Goal: Task Accomplishment & Management: Manage account settings

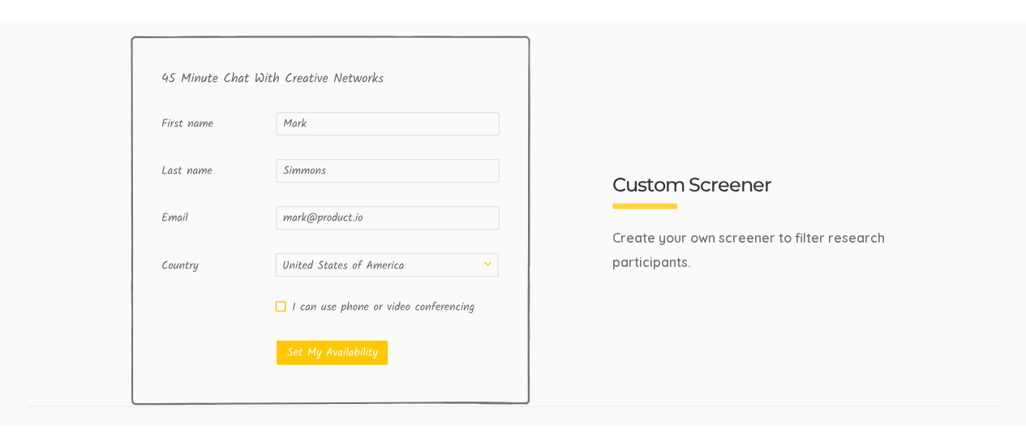
scroll to position [1460, 0]
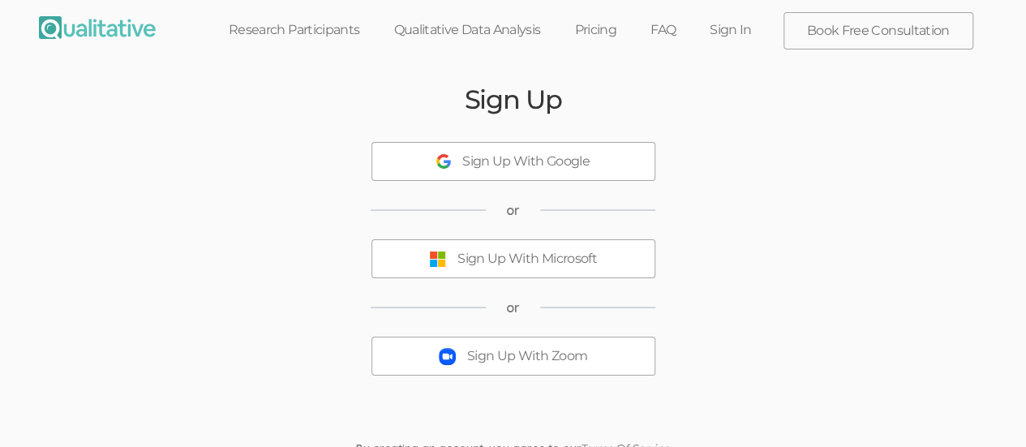
click at [462, 262] on div "Sign Up With Microsoft" at bounding box center [526, 259] width 139 height 19
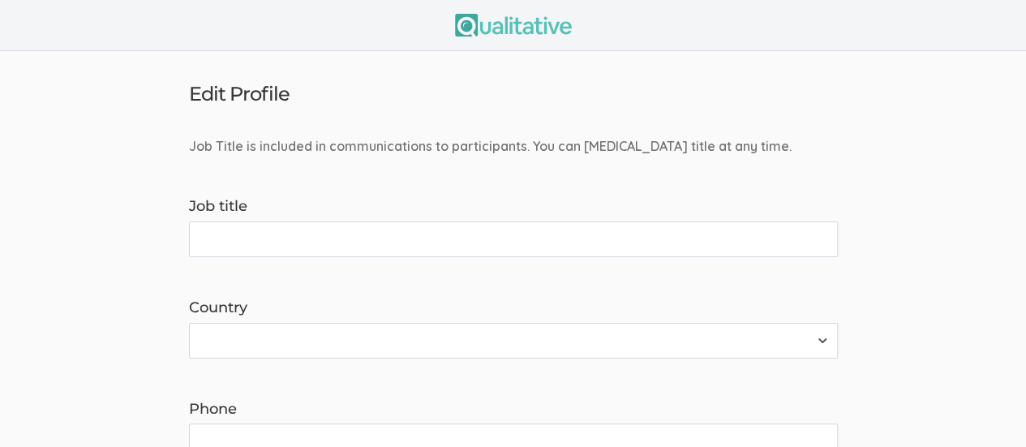
click at [261, 244] on input "Job title" at bounding box center [513, 239] width 649 height 36
click at [259, 241] on input "Doctorate Research" at bounding box center [513, 239] width 649 height 36
click at [344, 241] on input "Doctoral Research" at bounding box center [513, 239] width 649 height 36
type input "Doctoral Research"
click at [793, 324] on select "Afghanistan Åland Islands Albania Algeria American Samoa Andorra Angola Anguill…" at bounding box center [513, 341] width 649 height 36
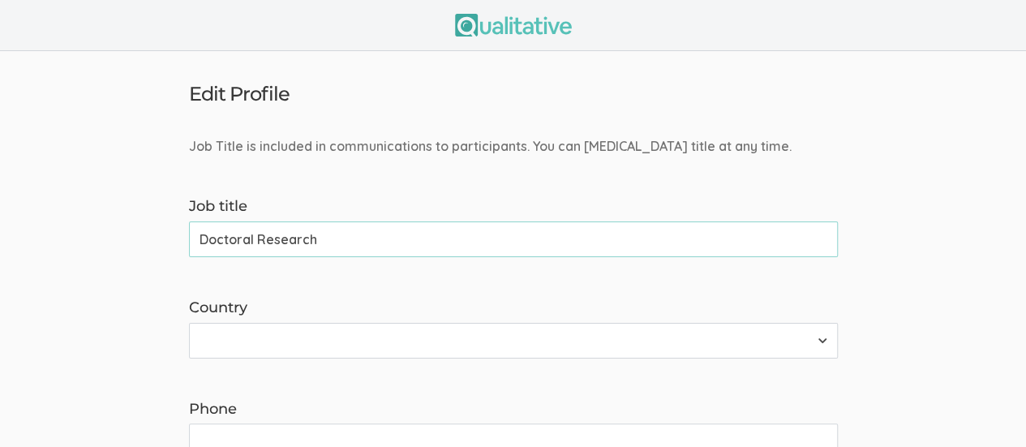
click at [819, 341] on select "Afghanistan Åland Islands Albania Algeria American Samoa Andorra Angola Anguill…" at bounding box center [513, 341] width 649 height 36
click at [816, 341] on select "Afghanistan Åland Islands Albania Algeria American Samoa Andorra Angola Anguill…" at bounding box center [513, 341] width 649 height 36
select select "237"
click at [189, 323] on select "Afghanistan Åland Islands Albania Algeria American Samoa Andorra Angola Anguill…" at bounding box center [513, 341] width 649 height 36
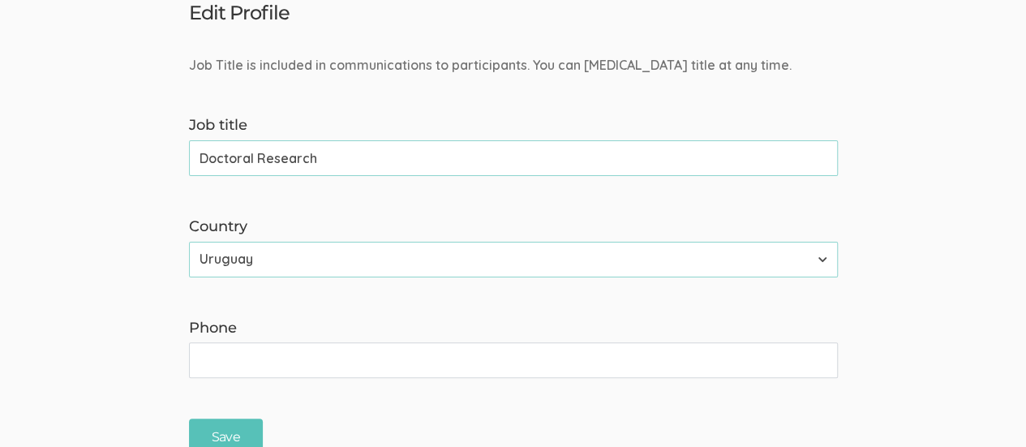
click at [302, 364] on input "Phone" at bounding box center [513, 360] width 649 height 36
type input "(828) 525-1970"
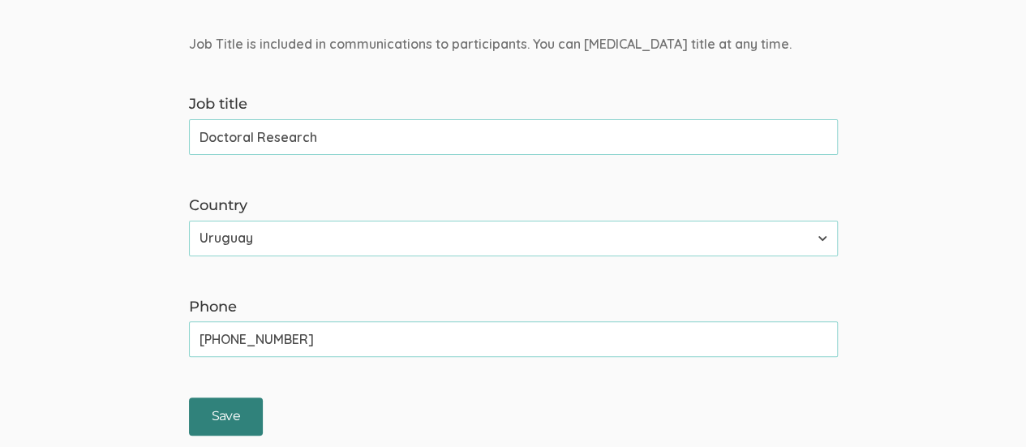
click at [231, 397] on input "Save" at bounding box center [226, 416] width 74 height 38
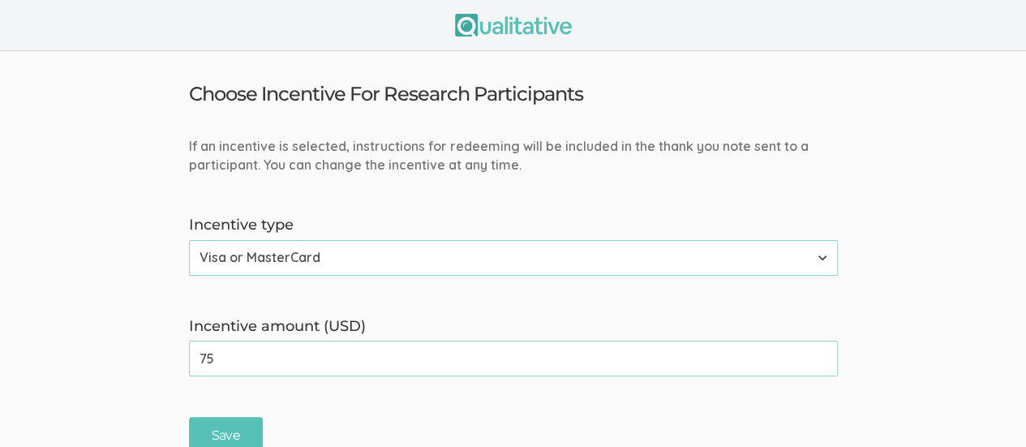
scroll to position [19, 0]
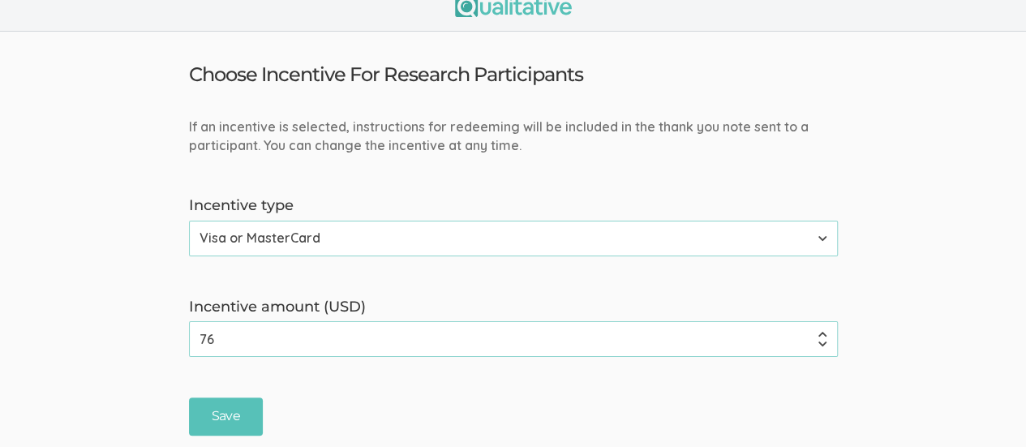
click at [819, 330] on input "76" at bounding box center [513, 339] width 649 height 36
click at [821, 334] on input "77" at bounding box center [513, 339] width 649 height 36
click at [821, 334] on input "78" at bounding box center [513, 339] width 649 height 36
click at [821, 334] on input "79" at bounding box center [513, 339] width 649 height 36
click at [821, 334] on input "80" at bounding box center [513, 339] width 649 height 36
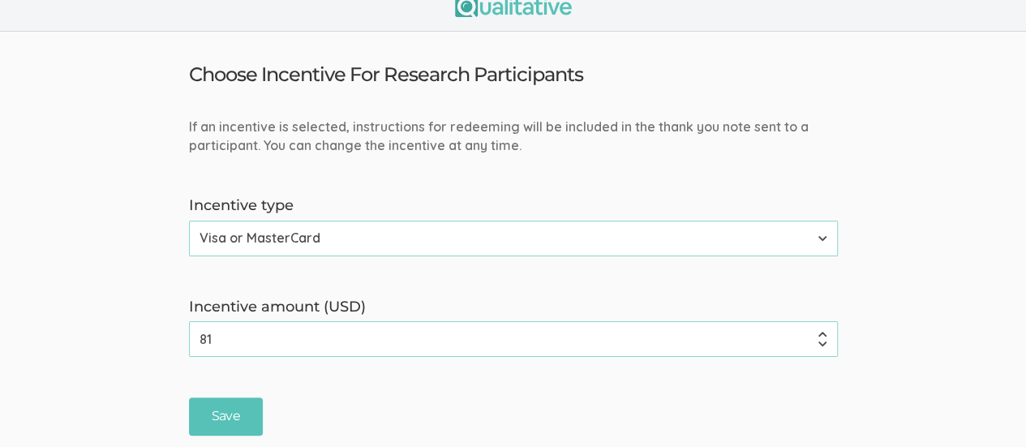
click at [820, 334] on input "81" at bounding box center [513, 339] width 649 height 36
click at [820, 334] on input "82" at bounding box center [513, 339] width 649 height 36
click at [819, 333] on input "83" at bounding box center [513, 339] width 649 height 36
click at [817, 332] on input "84" at bounding box center [513, 339] width 649 height 36
click at [817, 332] on input "85" at bounding box center [513, 339] width 649 height 36
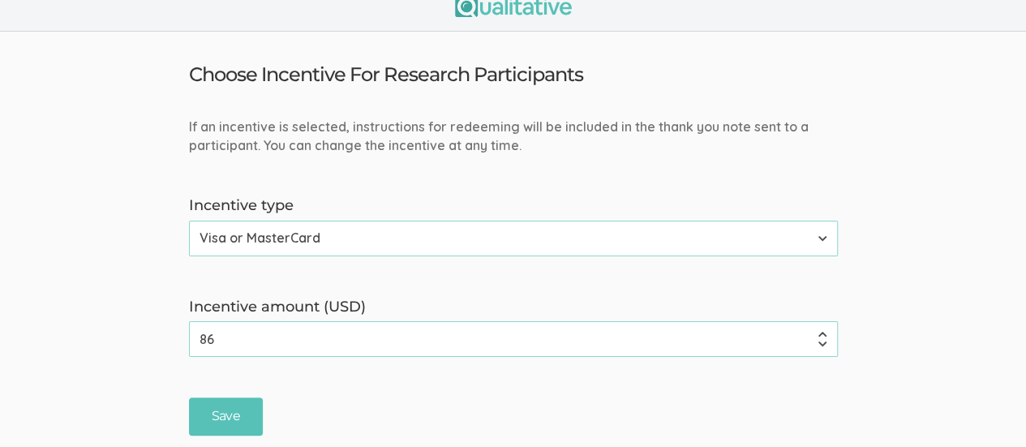
click at [817, 332] on input "86" at bounding box center [513, 339] width 649 height 36
click at [817, 332] on input "87" at bounding box center [513, 339] width 649 height 36
click at [817, 332] on input "88" at bounding box center [513, 339] width 649 height 36
click at [817, 332] on input "89" at bounding box center [513, 339] width 649 height 36
click at [817, 332] on input "90" at bounding box center [513, 339] width 649 height 36
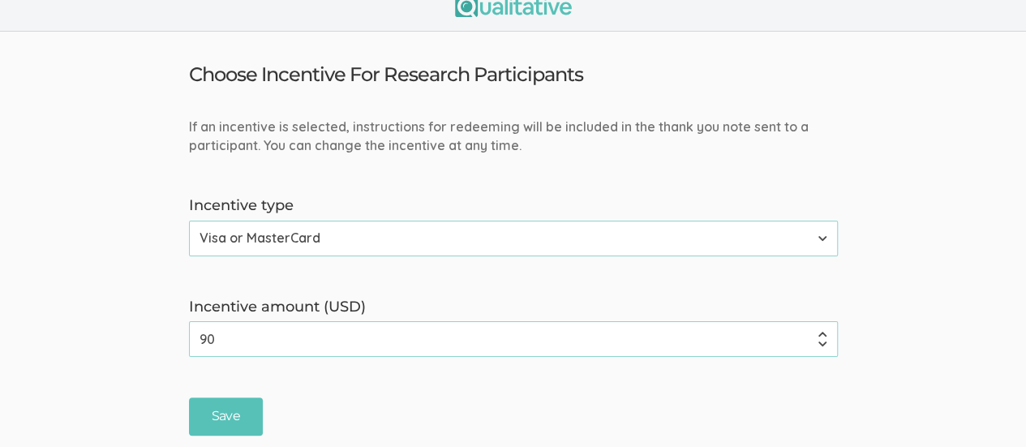
click at [332, 333] on input "90" at bounding box center [513, 339] width 649 height 36
type input "9"
type input "100"
click at [803, 238] on select "None Amazon Gift Card Visa or MasterCard" at bounding box center [513, 239] width 649 height 36
click at [189, 221] on select "None Amazon Gift Card Visa or MasterCard" at bounding box center [513, 239] width 649 height 36
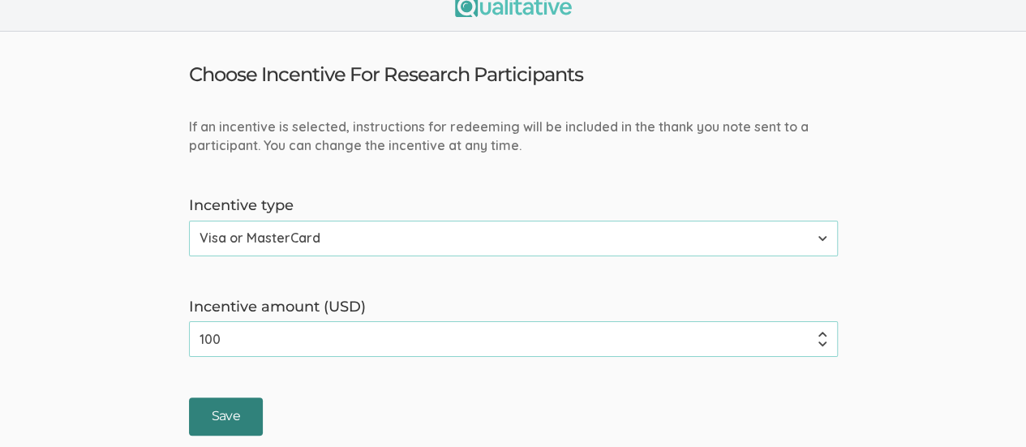
click at [211, 417] on input "Save" at bounding box center [226, 416] width 74 height 38
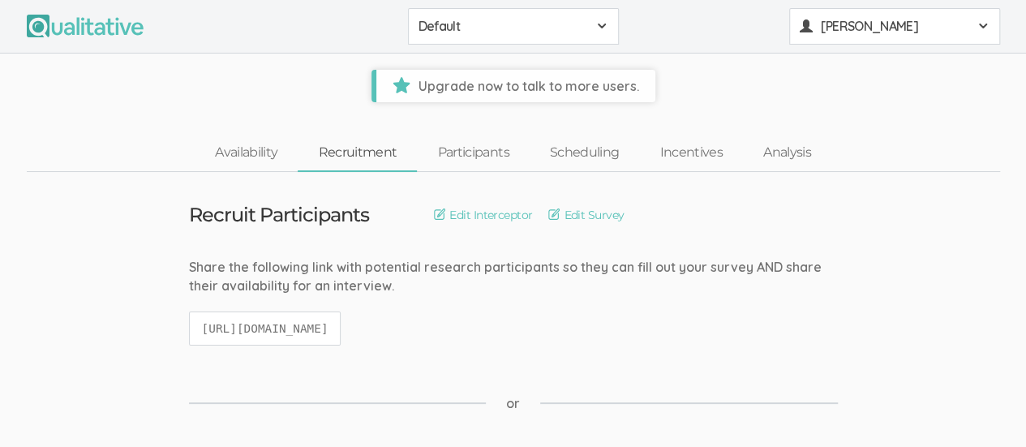
click at [970, 31] on div "Kreg Goad" at bounding box center [895, 26] width 190 height 19
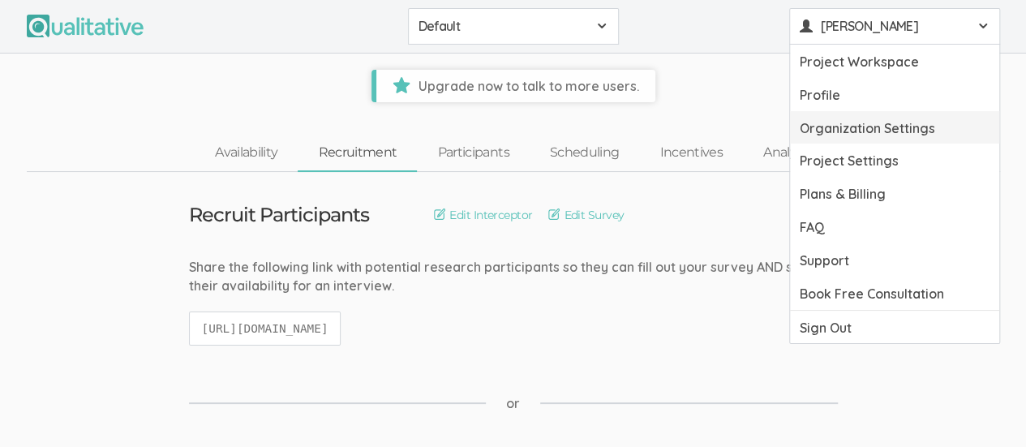
click at [951, 140] on link "Organization Settings" at bounding box center [894, 127] width 209 height 33
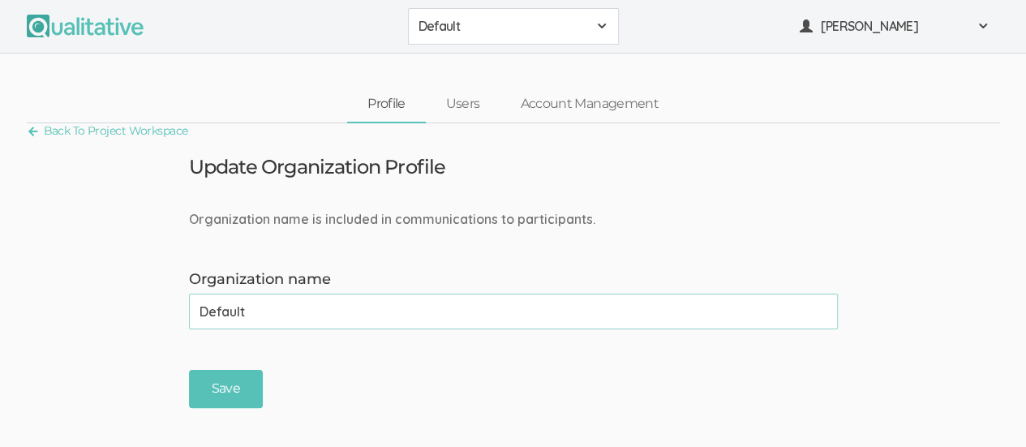
scroll to position [81, 0]
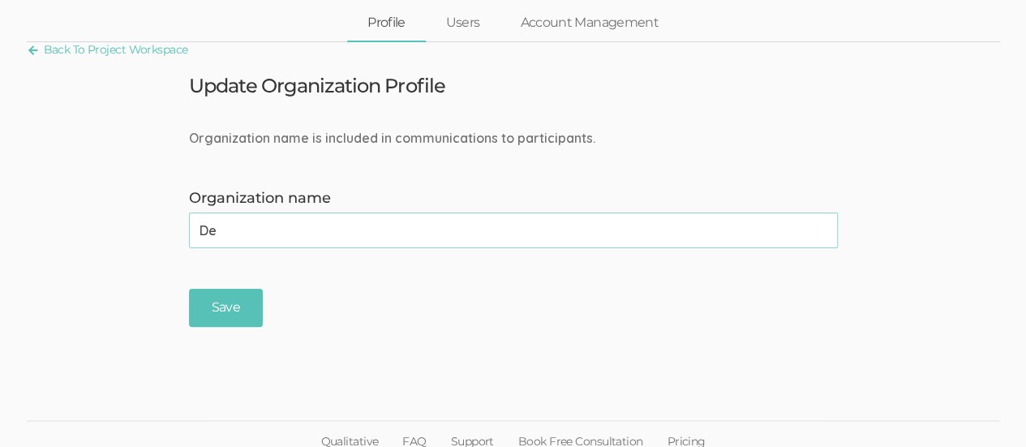
type input "D"
type input "Liberty University"
click at [214, 312] on input "Save" at bounding box center [226, 308] width 74 height 38
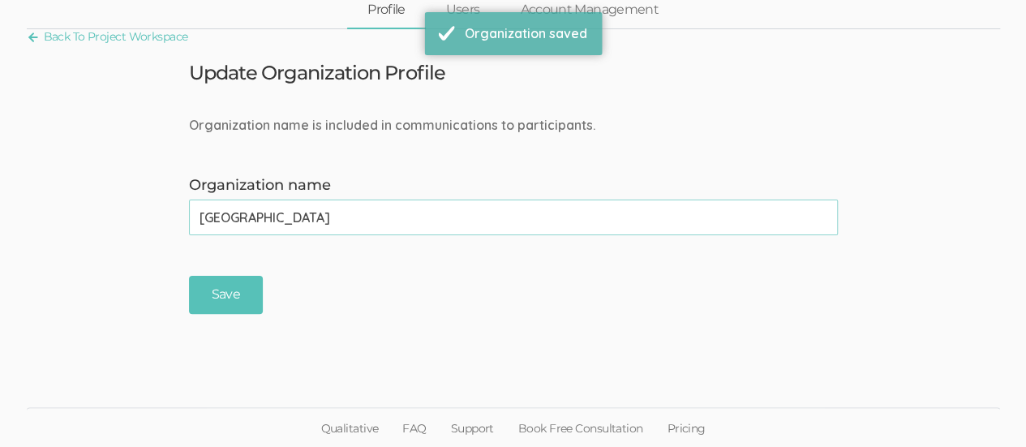
scroll to position [0, 0]
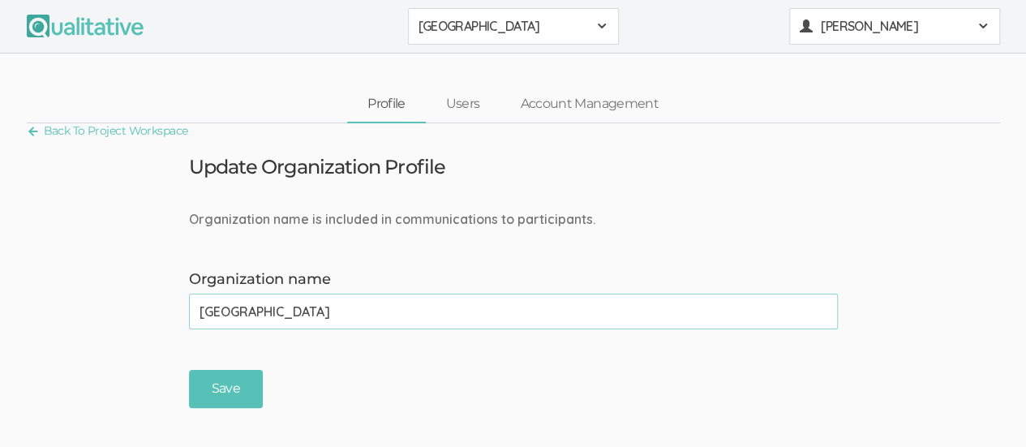
click at [975, 25] on div "Kreg Goad" at bounding box center [895, 26] width 190 height 19
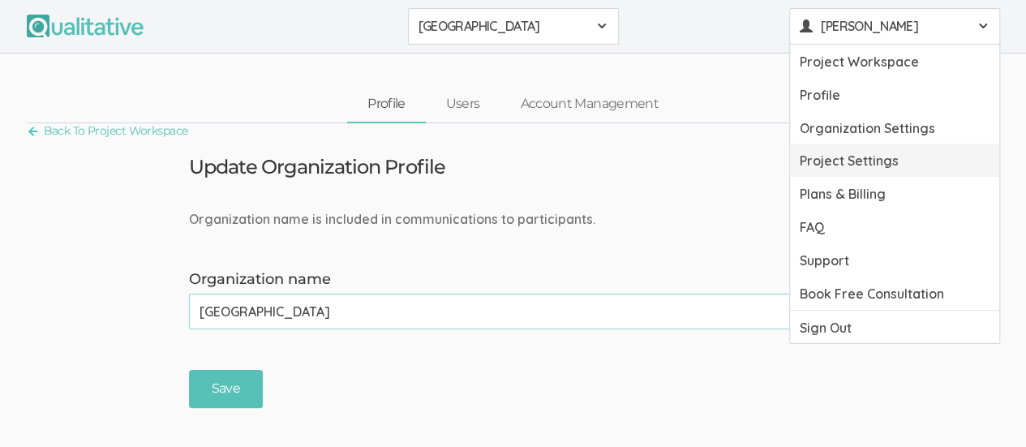
click at [925, 166] on link "Project Settings" at bounding box center [894, 160] width 209 height 33
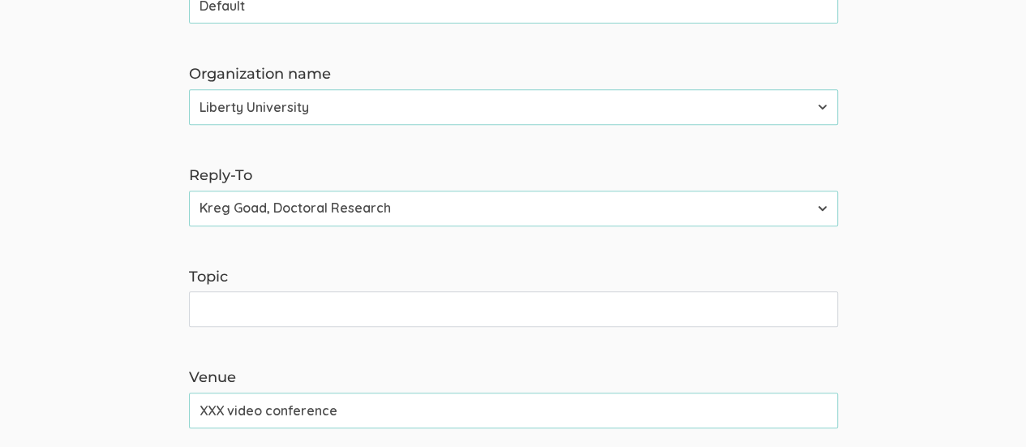
scroll to position [243, 0]
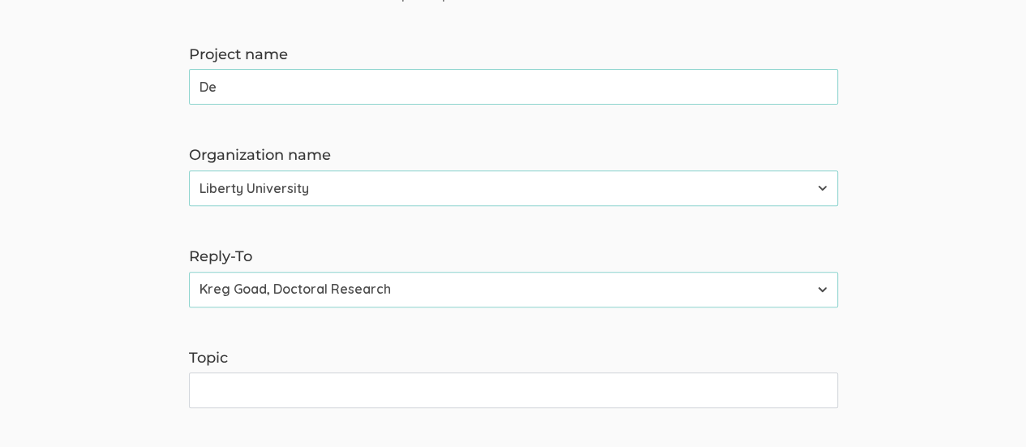
type input "D"
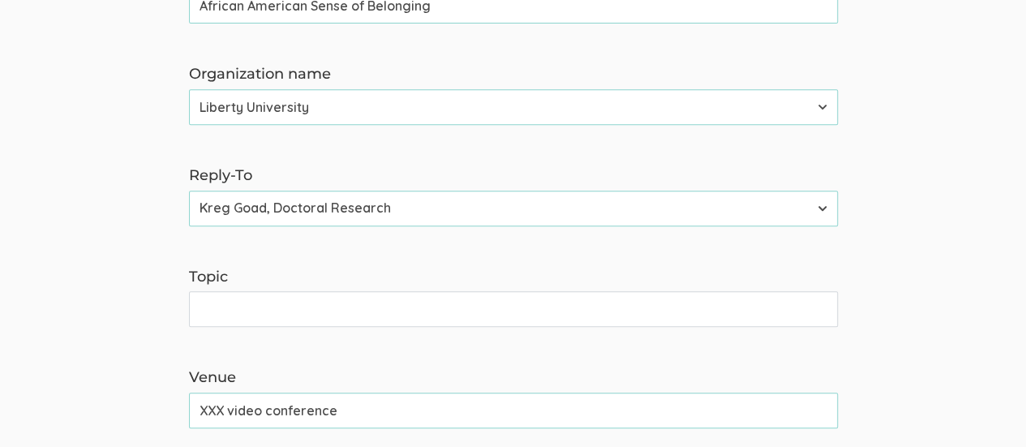
type input "African American Sense of Belonging"
click at [295, 309] on input "Topic" at bounding box center [513, 309] width 649 height 36
click at [216, 314] on input "Topic" at bounding box center [513, 309] width 649 height 36
type input "A"
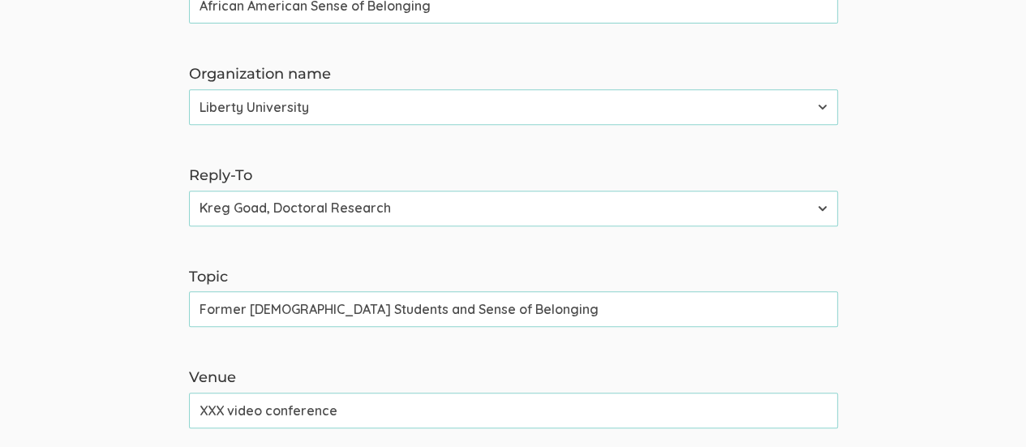
type input "Former African American Students and Sense of Belonging"
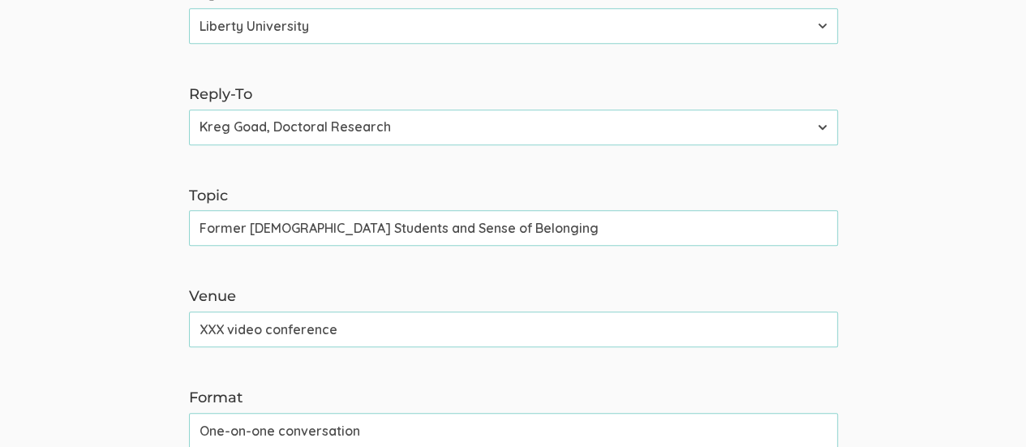
drag, startPoint x: 561, startPoint y: 226, endPoint x: 186, endPoint y: 216, distance: 375.6
click at [186, 216] on div "Topic Former African American Students and Sense of Belonging (success)" at bounding box center [513, 216] width 673 height 61
type input "H"
type input "A"
drag, startPoint x: 362, startPoint y: 226, endPoint x: 188, endPoint y: 233, distance: 174.5
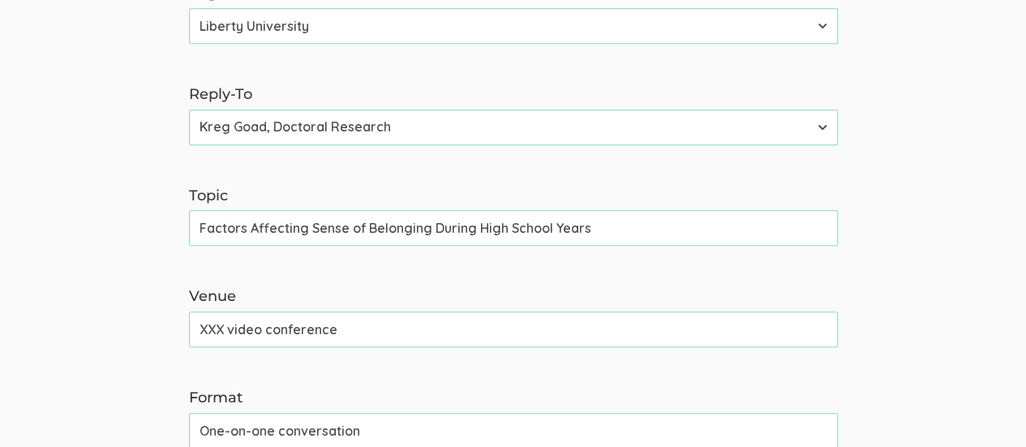
click at [189, 233] on input "Factors Affecting Sense of Belonging During High School Years" at bounding box center [513, 228] width 649 height 36
click at [350, 225] on input "Did I feel Like I Belonging During High School Years" at bounding box center [513, 228] width 649 height 36
click at [512, 225] on input "Did I feel Like I Belonged During High School Years" at bounding box center [513, 228] width 649 height 36
drag, startPoint x: 393, startPoint y: 226, endPoint x: 411, endPoint y: 230, distance: 18.3
click at [399, 228] on input "Did I feel Like I Belonged During High School Years" at bounding box center [513, 228] width 649 height 36
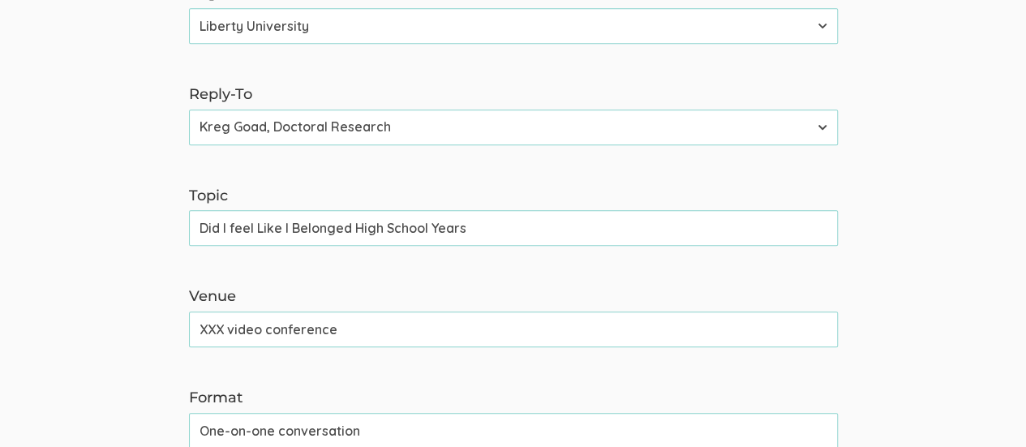
click at [486, 220] on input "Did I feel Like I Belonged High School Years" at bounding box center [513, 228] width 649 height 36
click at [464, 226] on input "Did I feel Like I Belonged High School Years" at bounding box center [513, 228] width 649 height 36
type input "D"
type input "S"
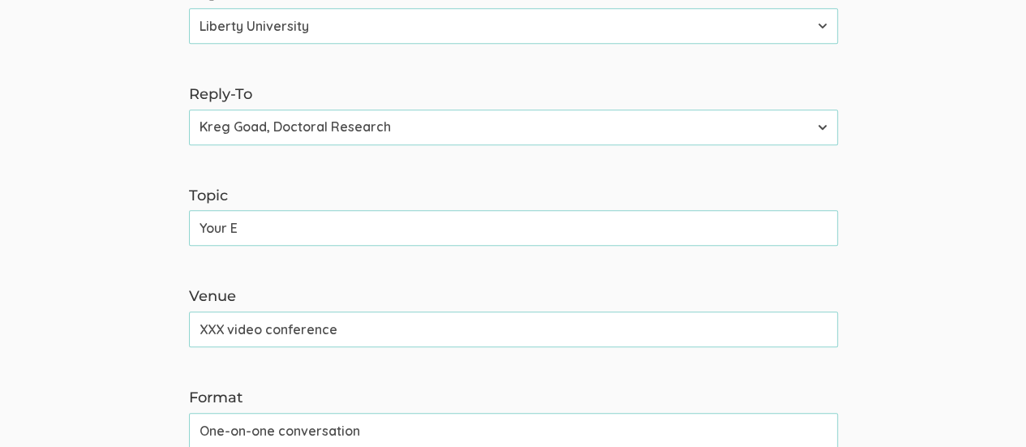
click at [419, 231] on input "Your E" at bounding box center [513, 228] width 649 height 36
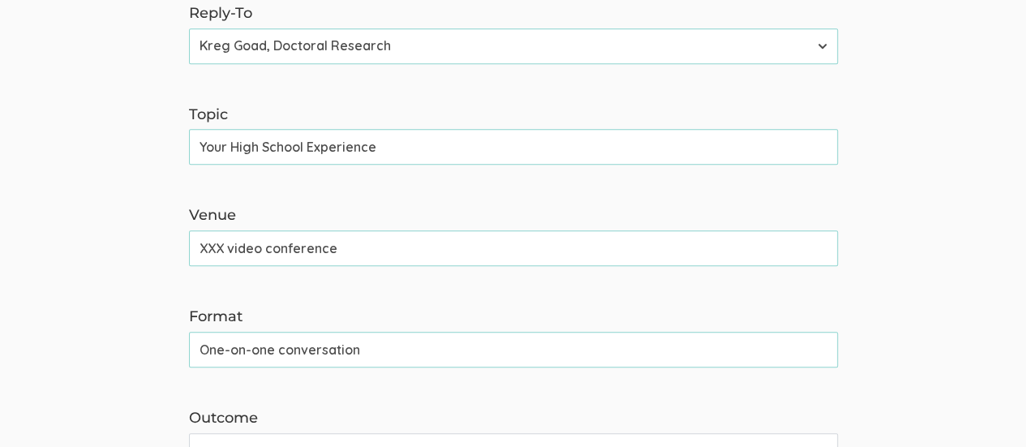
scroll to position [568, 0]
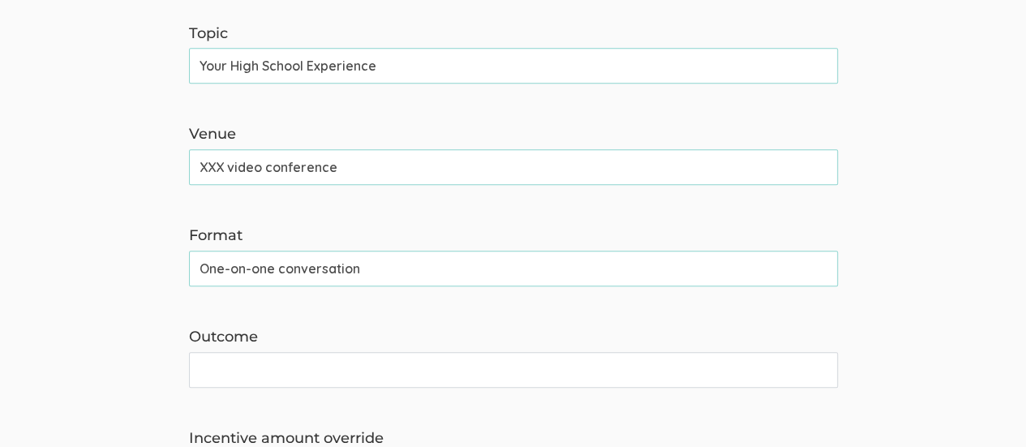
type input "Your High School Experience"
drag, startPoint x: 225, startPoint y: 165, endPoint x: 198, endPoint y: 165, distance: 27.6
click at [198, 165] on input "XXX video conference" at bounding box center [513, 167] width 649 height 36
type input "Microsoft Teams video conference"
click at [917, 244] on form "The name and job title of the user selected as Reply-To and the Organization Na…" at bounding box center [513, 177] width 1026 height 1071
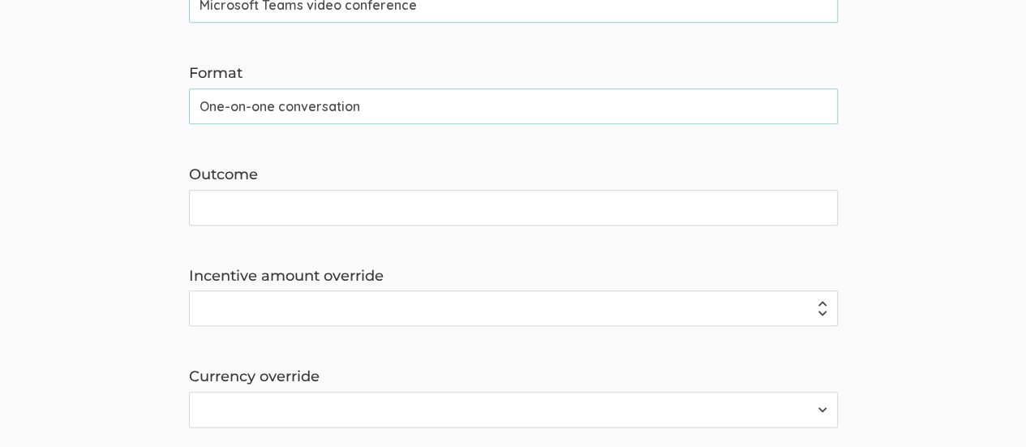
scroll to position [649, 0]
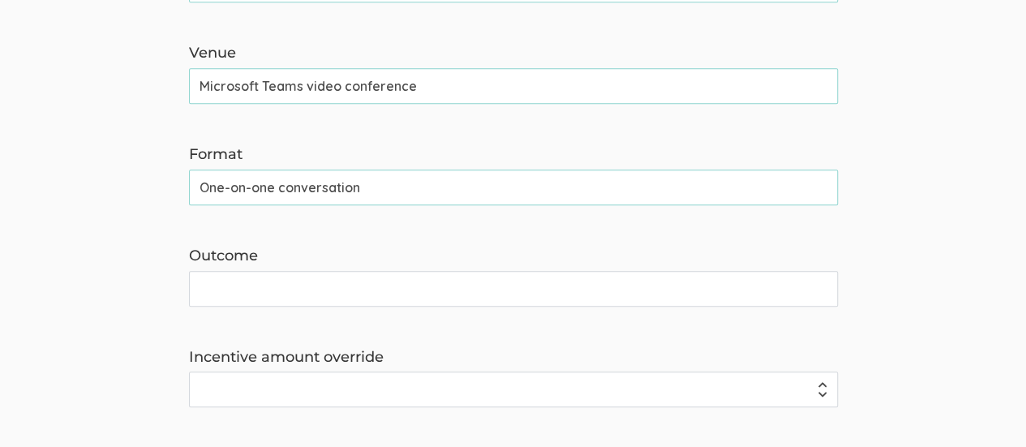
click at [382, 191] on input "One-on-one conversation" at bounding box center [513, 187] width 649 height 36
click at [487, 187] on input "One-on-one conversation, focus group, journal prompts" at bounding box center [513, 187] width 649 height 36
click at [544, 183] on input "One-on-one conversation, focus group, journal prompts" at bounding box center [513, 187] width 649 height 36
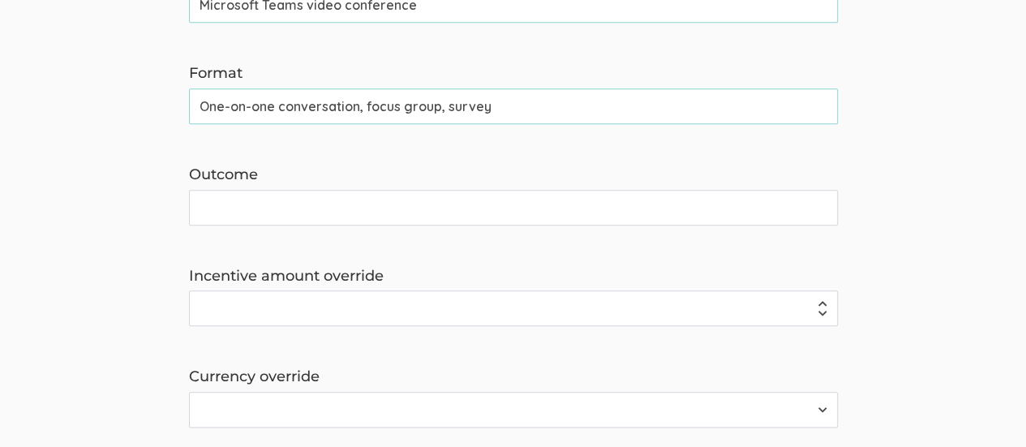
type input "One-on-one conversation, focus group, survey"
click at [329, 212] on input "Outcome" at bounding box center [513, 208] width 649 height 36
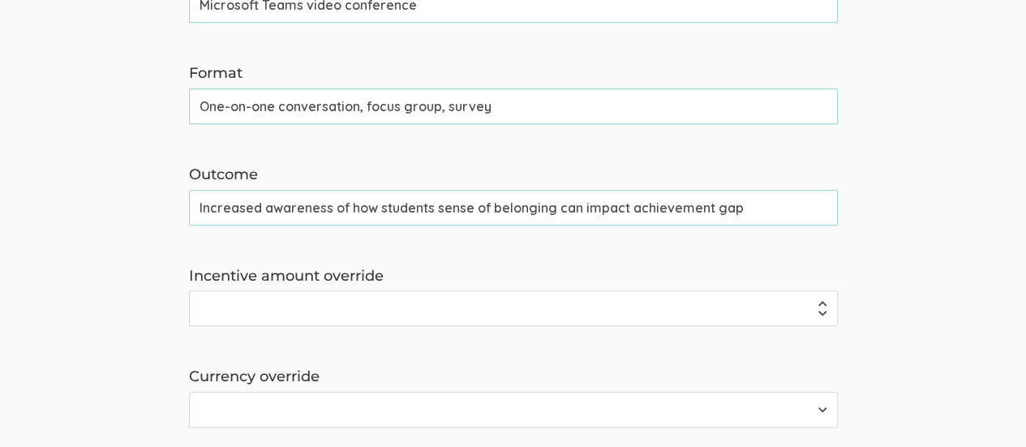
click at [431, 207] on input "Increased awareness of how students sense of belonging can impact achievement g…" at bounding box center [513, 208] width 649 height 36
click at [756, 210] on input "Increased awareness of how students' sense of belonging can impact achievement …" at bounding box center [513, 208] width 649 height 36
click at [905, 259] on form "The name and job title of the user selected as Reply-To and the Organization Na…" at bounding box center [513, 15] width 1026 height 1071
click at [746, 205] on input "Increased awareness of how students' sense of belonging can impact achievement …" at bounding box center [513, 208] width 649 height 36
click at [626, 205] on input "Increased awareness of how students' sense of belonging can impact achievement …" at bounding box center [513, 208] width 649 height 36
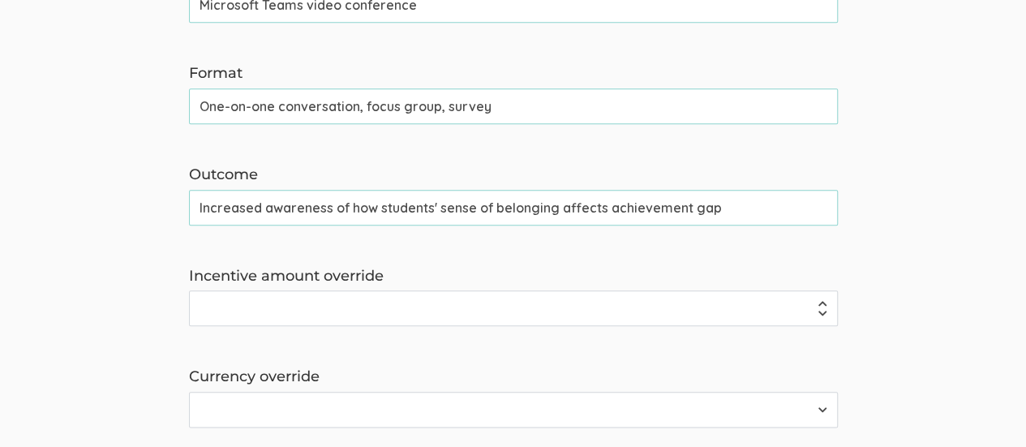
click at [706, 262] on form "The name and job title of the user selected as Reply-To and the Organization Na…" at bounding box center [513, 15] width 1026 height 1071
click at [603, 205] on input "Increased awareness of how students' sense of belonging affects achievement gap" at bounding box center [513, 208] width 649 height 36
type input "Increased awareness of how students' sense of belonging affects the achievement…"
click at [786, 245] on form "The name and job title of the user selected as Reply-To and the Organization Na…" at bounding box center [513, 15] width 1026 height 1071
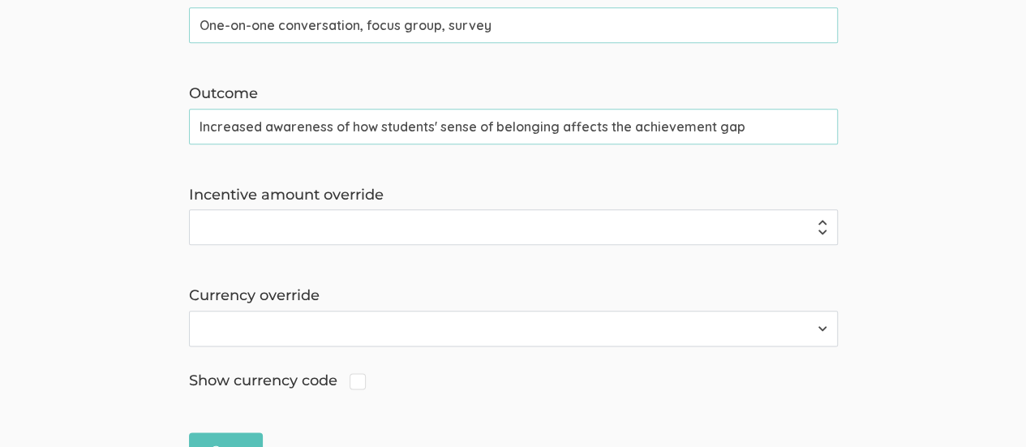
scroll to position [967, 0]
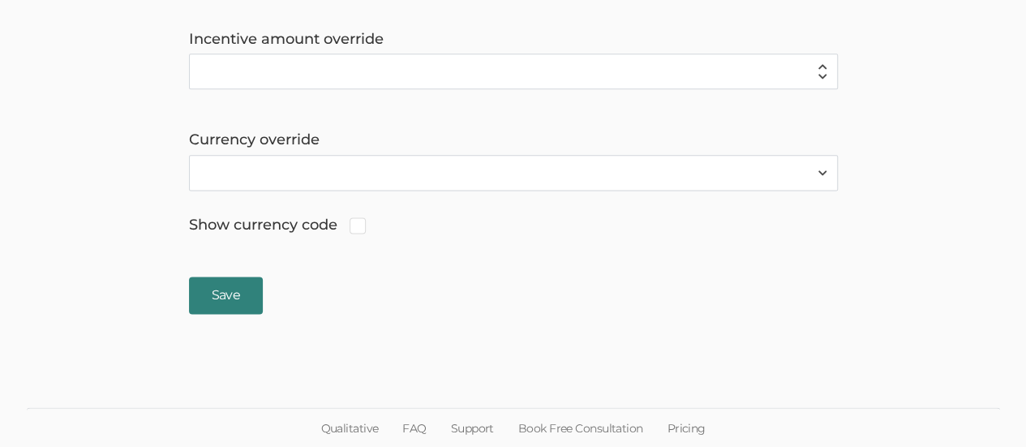
click at [225, 300] on input "Save" at bounding box center [226, 296] width 74 height 38
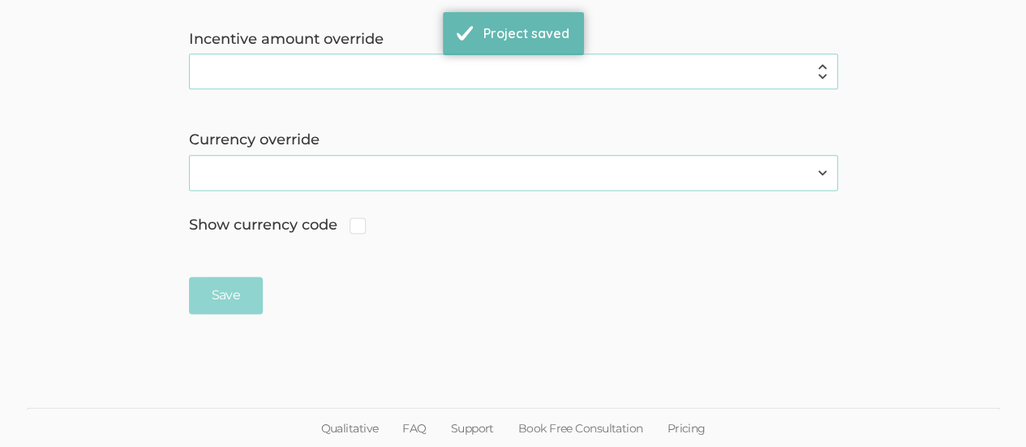
scroll to position [0, 0]
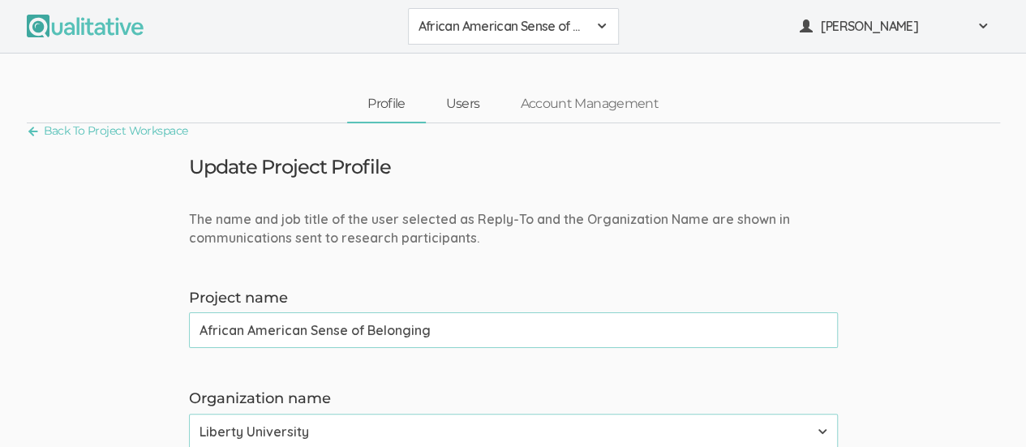
click at [461, 101] on link "Users" at bounding box center [463, 104] width 75 height 35
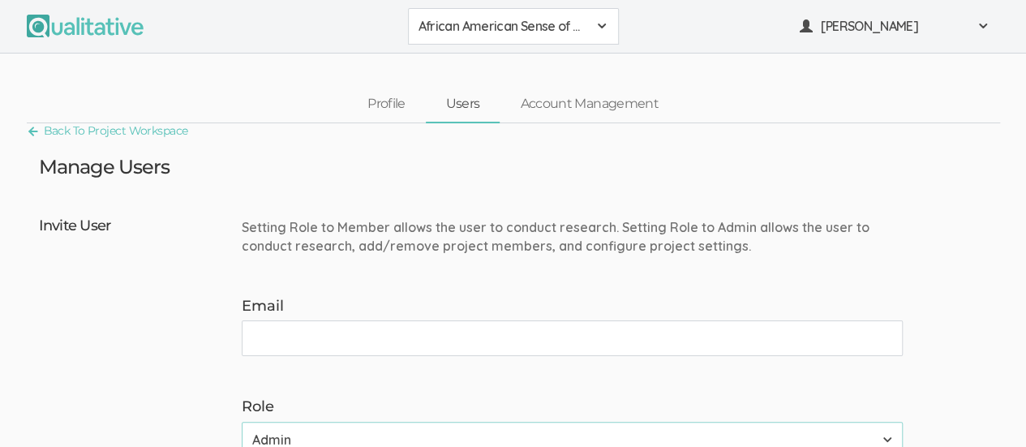
scroll to position [81, 0]
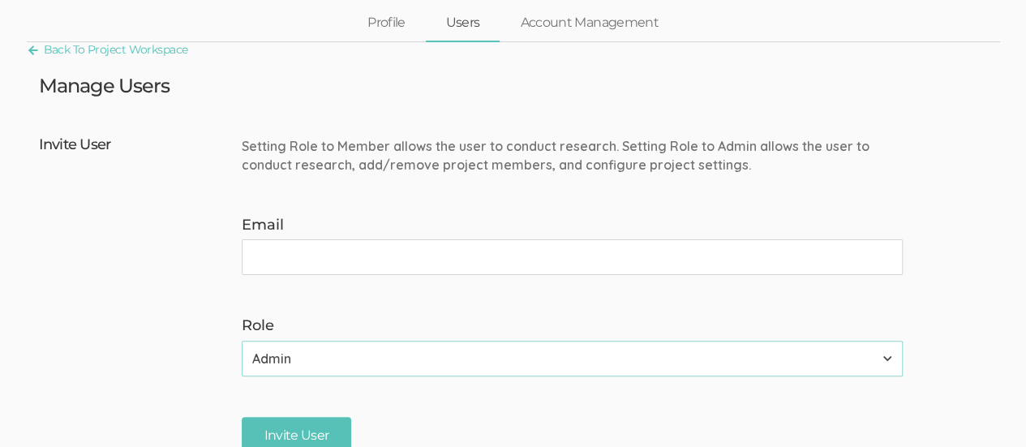
click at [300, 257] on input "Email" at bounding box center [572, 257] width 661 height 36
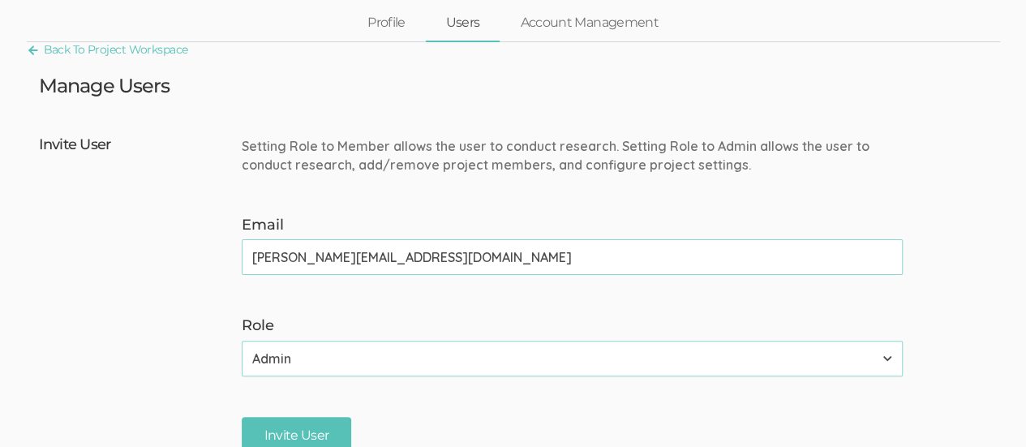
scroll to position [162, 0]
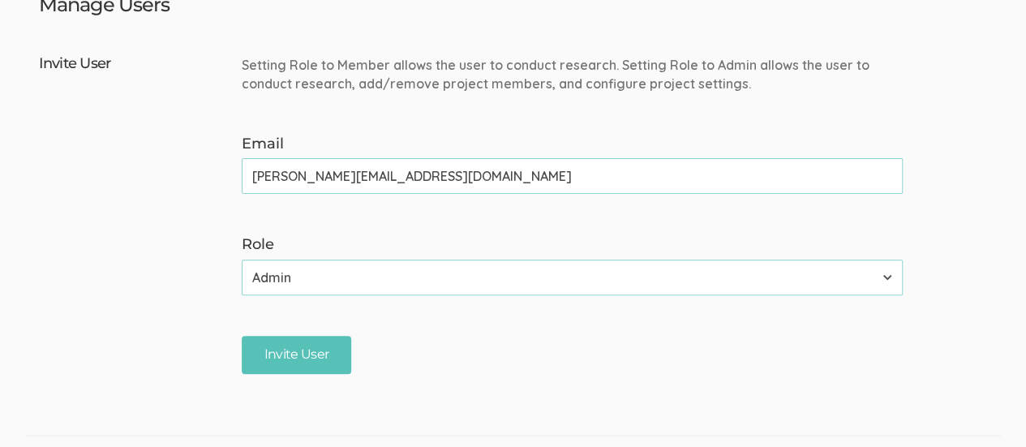
type input "neal@qualitative.io"
click at [880, 279] on select "Admin Member" at bounding box center [572, 277] width 661 height 36
click at [969, 267] on div "Invite User Setting Role to Member allows the user to conduct research. Setting…" at bounding box center [513, 217] width 973 height 338
click at [298, 355] on input "Invite User" at bounding box center [297, 355] width 110 height 38
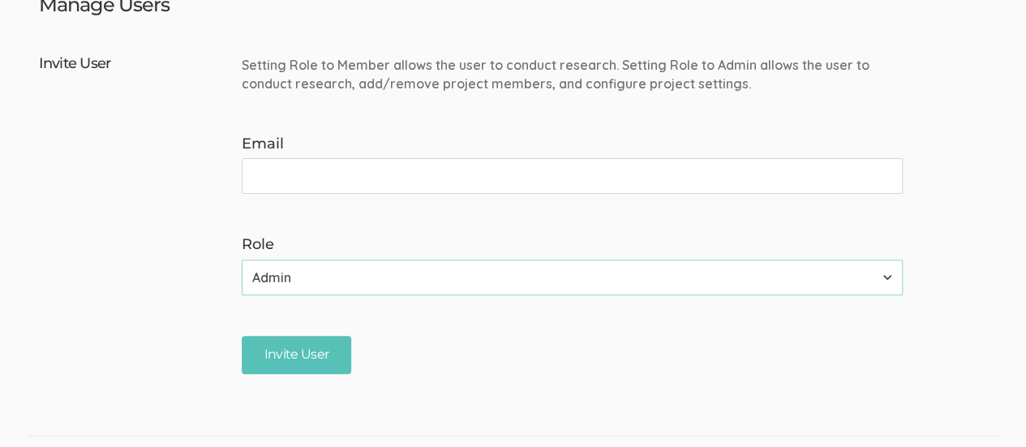
scroll to position [0, 0]
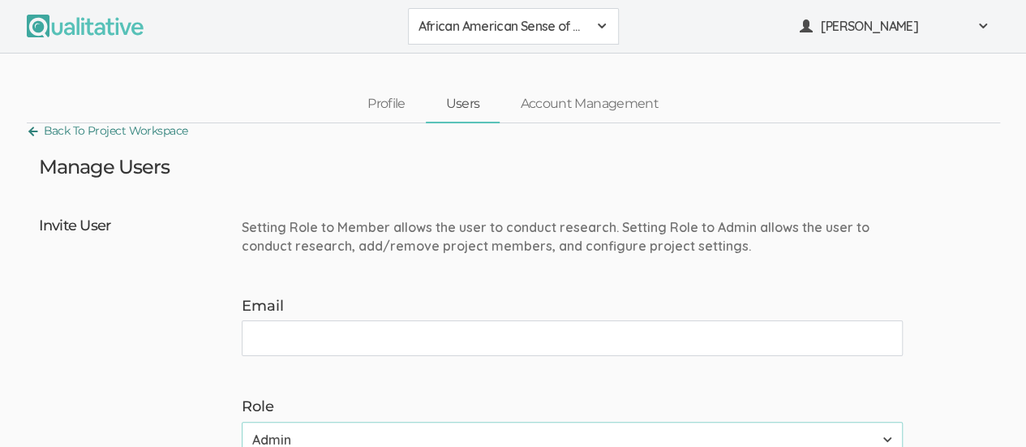
click at [60, 124] on link "Back To Project Workspace" at bounding box center [107, 131] width 161 height 22
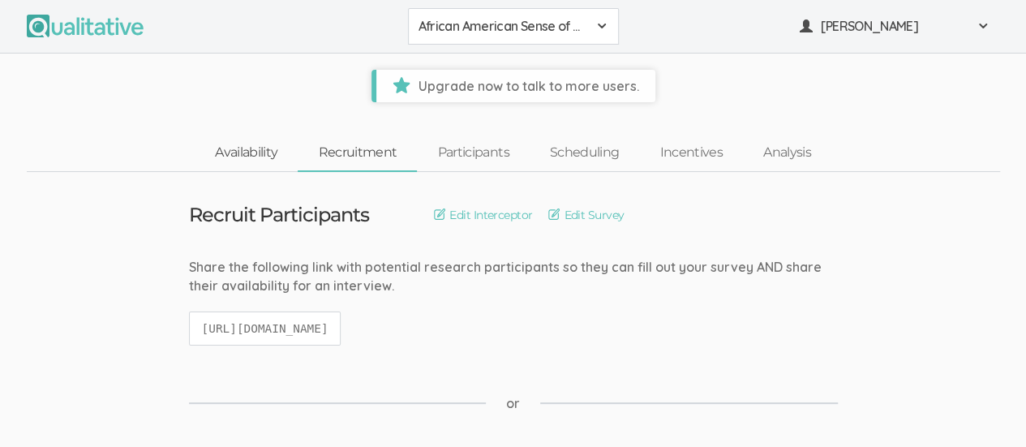
click at [240, 155] on link "Availability" at bounding box center [246, 152] width 103 height 35
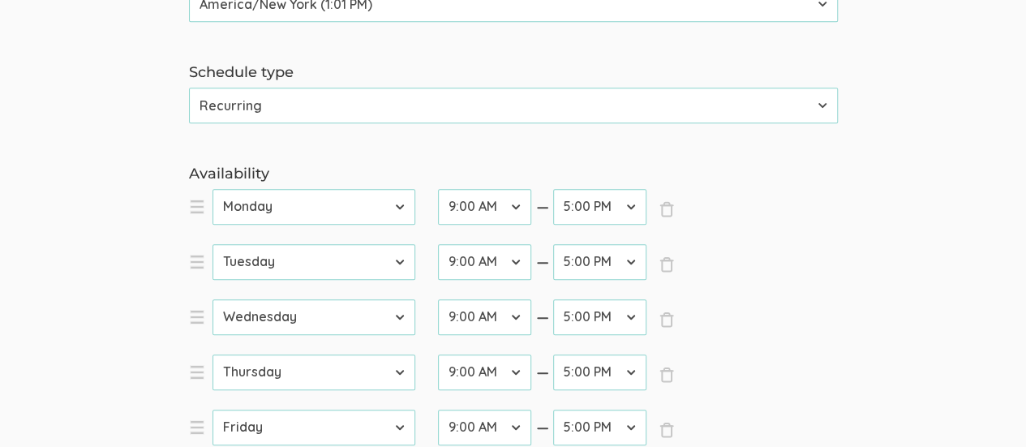
scroll to position [487, 0]
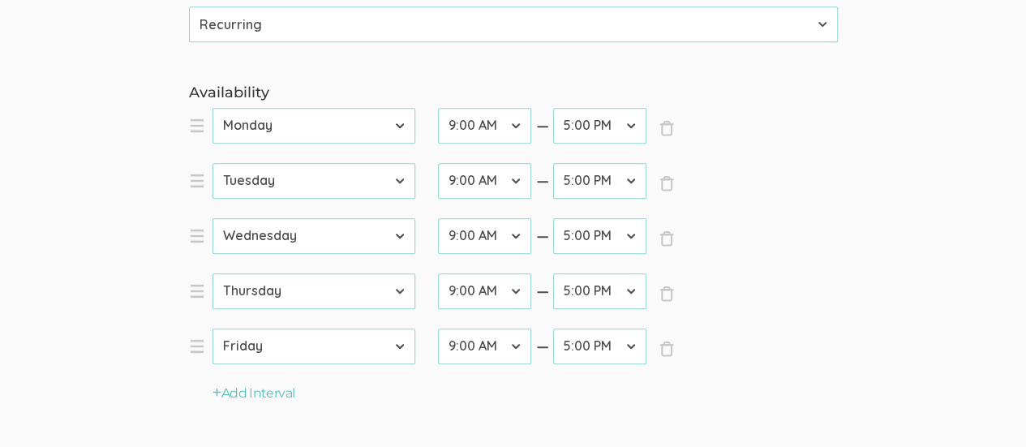
click at [514, 122] on select "12:00 AM 12:30 AM 1:00 AM 1:30 AM 2:00 AM 2:30 AM 3:00 AM 3:30 AM 4:00 AM 4:30 …" at bounding box center [484, 126] width 93 height 36
select select "32"
click at [438, 108] on select "12:00 AM 12:30 AM 1:00 AM 1:30 AM 2:00 AM 2:30 AM 3:00 AM 3:30 AM 4:00 AM 4:30 …" at bounding box center [484, 126] width 93 height 36
click at [633, 127] on select "12:00 AM 12:30 AM 1:00 AM 1:30 AM 2:00 AM 2:30 AM 3:00 AM 3:30 AM 4:00 AM 4:30 …" at bounding box center [599, 126] width 93 height 36
click at [553, 108] on select "12:00 AM 12:30 AM 1:00 AM 1:30 AM 2:00 AM 2:30 AM 3:00 AM 3:30 AM 4:00 AM 4:30 …" at bounding box center [599, 126] width 93 height 36
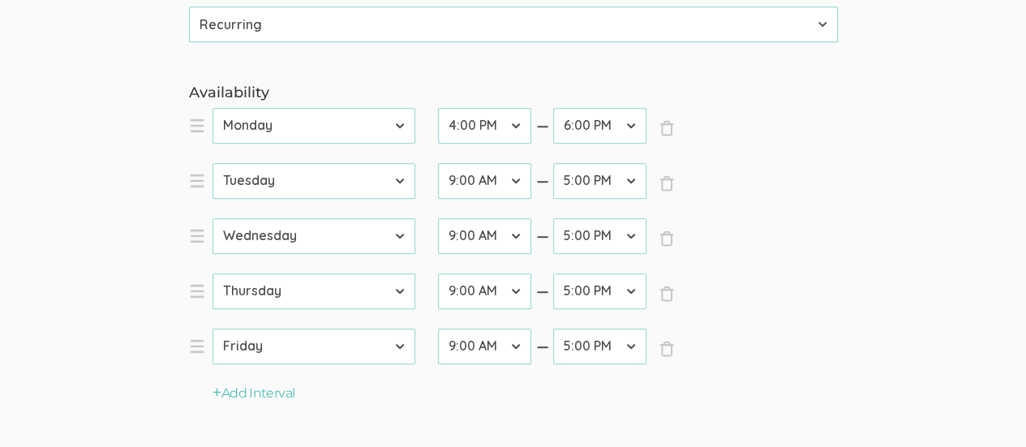
click at [628, 127] on select "12:00 AM 12:30 AM 1:00 AM 1:30 AM 2:00 AM 2:30 AM 3:00 AM 3:30 AM 4:00 AM 4:30 …" at bounding box center [599, 126] width 93 height 36
click at [553, 108] on select "12:00 AM 12:30 AM 1:00 AM 1:30 AM 2:00 AM 2:30 AM 3:00 AM 3:30 AM 4:00 AM 4:30 …" at bounding box center [599, 126] width 93 height 36
click at [633, 131] on select "12:00 AM 12:30 AM 1:00 AM 1:30 AM 2:00 AM 2:30 AM 3:00 AM 3:30 AM 4:00 AM 4:30 …" at bounding box center [599, 126] width 93 height 36
select select "38"
click at [553, 108] on select "12:00 AM 12:30 AM 1:00 AM 1:30 AM 2:00 AM 2:30 AM 3:00 AM 3:30 AM 4:00 AM 4:30 …" at bounding box center [599, 126] width 93 height 36
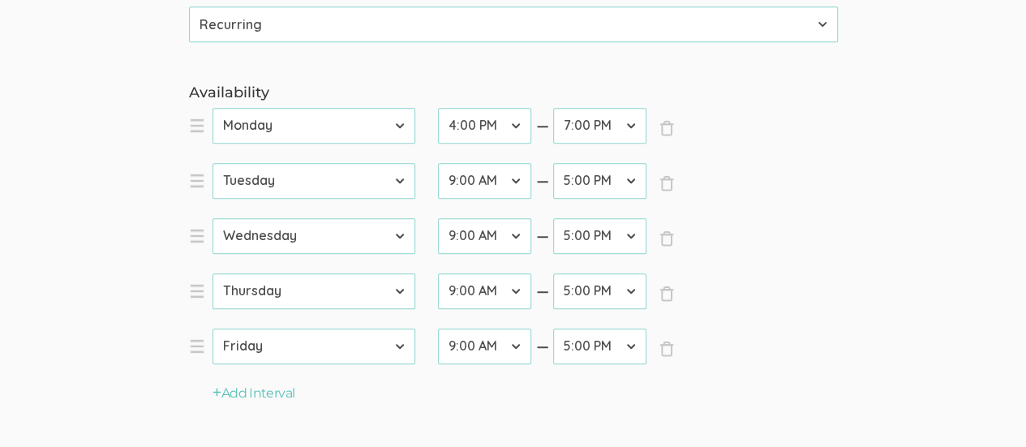
click at [517, 181] on select "12:00 AM 12:30 AM 1:00 AM 1:30 AM 2:00 AM 2:30 AM 3:00 AM 3:30 AM 4:00 AM 4:30 …" at bounding box center [484, 181] width 93 height 36
select select "8"
click at [438, 163] on select "12:00 AM 12:30 AM 1:00 AM 1:30 AM 2:00 AM 2:30 AM 3:00 AM 3:30 AM 4:00 AM 4:30 …" at bounding box center [484, 181] width 93 height 36
click at [635, 184] on select "12:00 AM 12:30 AM 1:00 AM 1:30 AM 2:00 AM 2:30 AM 3:00 AM 3:30 AM 4:00 AM 4:30 …" at bounding box center [599, 181] width 93 height 36
select select "38"
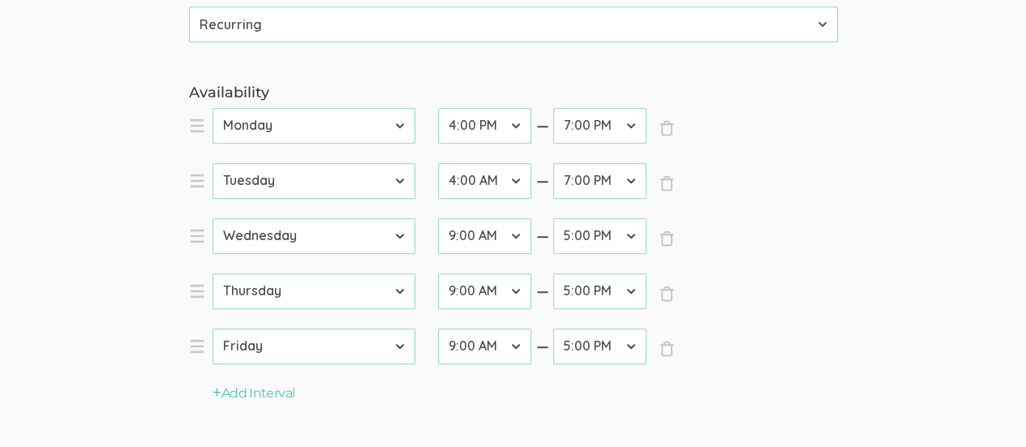
click at [553, 163] on select "12:00 AM 12:30 AM 1:00 AM 1:30 AM 2:00 AM 2:30 AM 3:00 AM 3:30 AM 4:00 AM 4:30 …" at bounding box center [599, 181] width 93 height 36
click at [507, 229] on select "12:00 AM 12:30 AM 1:00 AM 1:30 AM 2:00 AM 2:30 AM 3:00 AM 3:30 AM 4:00 AM 4:30 …" at bounding box center [484, 236] width 93 height 36
select select "32"
click at [438, 218] on select "12:00 AM 12:30 AM 1:00 AM 1:30 AM 2:00 AM 2:30 AM 3:00 AM 3:30 AM 4:00 AM 4:30 …" at bounding box center [484, 236] width 93 height 36
click at [624, 239] on select "12:00 AM 12:30 AM 1:00 AM 1:30 AM 2:00 AM 2:30 AM 3:00 AM 3:30 AM 4:00 AM 4:30 …" at bounding box center [599, 236] width 93 height 36
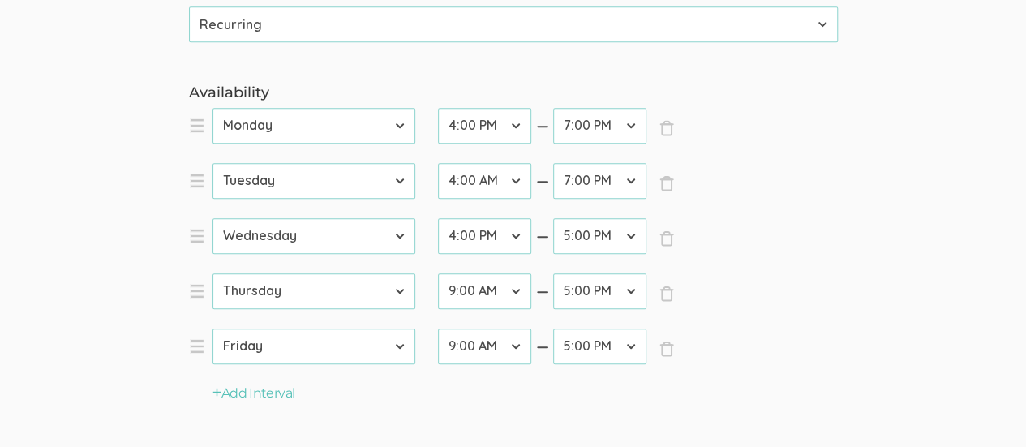
select select "38"
click at [553, 218] on select "12:00 AM 12:30 AM 1:00 AM 1:30 AM 2:00 AM 2:30 AM 3:00 AM 3:30 AM 4:00 AM 4:30 …" at bounding box center [599, 236] width 93 height 36
click at [519, 291] on select "12:00 AM 12:30 AM 1:00 AM 1:30 AM 2:00 AM 2:30 AM 3:00 AM 3:30 AM 4:00 AM 4:30 …" at bounding box center [484, 291] width 93 height 36
select select "32"
click at [438, 273] on select "12:00 AM 12:30 AM 1:00 AM 1:30 AM 2:00 AM 2:30 AM 3:00 AM 3:30 AM 4:00 AM 4:30 …" at bounding box center [484, 291] width 93 height 36
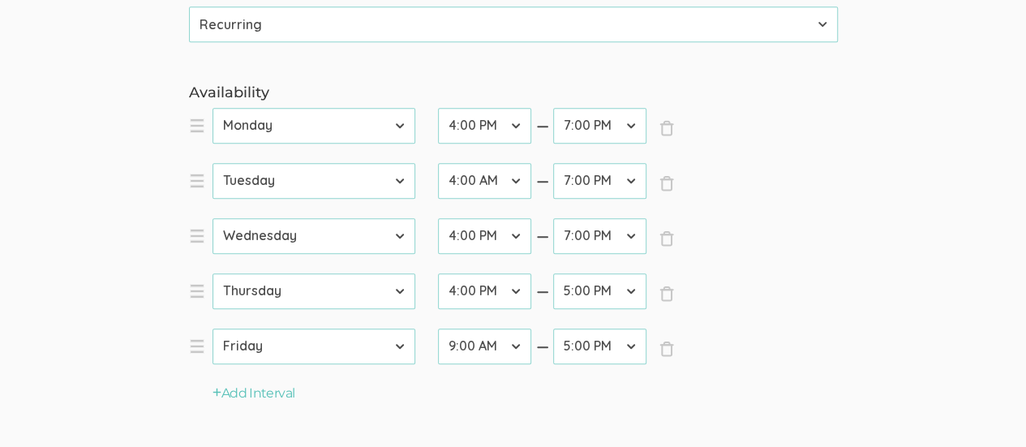
click at [633, 293] on select "12:00 AM 12:30 AM 1:00 AM 1:30 AM 2:00 AM 2:30 AM 3:00 AM 3:30 AM 4:00 AM 4:30 …" at bounding box center [599, 291] width 93 height 36
select select "38"
click at [553, 273] on select "12:00 AM 12:30 AM 1:00 AM 1:30 AM 2:00 AM 2:30 AM 3:00 AM 3:30 AM 4:00 AM 4:30 …" at bounding box center [599, 291] width 93 height 36
click at [521, 347] on select "12:00 AM 12:30 AM 1:00 AM 1:30 AM 2:00 AM 2:30 AM 3:00 AM 3:30 AM 4:00 AM 4:30 …" at bounding box center [484, 346] width 93 height 36
select select "32"
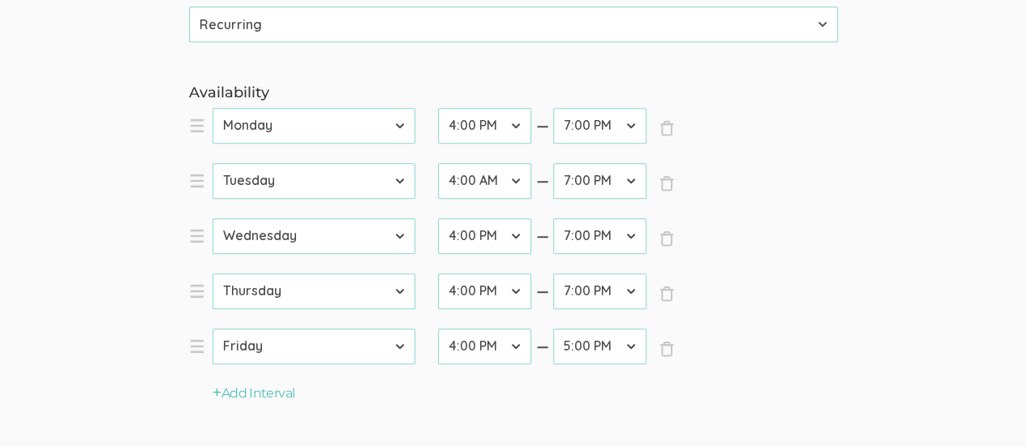
click at [438, 328] on select "12:00 AM 12:30 AM 1:00 AM 1:30 AM 2:00 AM 2:30 AM 3:00 AM 3:30 AM 4:00 AM 4:30 …" at bounding box center [484, 346] width 93 height 36
click at [622, 345] on select "12:00 AM 12:30 AM 1:00 AM 1:30 AM 2:00 AM 2:30 AM 3:00 AM 3:30 AM 4:00 AM 4:30 …" at bounding box center [599, 346] width 93 height 36
select select "38"
click at [553, 328] on select "12:00 AM 12:30 AM 1:00 AM 1:30 AM 2:00 AM 2:30 AM 3:00 AM 3:30 AM 4:00 AM 4:30 …" at bounding box center [599, 346] width 93 height 36
click at [244, 393] on button "Add Interval" at bounding box center [253, 393] width 83 height 19
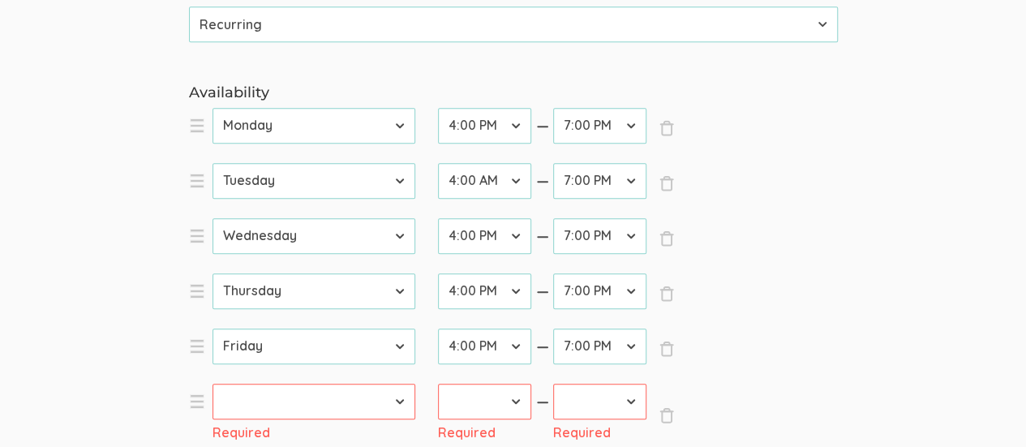
scroll to position [649, 0]
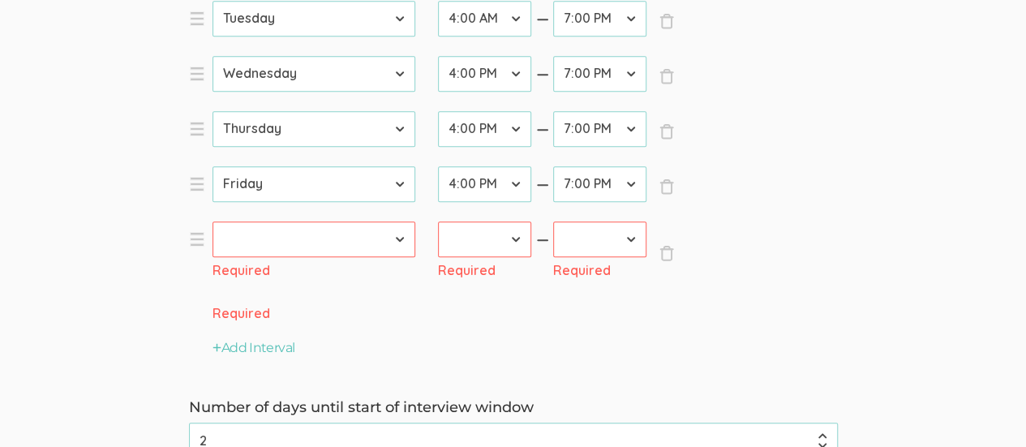
click at [391, 232] on select "Sunday Monday Tuesday Wednesday Thursday Friday Saturday" at bounding box center [313, 239] width 203 height 36
select select "6"
click at [212, 221] on select "Sunday Monday Tuesday Wednesday Thursday Friday Saturday" at bounding box center [313, 239] width 203 height 36
click at [511, 236] on select "12:00 AM 12:30 AM 1:00 AM 1:30 AM 2:00 AM 2:30 AM 3:00 AM 3:30 AM 4:00 AM 4:30 …" at bounding box center [484, 239] width 93 height 36
click at [438, 221] on select "12:00 AM 12:30 AM 1:00 AM 1:30 AM 2:00 AM 2:30 AM 3:00 AM 3:30 AM 4:00 AM 4:30 …" at bounding box center [484, 239] width 93 height 36
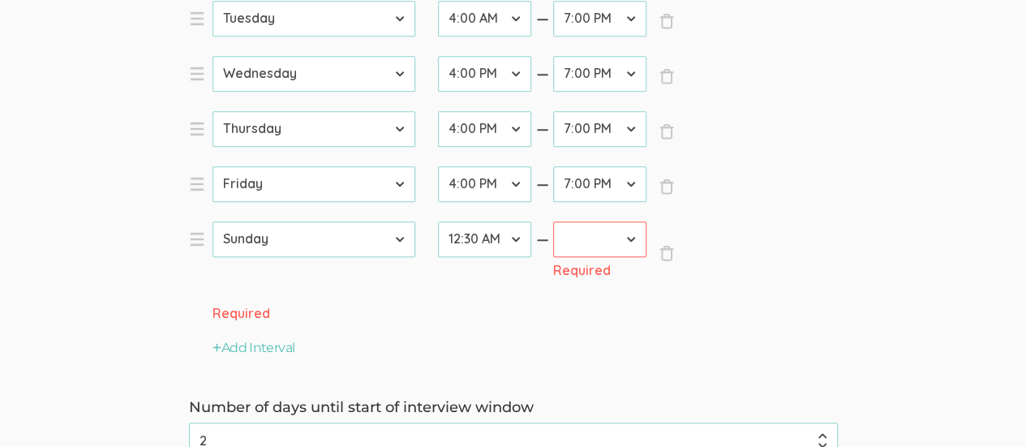
click at [631, 238] on select "12:00 AM 12:30 AM 1:00 AM 1:30 AM 2:00 AM 2:30 AM 3:00 AM 3:30 AM 4:00 AM 4:30 …" at bounding box center [599, 239] width 93 height 36
click at [511, 233] on select "12:00 AM 12:30 AM 1:00 AM 1:30 AM 2:00 AM 2:30 AM 3:00 AM 3:30 AM 4:00 AM 4:30 …" at bounding box center [484, 239] width 93 height 36
select select "24"
click at [438, 221] on select "12:00 AM 12:30 AM 1:00 AM 1:30 AM 2:00 AM 2:30 AM 3:00 AM 3:30 AM 4:00 AM 4:30 …" at bounding box center [484, 239] width 93 height 36
click at [626, 236] on select "12:00 AM 12:30 AM 1:00 AM 1:30 AM 2:00 AM 2:30 AM 3:00 AM 3:30 AM 4:00 AM 4:30 …" at bounding box center [599, 239] width 93 height 36
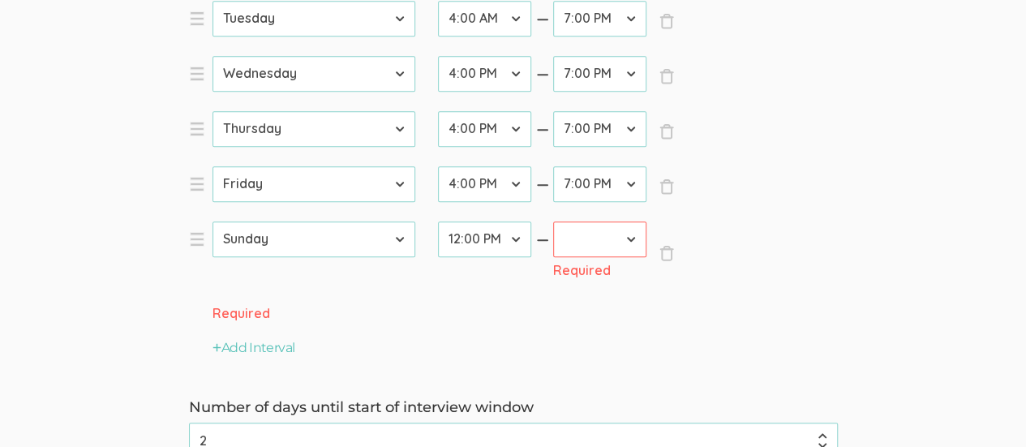
select select "30"
click at [553, 221] on select "12:00 AM 12:30 AM 1:00 AM 1:30 AM 2:00 AM 2:30 AM 3:00 AM 3:30 AM 4:00 AM 4:30 …" at bounding box center [599, 239] width 93 height 36
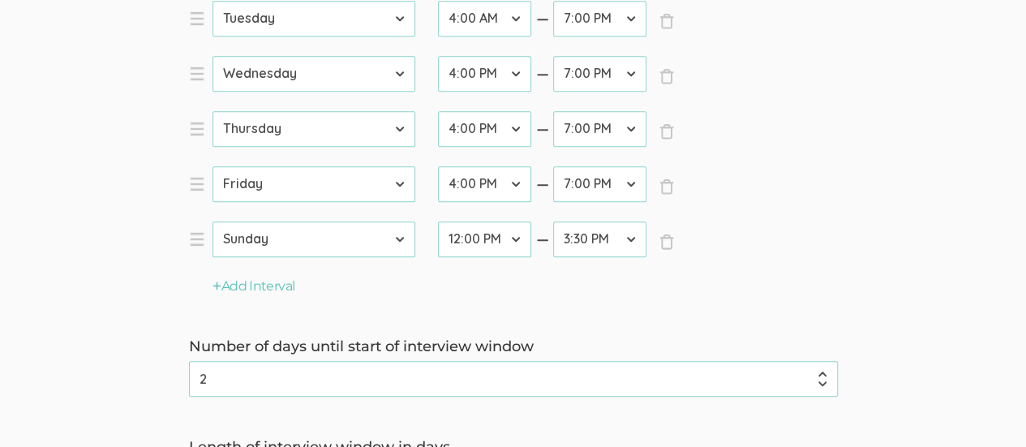
scroll to position [568, 0]
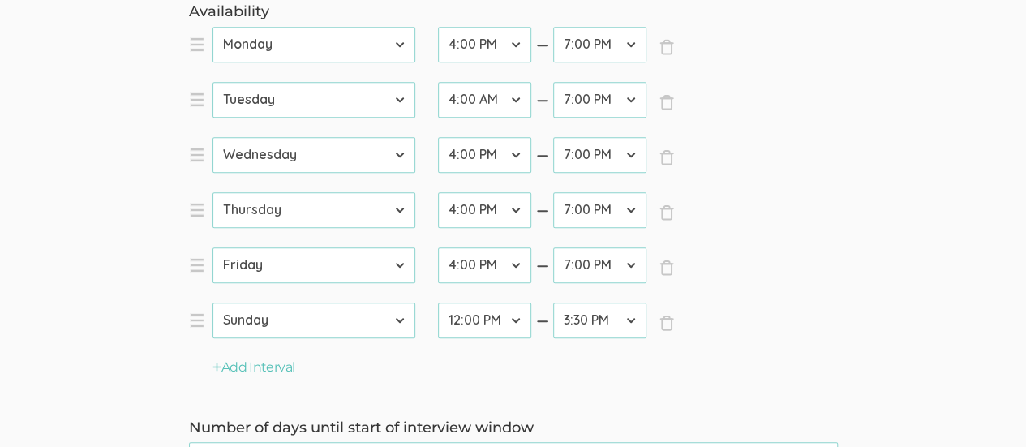
click at [514, 319] on select "12:00 AM 12:30 AM 1:00 AM 1:30 AM 2:00 AM 2:30 AM 3:00 AM 3:30 AM 4:00 AM 4:30 …" at bounding box center [484, 320] width 93 height 36
select select "20"
click at [438, 302] on select "12:00 AM 12:30 AM 1:00 AM 1:30 AM 2:00 AM 2:30 AM 3:00 AM 3:30 AM 4:00 AM 4:30 …" at bounding box center [484, 320] width 93 height 36
click at [628, 312] on select "12:00 AM 12:30 AM 1:00 AM 1:30 AM 2:00 AM 2:30 AM 3:00 AM 3:30 AM 4:00 AM 4:30 …" at bounding box center [599, 320] width 93 height 36
select select "38"
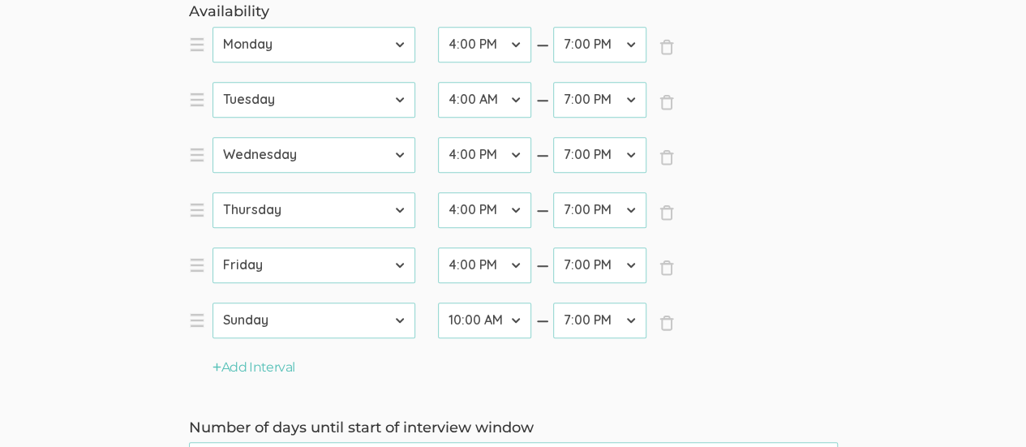
click at [553, 302] on select "12:00 AM 12:30 AM 1:00 AM 1:30 AM 2:00 AM 2:30 AM 3:00 AM 3:30 AM 4:00 AM 4:30 …" at bounding box center [599, 320] width 93 height 36
click at [253, 366] on button "Add Interval" at bounding box center [253, 367] width 83 height 19
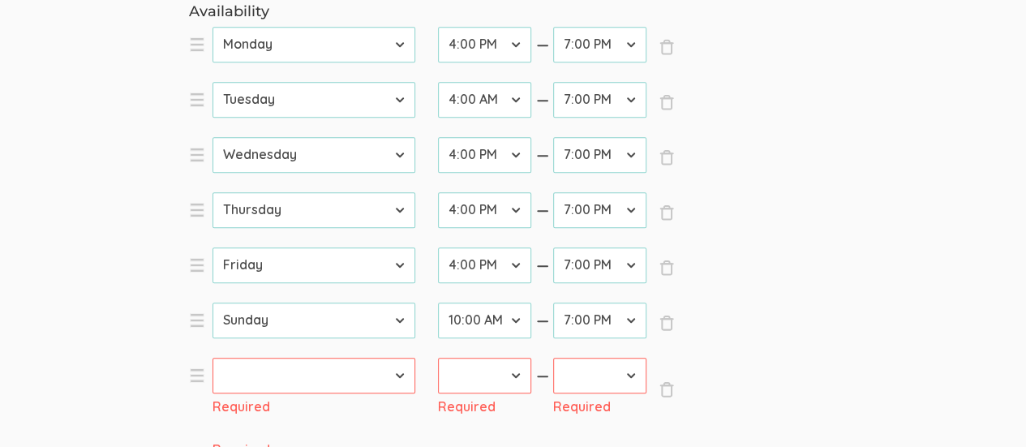
click at [399, 380] on select "Sunday Monday Tuesday Wednesday Thursday Friday Saturday" at bounding box center [313, 376] width 203 height 36
select select "0"
click at [212, 358] on select "Sunday Monday Tuesday Wednesday Thursday Friday Saturday" at bounding box center [313, 376] width 203 height 36
click at [517, 374] on select "12:00 AM 12:30 AM 1:00 AM 1:30 AM 2:00 AM 2:30 AM 3:00 AM 3:30 AM 4:00 AM 4:30 …" at bounding box center [484, 376] width 93 height 36
select select "24"
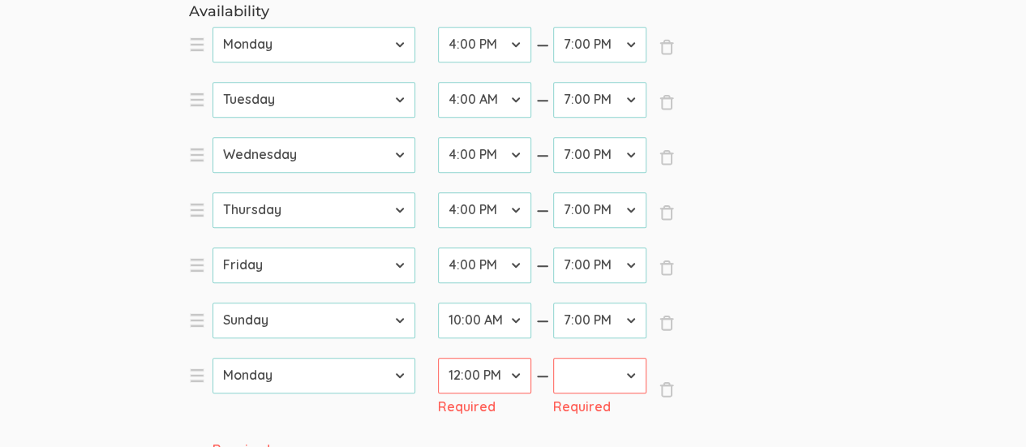
click at [438, 358] on select "12:00 AM 12:30 AM 1:00 AM 1:30 AM 2:00 AM 2:30 AM 3:00 AM 3:30 AM 4:00 AM 4:30 …" at bounding box center [484, 376] width 93 height 36
click at [626, 370] on select "12:00 AM 12:30 AM 1:00 AM 1:30 AM 2:00 AM 2:30 AM 3:00 AM 3:30 AM 4:00 AM 4:30 …" at bounding box center [599, 376] width 93 height 36
click at [553, 358] on select "12:00 AM 12:30 AM 1:00 AM 1:30 AM 2:00 AM 2:30 AM 3:00 AM 3:30 AM 4:00 AM 4:30 …" at bounding box center [599, 376] width 93 height 36
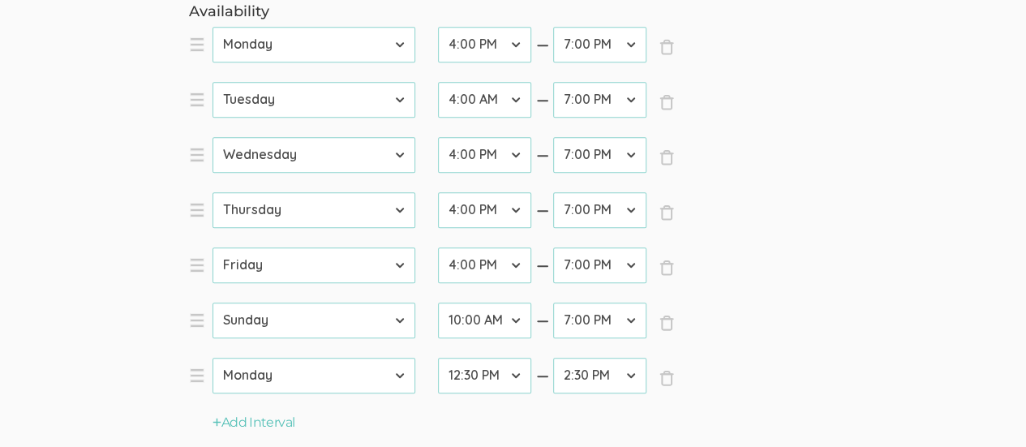
click at [627, 375] on select "12:00 AM 12:30 AM 1:00 AM 1:30 AM 2:00 AM 2:30 AM 3:00 AM 3:30 AM 4:00 AM 4:30 …" at bounding box center [599, 376] width 93 height 36
select select "38"
click at [553, 358] on select "12:00 AM 12:30 AM 1:00 AM 1:30 AM 2:00 AM 2:30 AM 3:00 AM 3:30 AM 4:00 AM 4:30 …" at bounding box center [599, 376] width 93 height 36
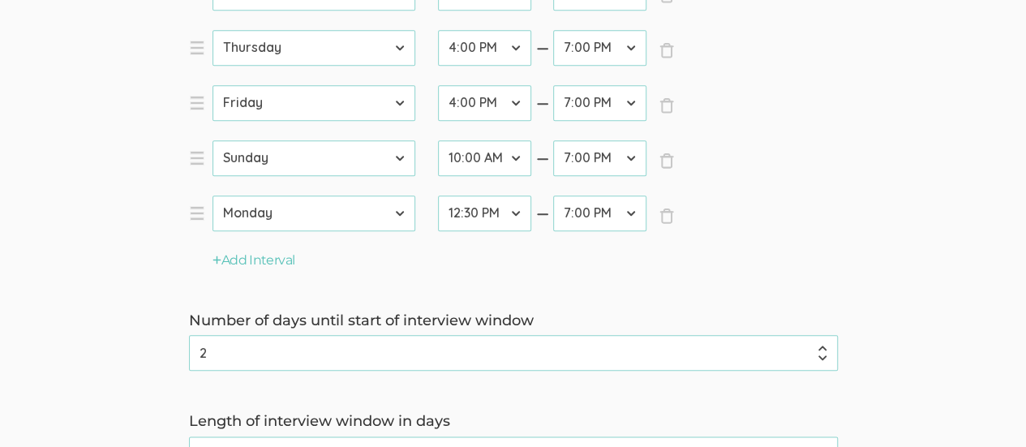
scroll to position [892, 0]
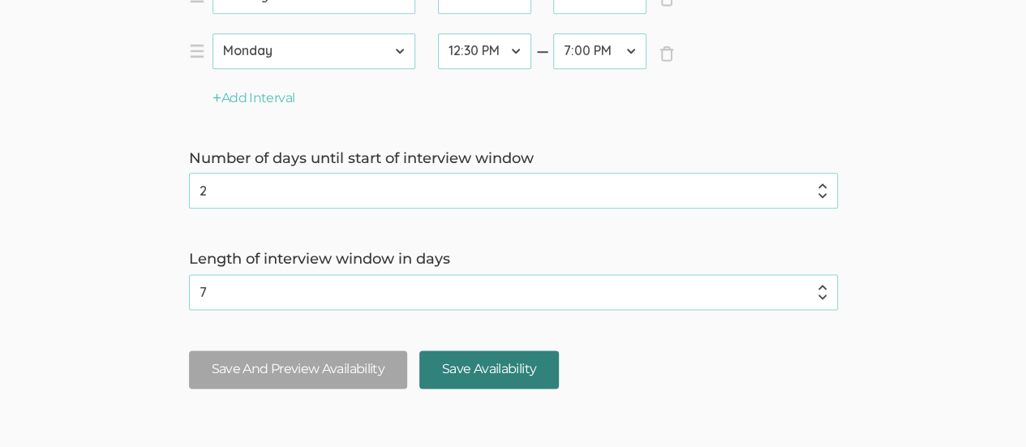
click at [504, 371] on input "Save Availability" at bounding box center [488, 369] width 139 height 38
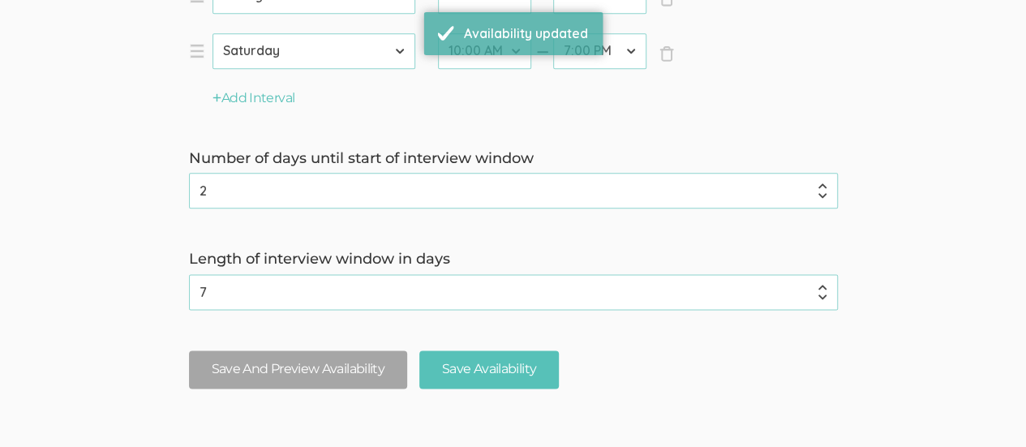
scroll to position [0, 0]
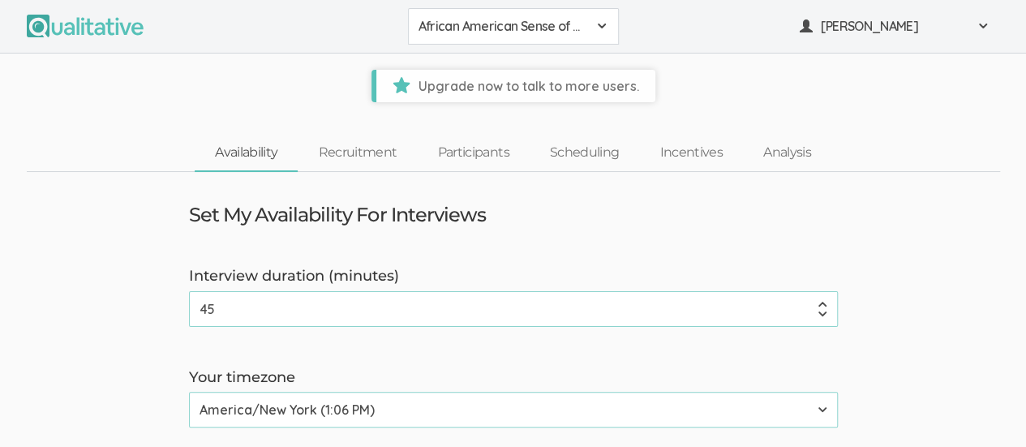
type input "4"
click at [823, 302] on input "61" at bounding box center [513, 309] width 649 height 36
click at [277, 311] on input "61" at bounding box center [513, 309] width 649 height 36
type input "6"
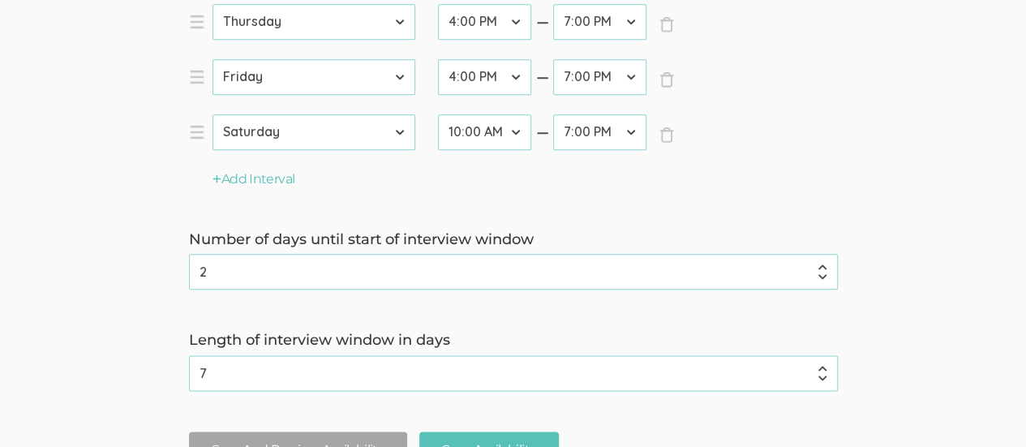
scroll to position [975, 0]
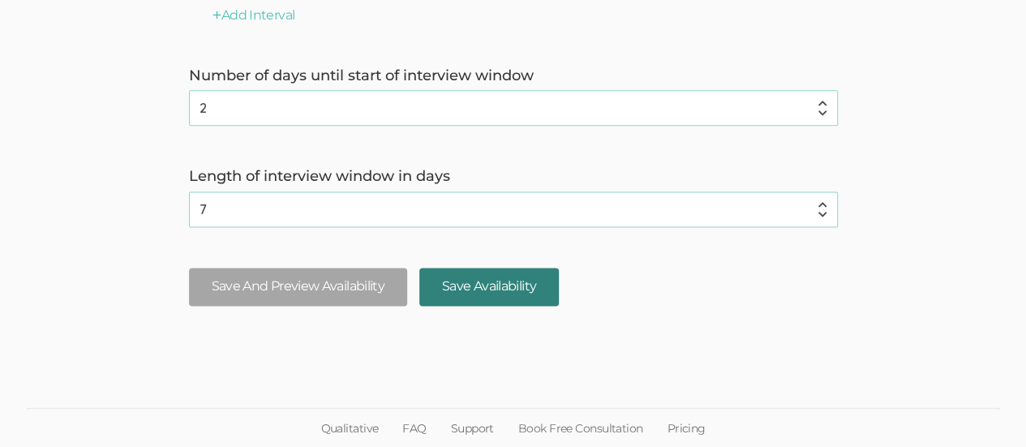
type input "150"
click at [478, 289] on input "Save Availability" at bounding box center [488, 287] width 139 height 38
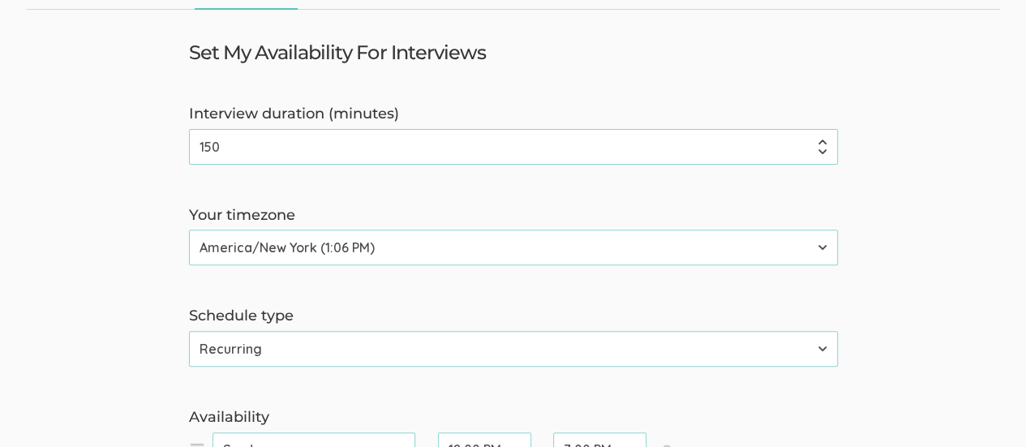
scroll to position [0, 0]
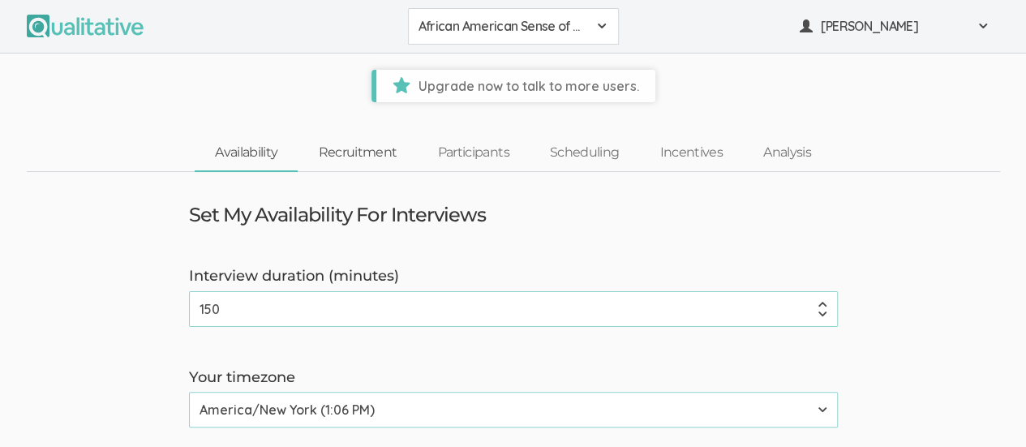
click at [346, 147] on link "Recruitment" at bounding box center [357, 152] width 119 height 35
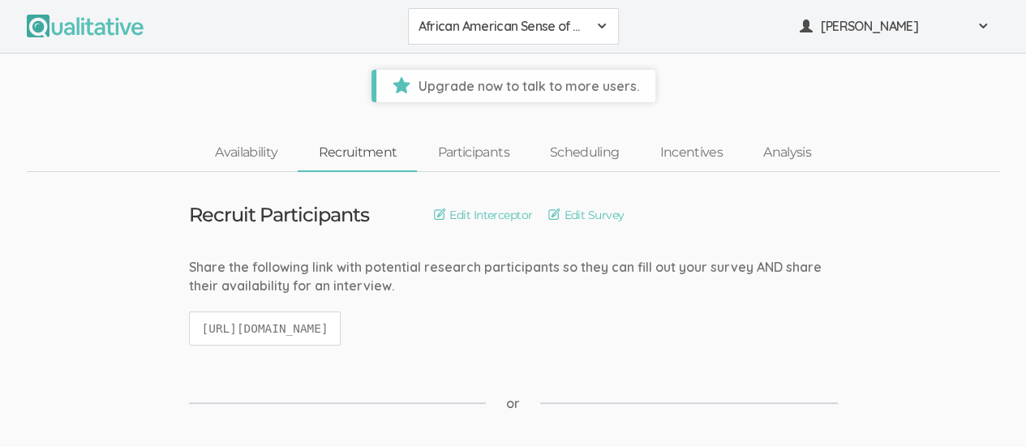
scroll to position [81, 0]
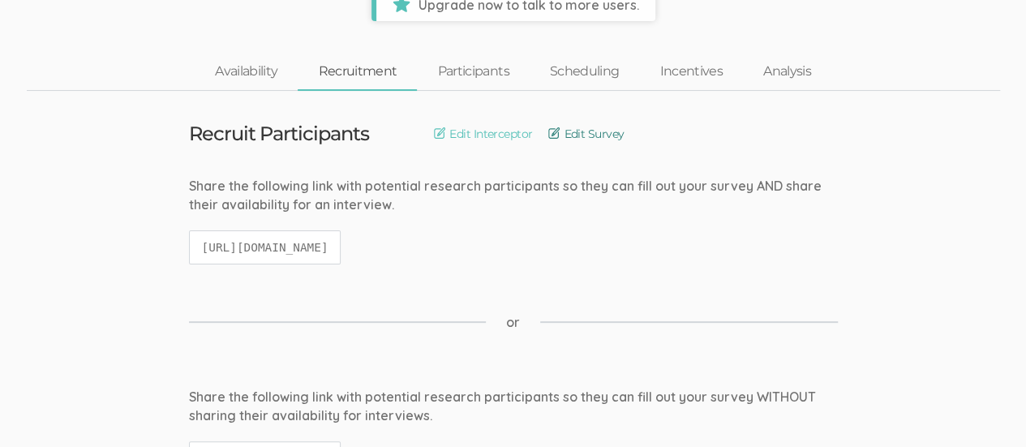
click at [589, 133] on link "Edit Survey" at bounding box center [585, 134] width 75 height 18
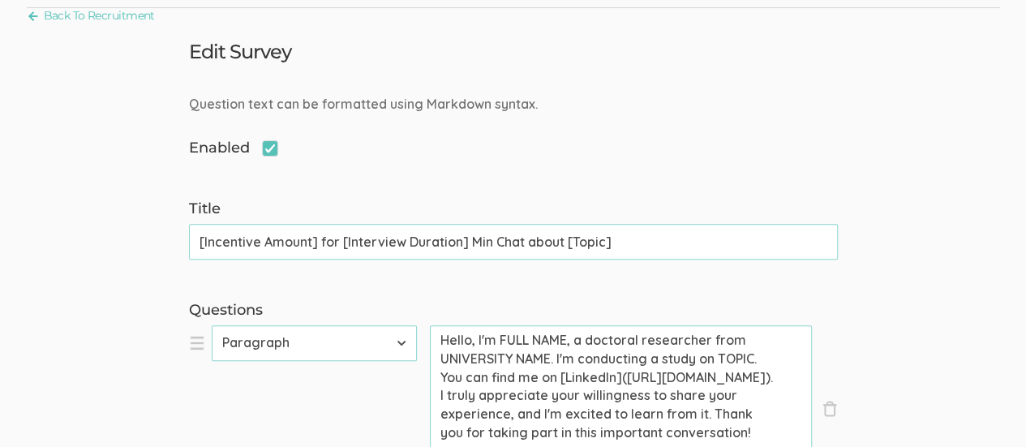
scroll to position [243, 0]
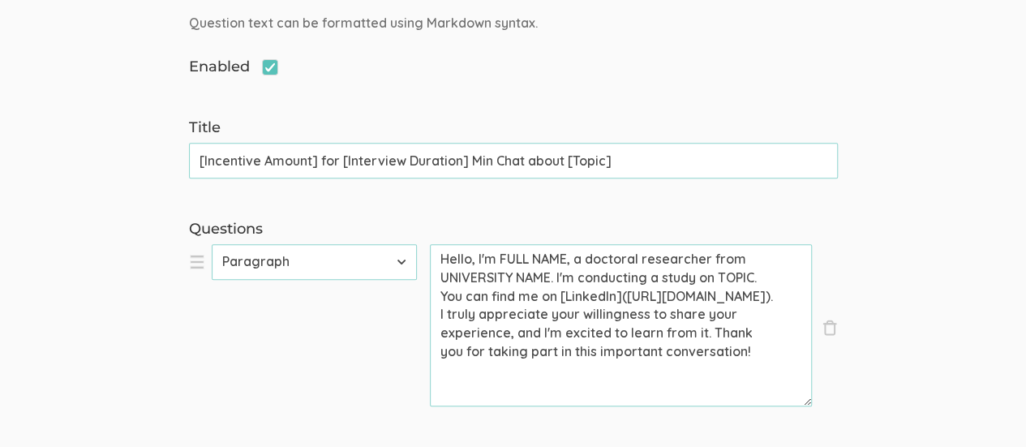
drag, startPoint x: 566, startPoint y: 255, endPoint x: 598, endPoint y: 254, distance: 32.5
click at [567, 255] on textarea "Hello, I'm FULL NAME, a doctoral researcher from UNIVERSITY NAME. I'm conductin…" at bounding box center [621, 325] width 382 height 162
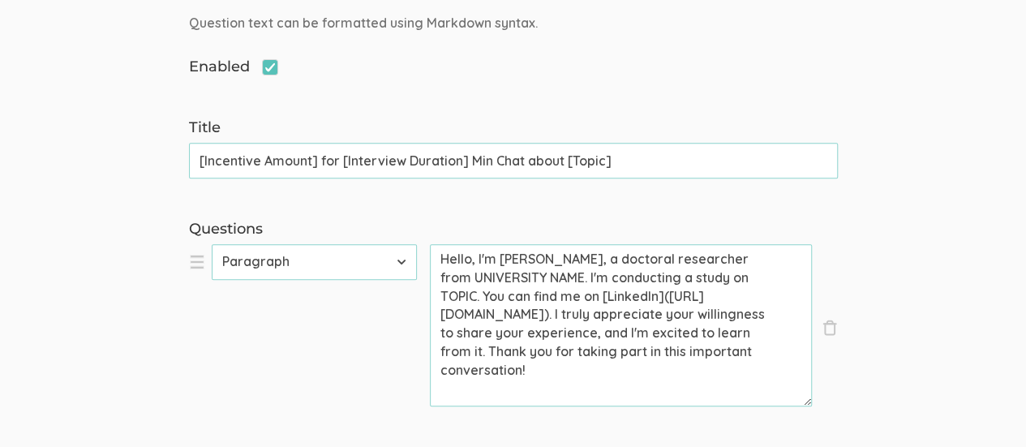
click at [551, 278] on textarea "Hello, I'm Kreg Goad, a doctoral researcher from UNIVERSITY NAME. I'm conductin…" at bounding box center [621, 325] width 382 height 162
click at [753, 275] on textarea "Hello, I'm Kreg Goad, a doctoral researcher from Liberty University. I'm conduc…" at bounding box center [621, 325] width 382 height 162
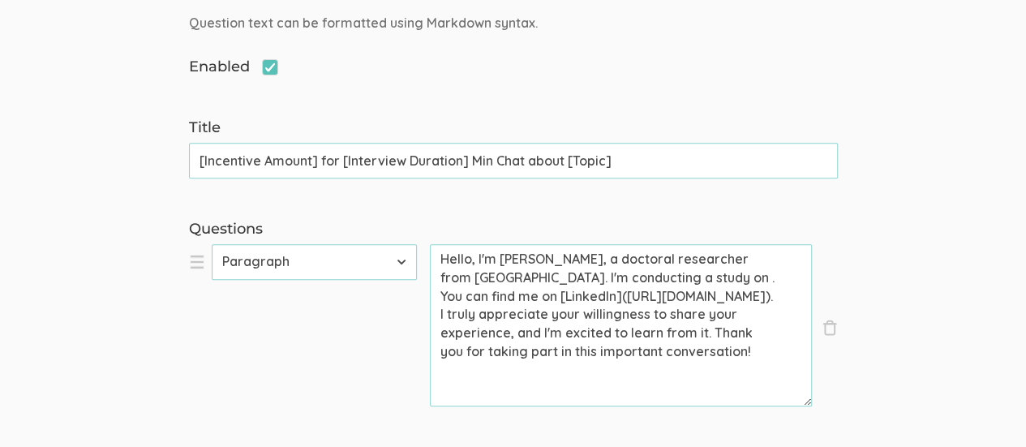
paste textarea "SENSE OF BELONGING IN EDUCATIONAL LEARNING AND ENGAGEMENT AS PERCEIVED BY FORME…"
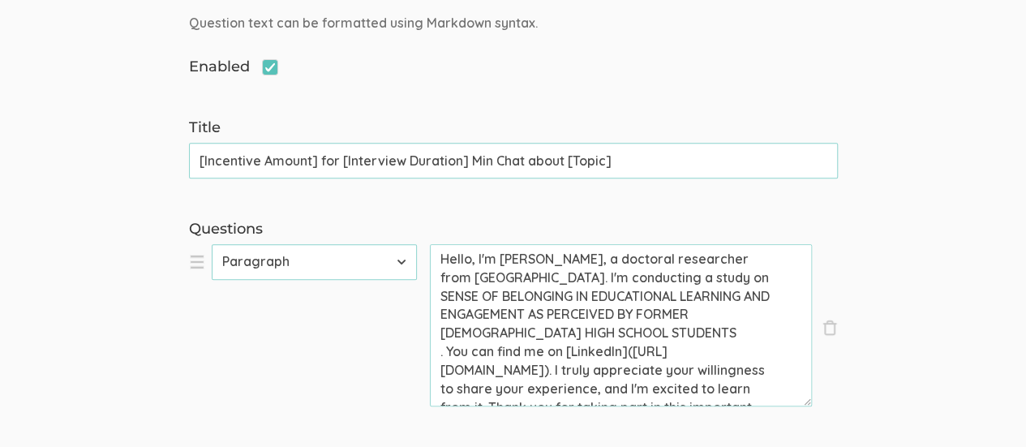
click at [477, 290] on textarea "Hello, I'm Kreg Goad, a doctoral researcher from Liberty University. I'm conduc…" at bounding box center [621, 325] width 382 height 162
click at [727, 281] on textarea "Hello, I'm Kreg Goad, a doctoral researcher from Liberty University. I'm conduc…" at bounding box center [621, 325] width 382 height 162
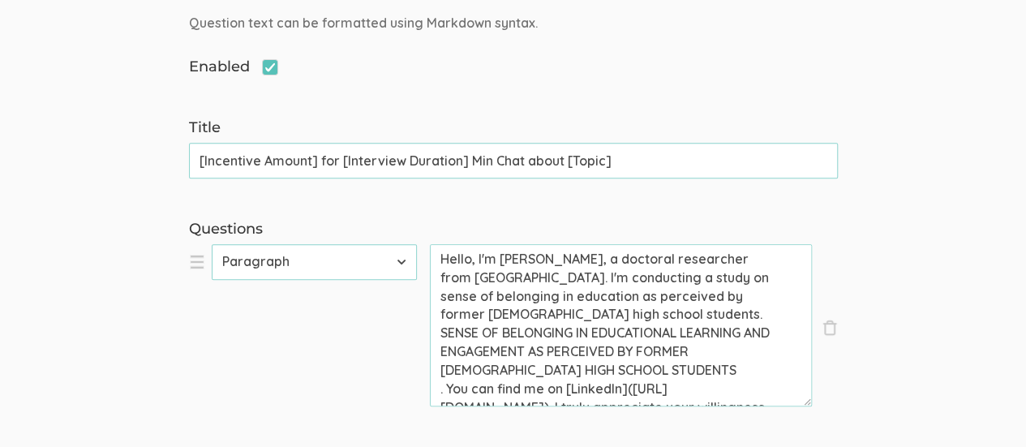
drag, startPoint x: 470, startPoint y: 340, endPoint x: 733, endPoint y: 370, distance: 264.4
click at [733, 370] on textarea "Hello, I'm Kreg Goad, a doctoral researcher from Liberty University. I'm conduc…" at bounding box center [621, 325] width 382 height 162
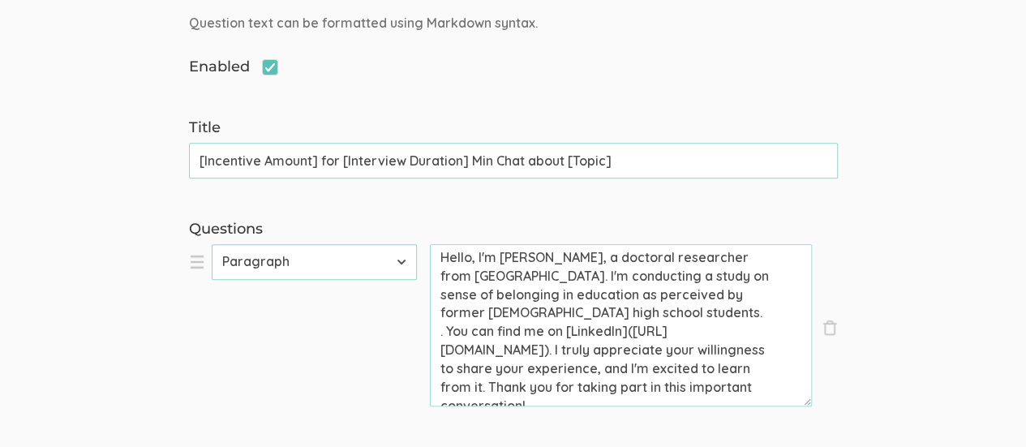
scroll to position [0, 0]
click at [448, 330] on textarea "Hello, I'm Kreg Goad, a doctoral researcher from Liberty University. I'm conduc…" at bounding box center [621, 325] width 382 height 162
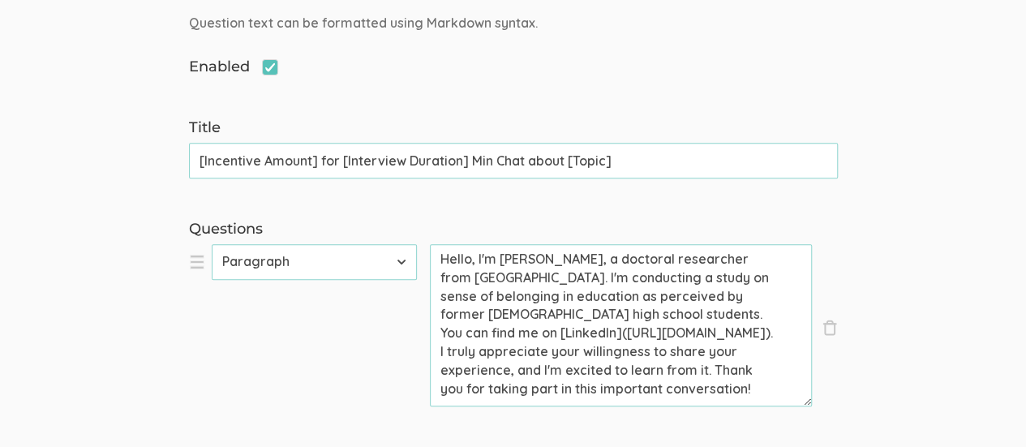
click at [692, 332] on textarea "Hello, I'm Kreg Goad, a doctoral researcher from Liberty University. I'm conduc…" at bounding box center [621, 325] width 382 height 162
click at [440, 319] on textarea "Hello, I'm Kreg Goad, a doctoral researcher from Liberty University. I'm conduc…" at bounding box center [621, 325] width 382 height 162
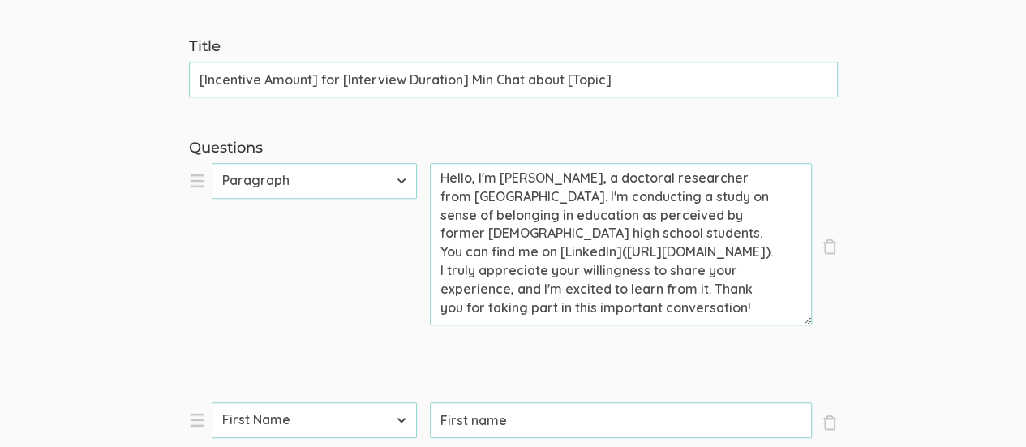
click at [717, 195] on textarea "Hello, I'm Kreg Goad, a doctoral researcher from Liberty University. I'm conduc…" at bounding box center [621, 244] width 382 height 162
click at [743, 270] on textarea "Hello, I'm Kreg Goad, a doctoral researcher from Liberty University. I'm conduc…" at bounding box center [621, 244] width 382 height 162
drag, startPoint x: 736, startPoint y: 251, endPoint x: 485, endPoint y: 251, distance: 251.4
click at [485, 251] on textarea "Hello, I'm Kreg Goad, a doctoral researcher from Liberty University. I'm conduc…" at bounding box center [621, 244] width 382 height 162
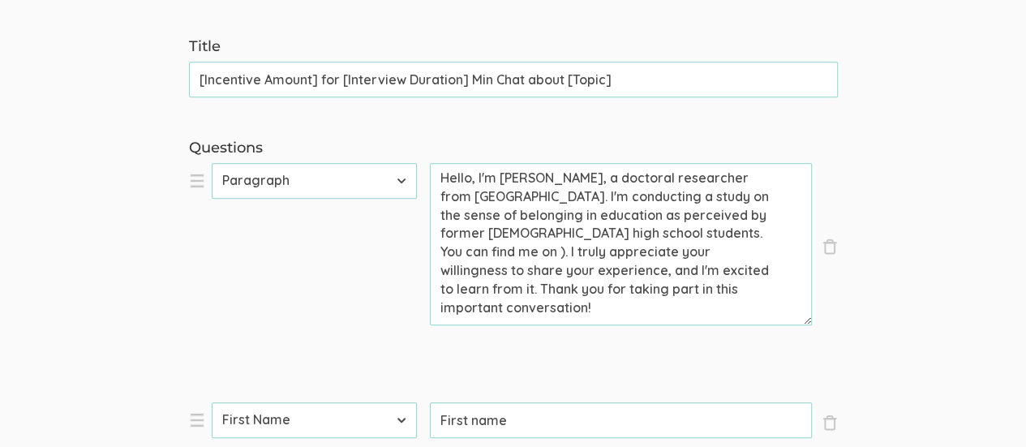
click at [483, 251] on textarea "Hello, I'm Kreg Goad, a doctoral researcher from Liberty University. I'm conduc…" at bounding box center [621, 244] width 382 height 162
drag, startPoint x: 680, startPoint y: 226, endPoint x: 499, endPoint y: 252, distance: 183.5
click at [490, 254] on textarea "Hello, I'm Kreg Goad, a doctoral researcher from Liberty University. I'm conduc…" at bounding box center [621, 244] width 382 height 162
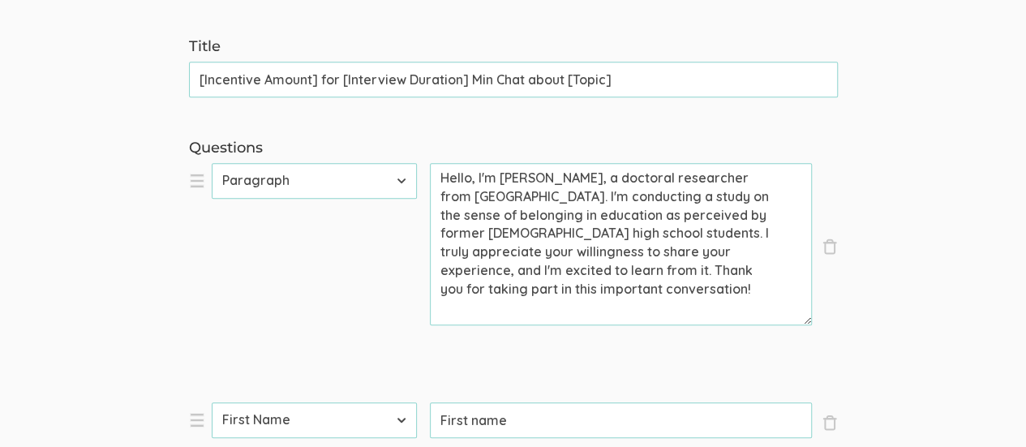
click at [738, 296] on textarea "Hello, I'm Kreg Goad, a doctoral researcher from Liberty University. I'm conduc…" at bounding box center [621, 244] width 382 height 162
click at [545, 193] on textarea "Hello, I'm Kreg Goad, a doctoral researcher from Liberty University. I'm conduc…" at bounding box center [621, 244] width 382 height 162
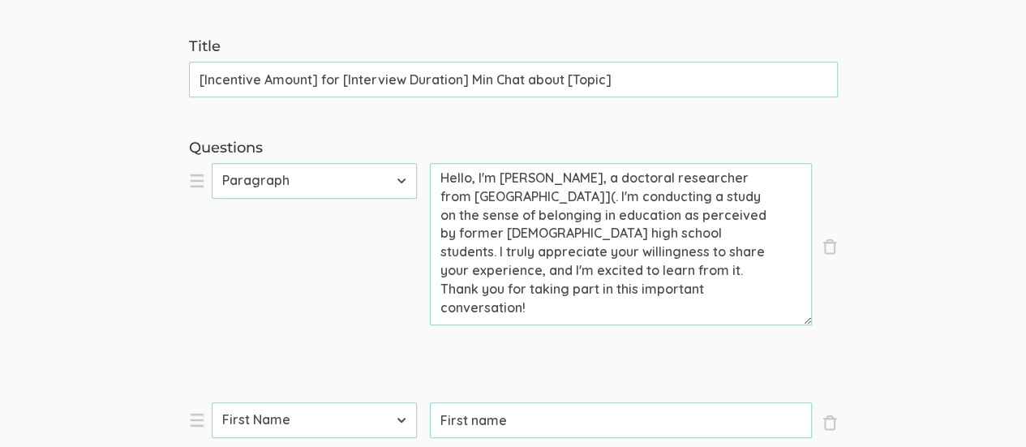
paste textarea "https://www.liberty.edu/"
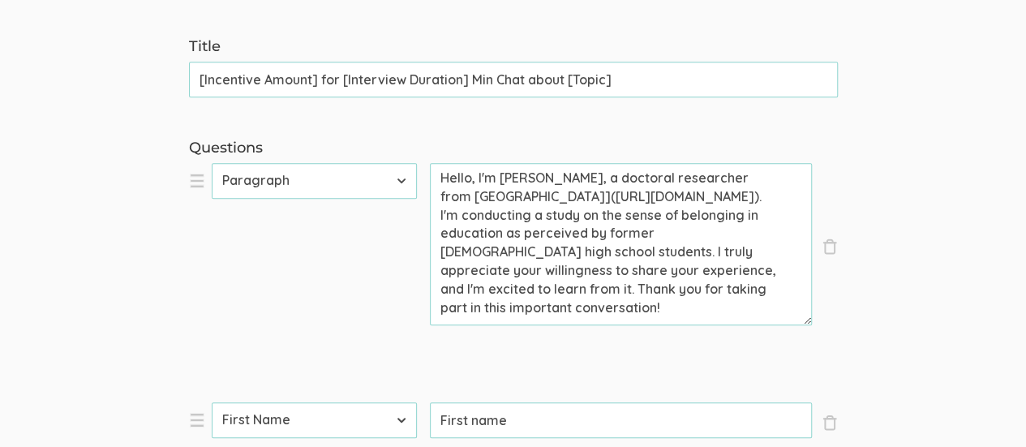
click at [478, 197] on textarea "Hello, I'm Kreg Goad, a doctoral researcher from Liberty University](https://ww…" at bounding box center [621, 244] width 382 height 162
click at [482, 194] on textarea "Hello, I'm Kreg Goad, a doctoral researcher from Liberty University](https://ww…" at bounding box center [621, 244] width 382 height 162
click at [440, 194] on textarea "Hello, I'm Kreg Goad, a doctoral researcher from Liberty University](https://ww…" at bounding box center [621, 244] width 382 height 162
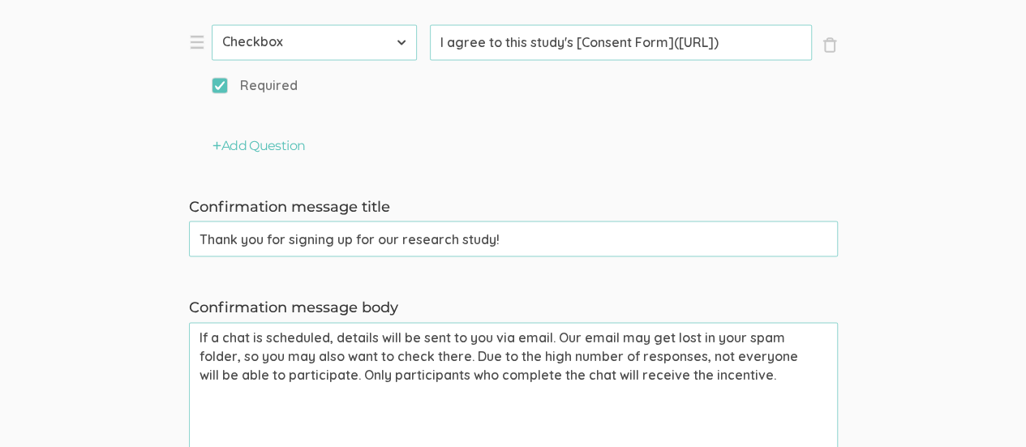
scroll to position [1703, 0]
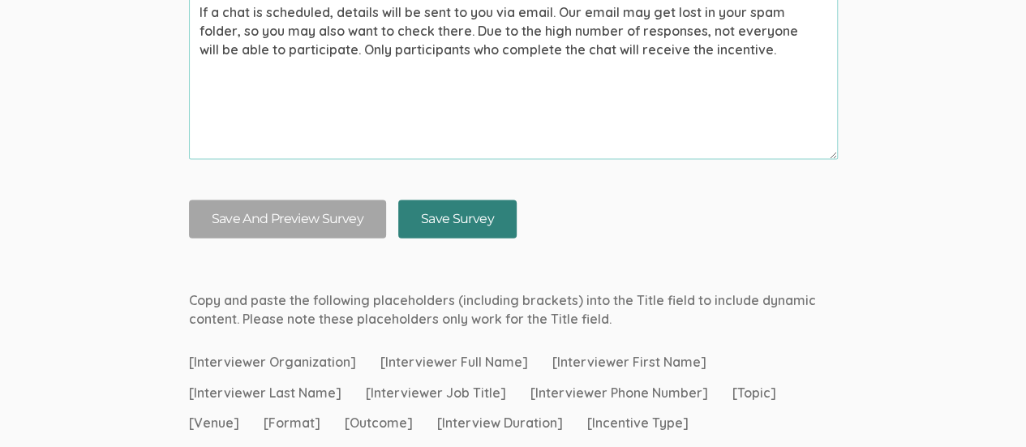
type textarea "Hello, I'm Kreg Goad, a doctoral researcher from [Liberty University](https://w…"
click at [457, 231] on input "Save Survey" at bounding box center [457, 219] width 118 height 38
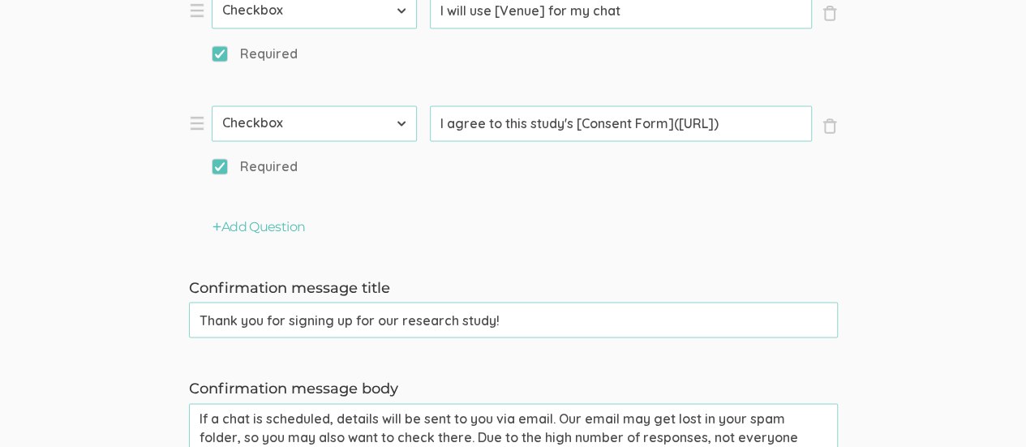
scroll to position [0, 101]
drag, startPoint x: 677, startPoint y: 124, endPoint x: 796, endPoint y: 126, distance: 119.2
paste input "https://docs.google.com/document/d/1nUAYFkwNLSZ0O9he-lMNgM_-lb-6u_QNbY51Sq4NR7Y…"
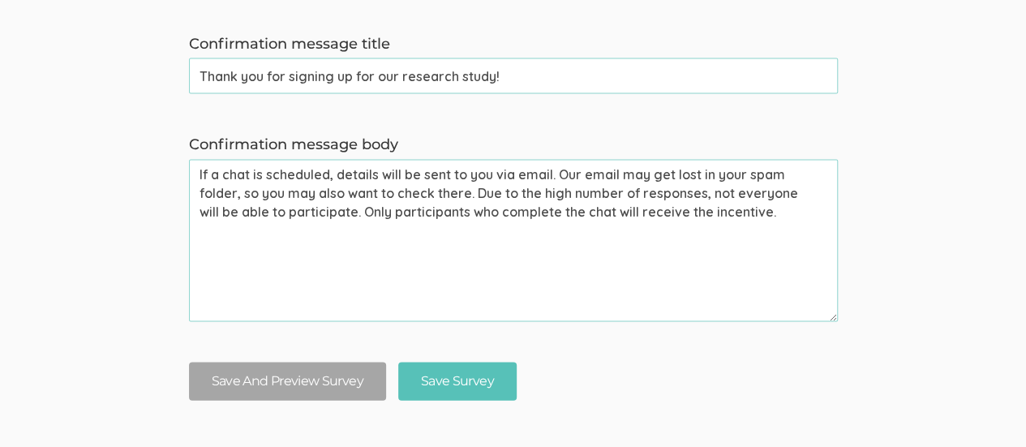
scroll to position [1703, 0]
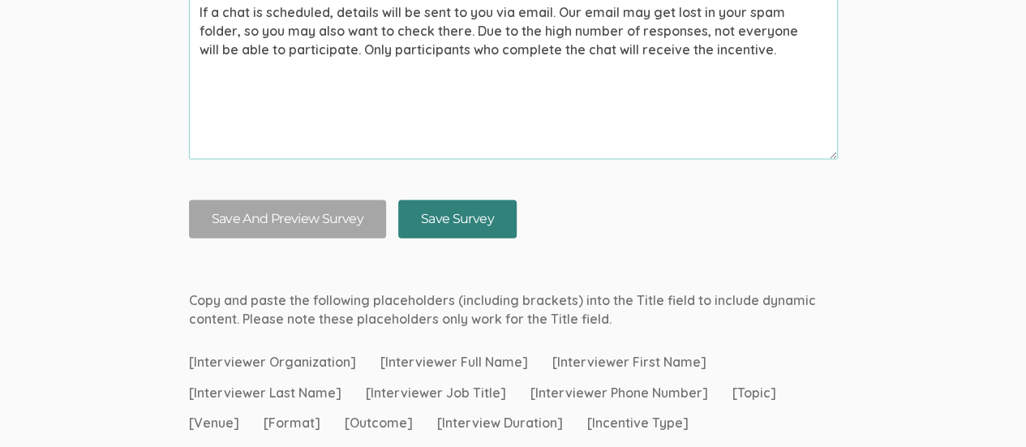
type input "I agree to this study's [Consent Form](https://docs.google.com/document/d/1nUAY…"
click at [433, 210] on input "Save Survey" at bounding box center [457, 219] width 118 height 38
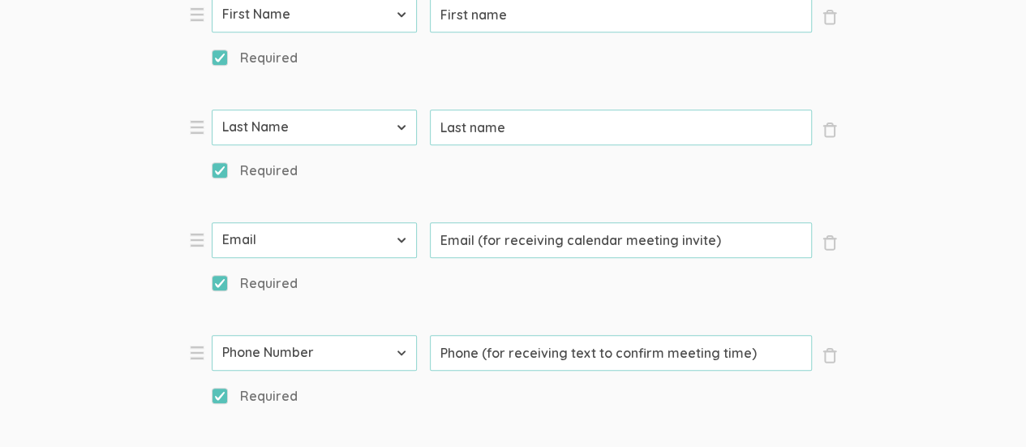
scroll to position [1297, 0]
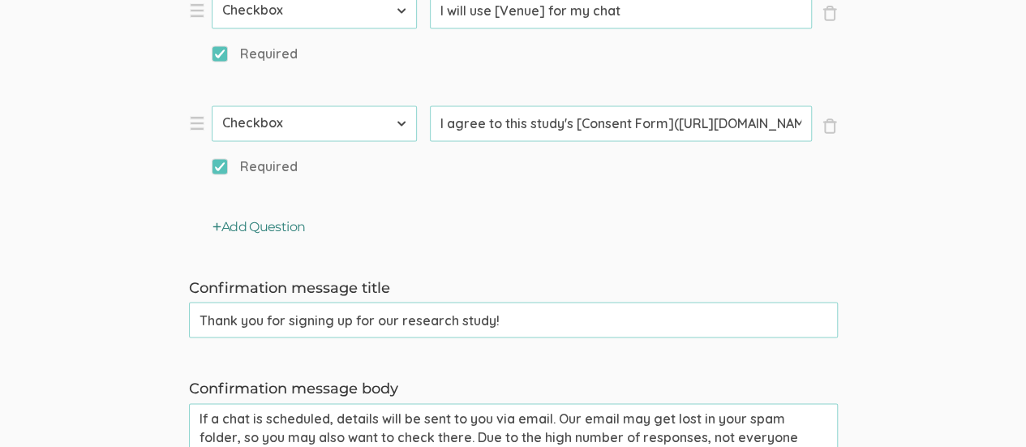
click at [271, 223] on button "Add Question" at bounding box center [258, 227] width 93 height 19
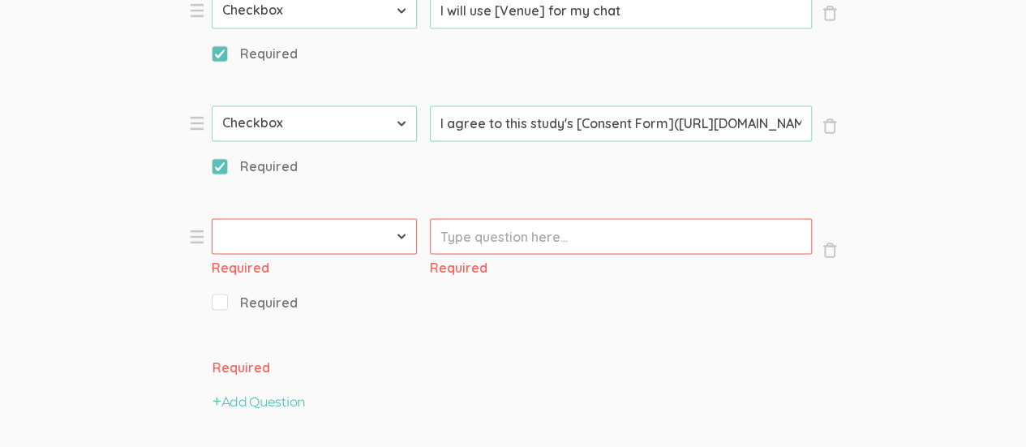
click at [393, 234] on select "First Name Last Name Email Phone Number LinkedIn Profile URL Country State Shor…" at bounding box center [314, 236] width 205 height 36
select select "10"
click at [212, 218] on select "First Name Last Name Email Phone Number LinkedIn Profile URL Country State Shor…" at bounding box center [314, 236] width 205 height 36
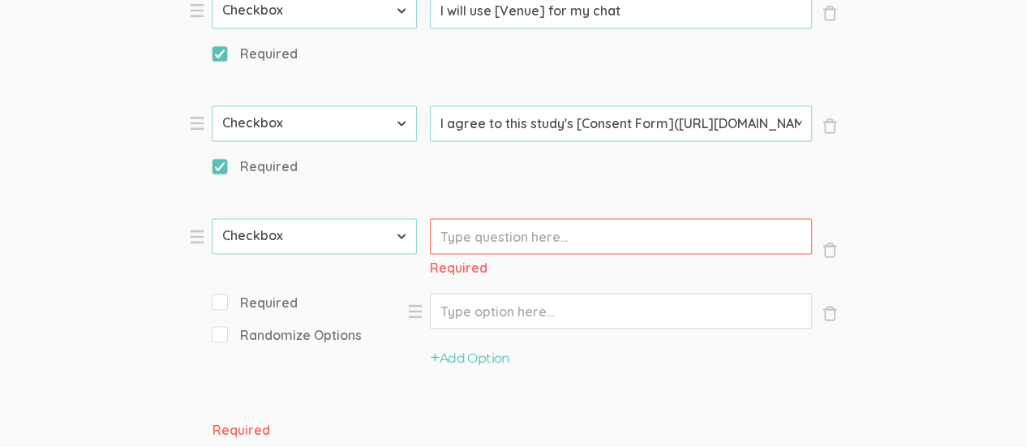
click at [610, 236] on input "Prompt" at bounding box center [621, 236] width 382 height 36
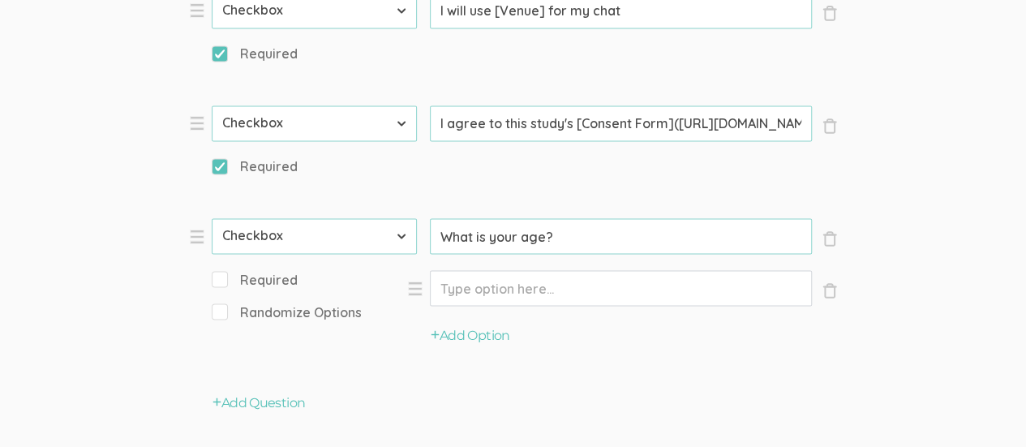
type input "What is your age?"
click at [547, 292] on input "Option" at bounding box center [621, 288] width 382 height 36
click at [493, 335] on button "Add Option" at bounding box center [470, 335] width 79 height 19
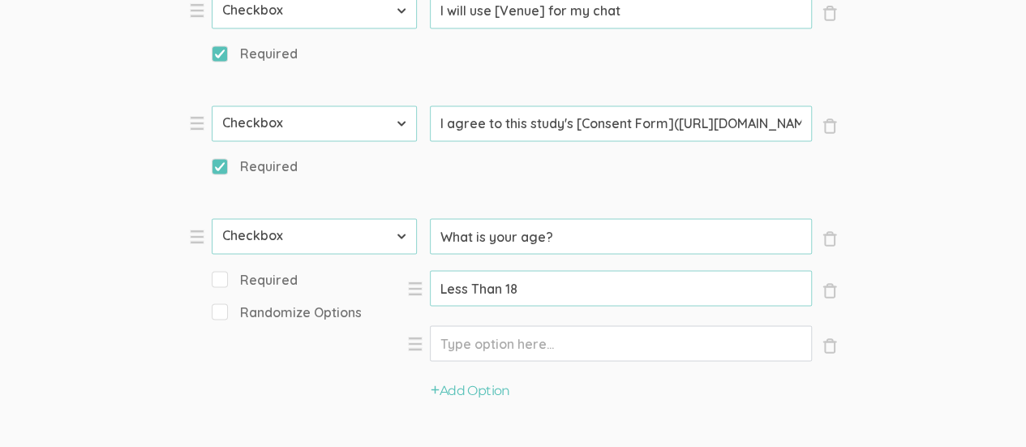
click at [552, 306] on input "Option" at bounding box center [621, 288] width 382 height 36
click at [446, 289] on input "Less Than 18" at bounding box center [621, 288] width 382 height 36
click at [479, 286] on input "Less Than 18" at bounding box center [621, 288] width 382 height 36
click at [474, 306] on input "Option" at bounding box center [621, 288] width 382 height 36
click at [543, 294] on input "Less than 18" at bounding box center [621, 288] width 382 height 36
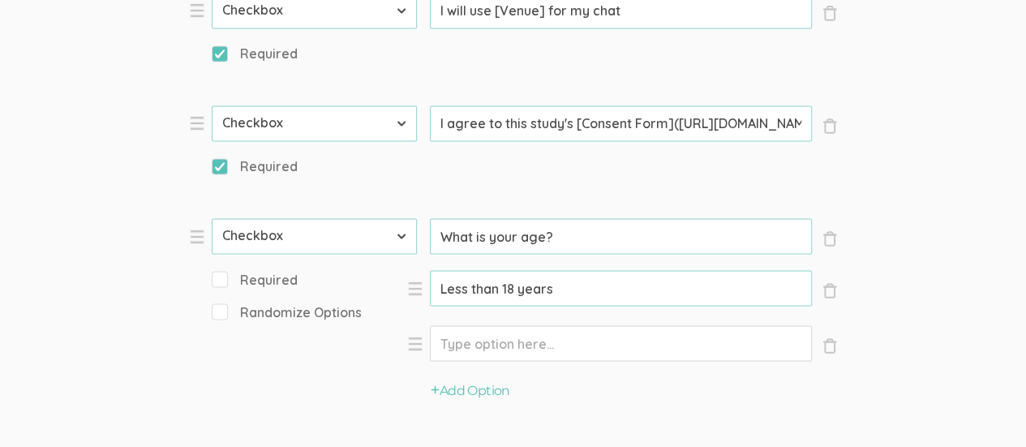
type input "Less than 18 years"
click at [531, 306] on input "Option" at bounding box center [621, 288] width 382 height 36
type input "18 to 34 years"
click at [431, 389] on icon "button" at bounding box center [435, 389] width 9 height 10
click at [467, 306] on input "Option" at bounding box center [621, 288] width 382 height 36
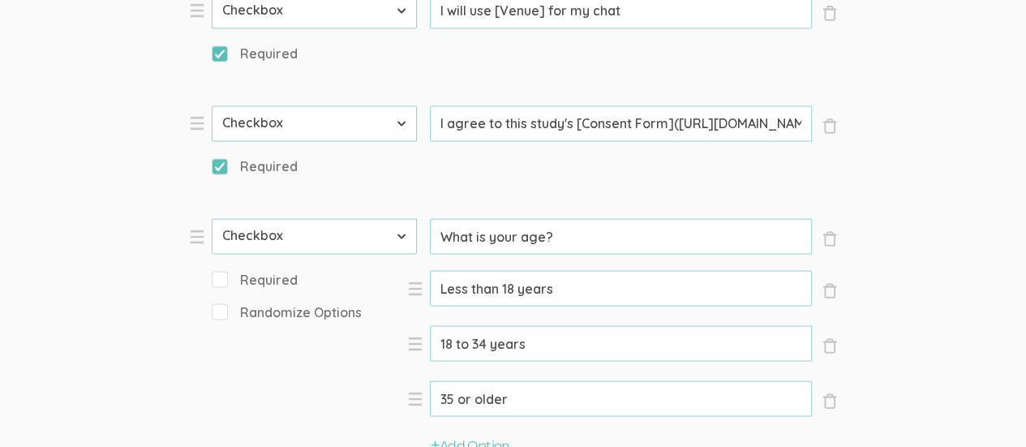
scroll to position [1379, 0]
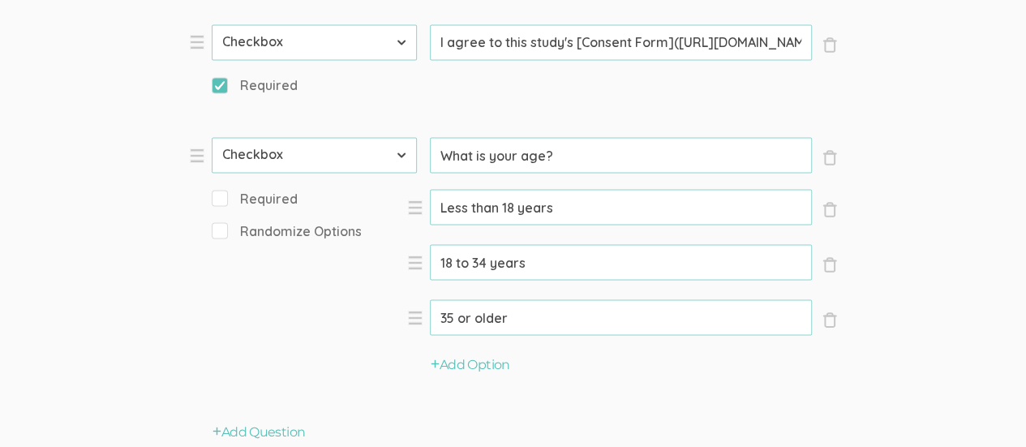
click at [440, 225] on input "35 or older" at bounding box center [621, 207] width 382 height 36
click at [534, 225] on input "35 or older" at bounding box center [621, 207] width 382 height 36
type input "3"
type input "More than 34 years"
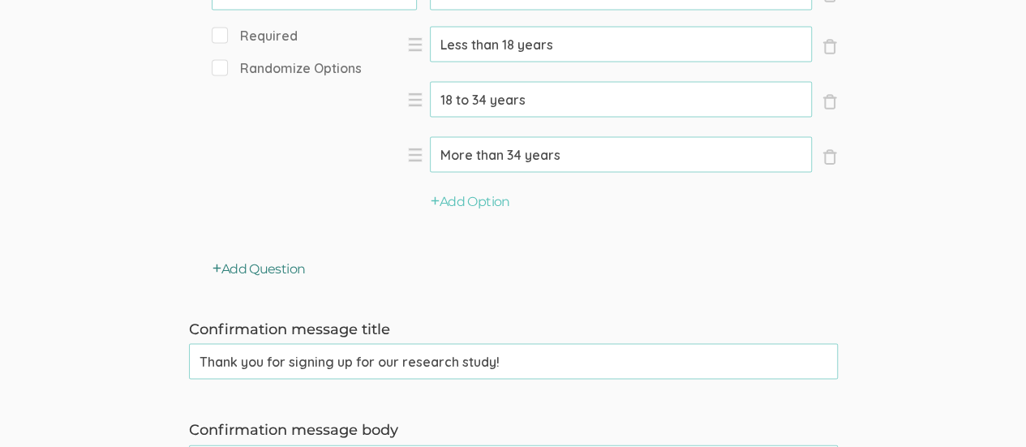
click at [269, 267] on button "Add Question" at bounding box center [258, 269] width 93 height 19
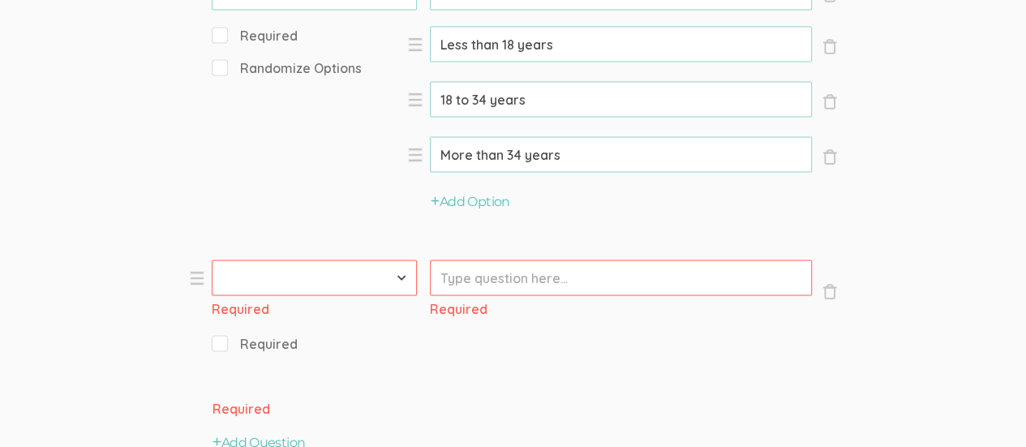
click at [547, 282] on input "Prompt" at bounding box center [621, 278] width 382 height 36
drag, startPoint x: 545, startPoint y: 281, endPoint x: 404, endPoint y: 273, distance: 141.3
click at [404, 273] on select "First Name Last Name Email Phone Number LinkedIn Profile URL Country State Shor…" at bounding box center [314, 278] width 205 height 36
select select "10"
click at [212, 260] on select "First Name Last Name Email Phone Number LinkedIn Profile URL Country State Shor…" at bounding box center [314, 278] width 205 height 36
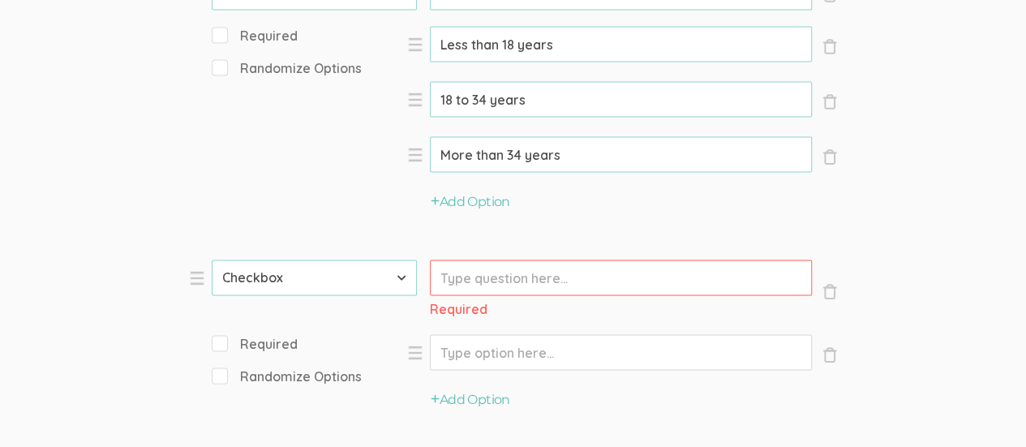
click at [493, 283] on input "Prompt" at bounding box center [621, 278] width 382 height 36
paste input "What race/ethnicity do you identify as?"
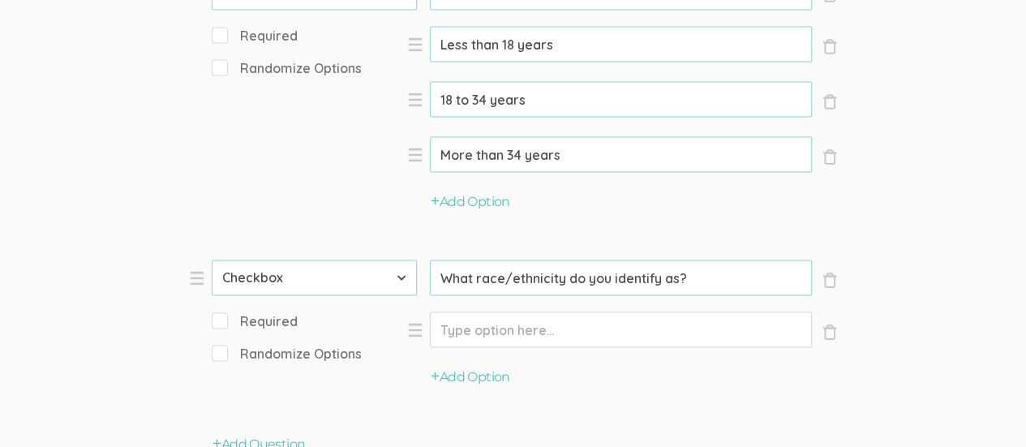
type input "What race/ethnicity do you identify as?"
click at [555, 328] on input "Option" at bounding box center [621, 330] width 382 height 36
click at [495, 341] on input "Option" at bounding box center [621, 330] width 382 height 36
paste input "American Indian or Alaska Native"
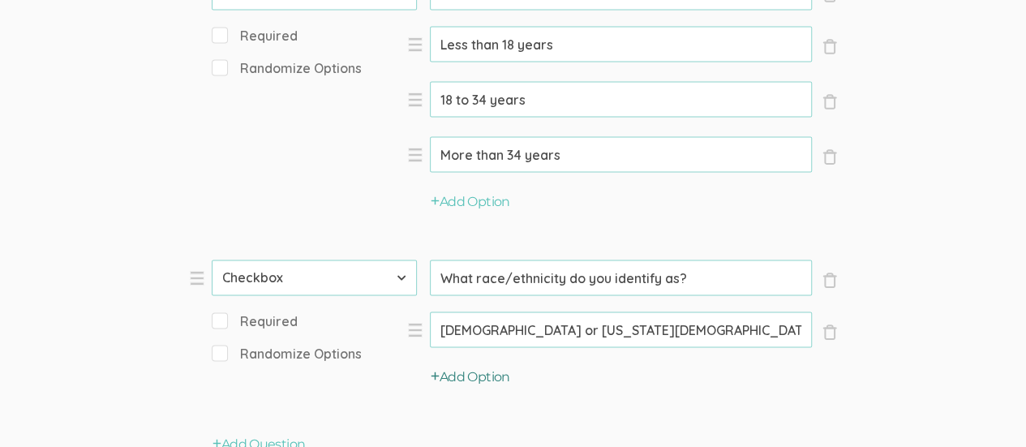
type input "American Indian or Alaska Native"
click at [496, 372] on button "Add Option" at bounding box center [470, 377] width 79 height 19
click at [550, 348] on input "Option" at bounding box center [621, 330] width 382 height 36
paste input "Asian"
type input "Asian"
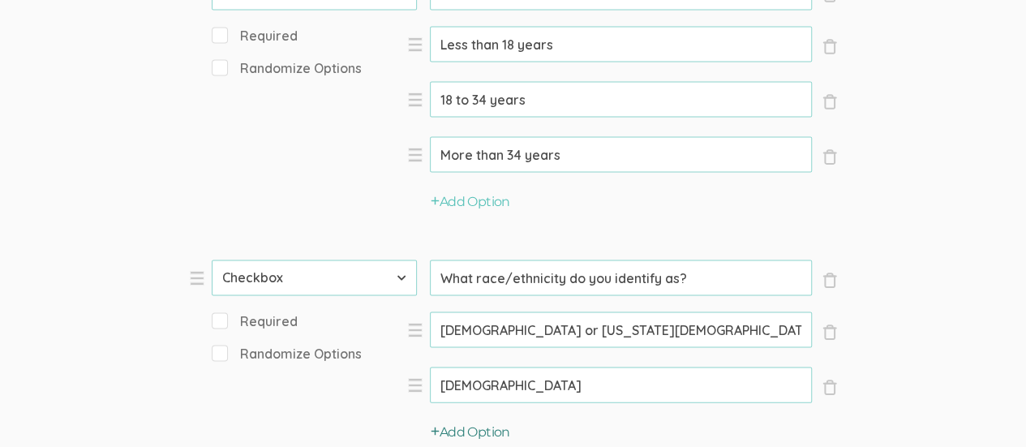
click at [491, 428] on button "Add Option" at bounding box center [470, 432] width 79 height 19
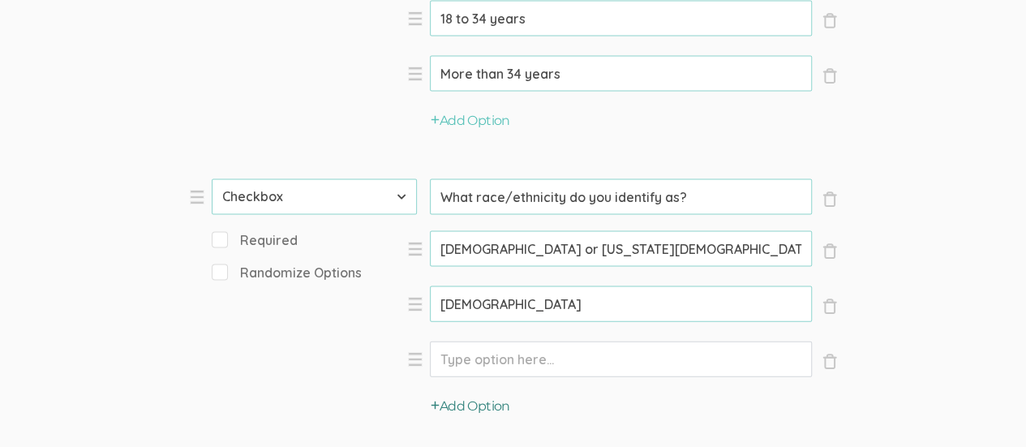
scroll to position [1703, 0]
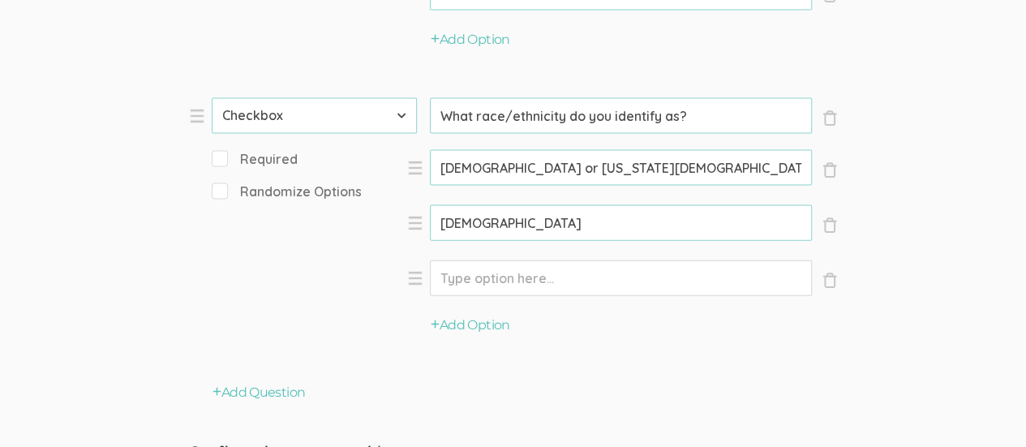
click at [508, 186] on input "Option" at bounding box center [621, 168] width 382 height 36
paste input "Black or African American"
type input "Black or African American"
click at [483, 327] on button "Add Option" at bounding box center [470, 325] width 79 height 19
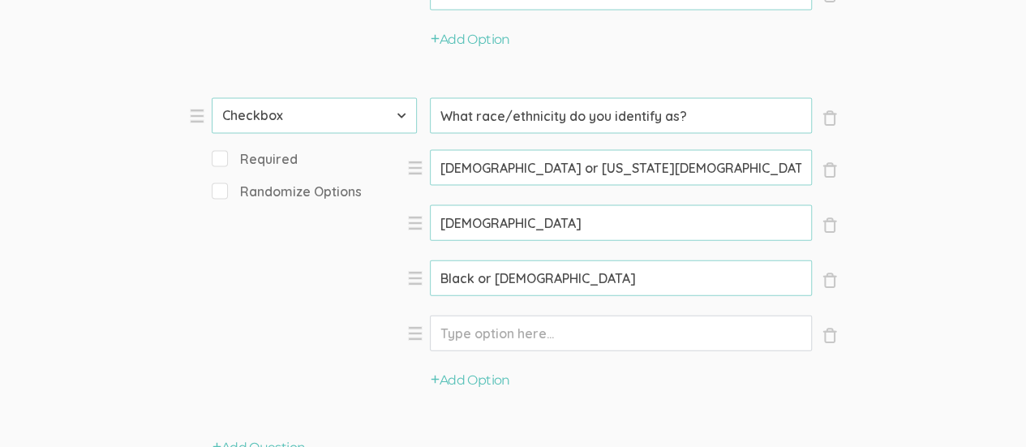
click at [483, 186] on input "Option" at bounding box center [621, 168] width 382 height 36
paste input "Hispanic or Latino"
type input "Hispanic or Latino"
click at [474, 376] on button "Add Option" at bounding box center [470, 380] width 79 height 19
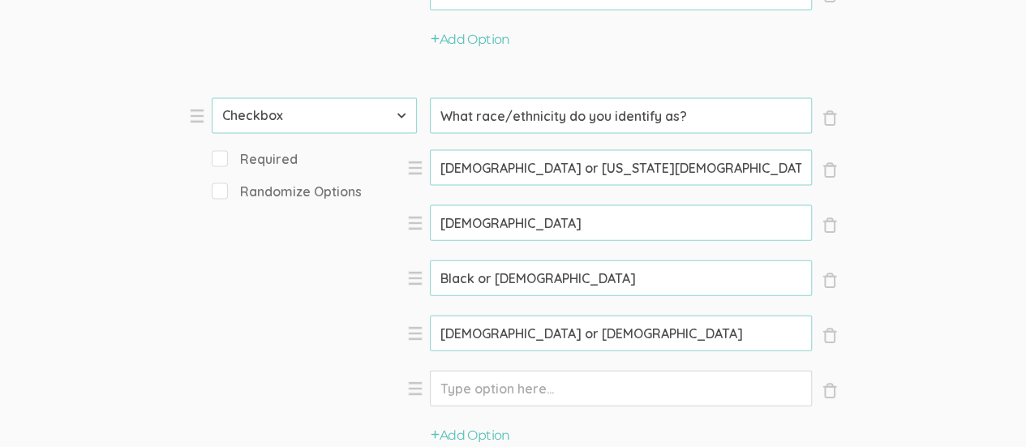
click at [478, 186] on input "Option" at bounding box center [621, 168] width 382 height 36
paste input "Middle Eastern or North African"
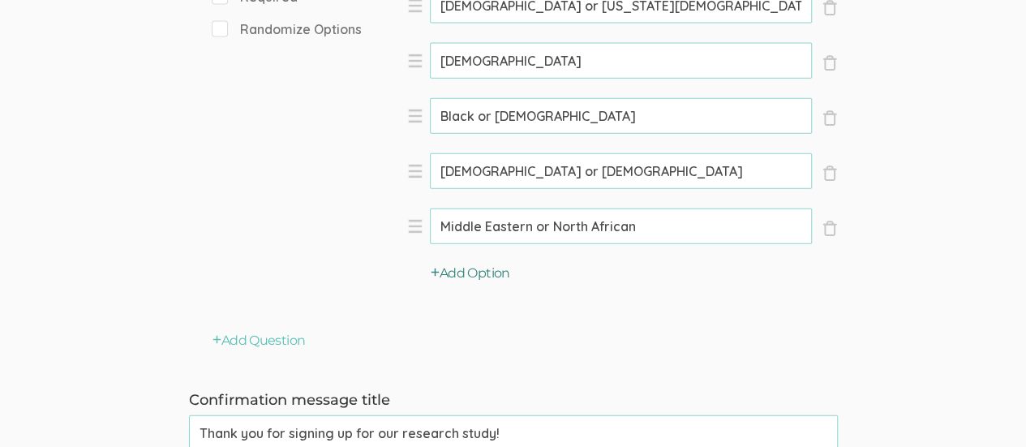
type input "Middle Eastern or North African"
click at [464, 268] on button "Add Option" at bounding box center [470, 273] width 79 height 19
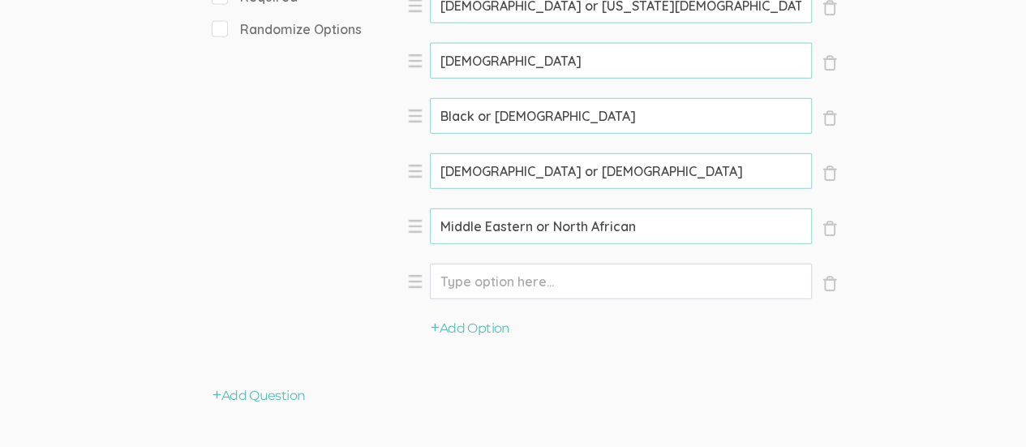
click at [487, 24] on input "Option" at bounding box center [621, 6] width 382 height 36
paste input "Native Hawaiian or Other Pacific Islander"
click at [474, 317] on li "× Close Option Native Hawaiian or Other Pacific Islander (success)" at bounding box center [622, 292] width 431 height 56
type input "Native Hawaiian or Other Pacific Islander"
click at [482, 332] on button "Add Option" at bounding box center [470, 328] width 79 height 19
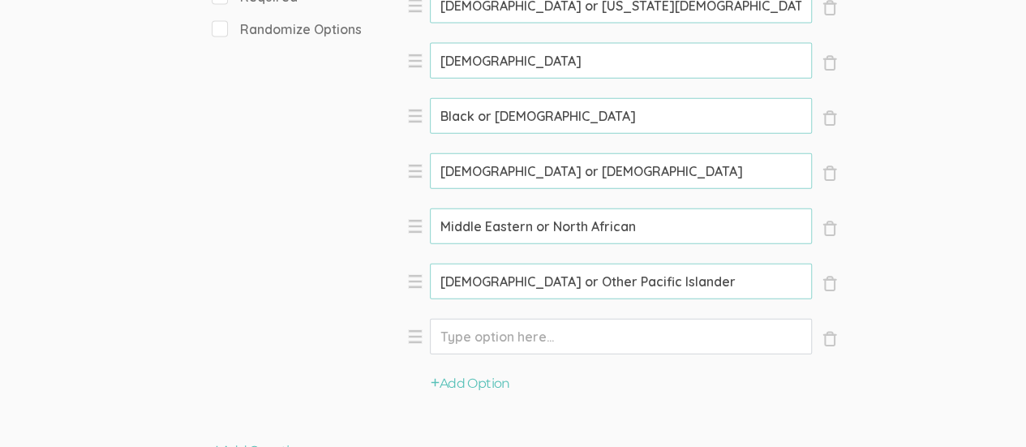
click at [509, 24] on input "Option" at bounding box center [621, 6] width 382 height 36
paste input "White or Caucasian"
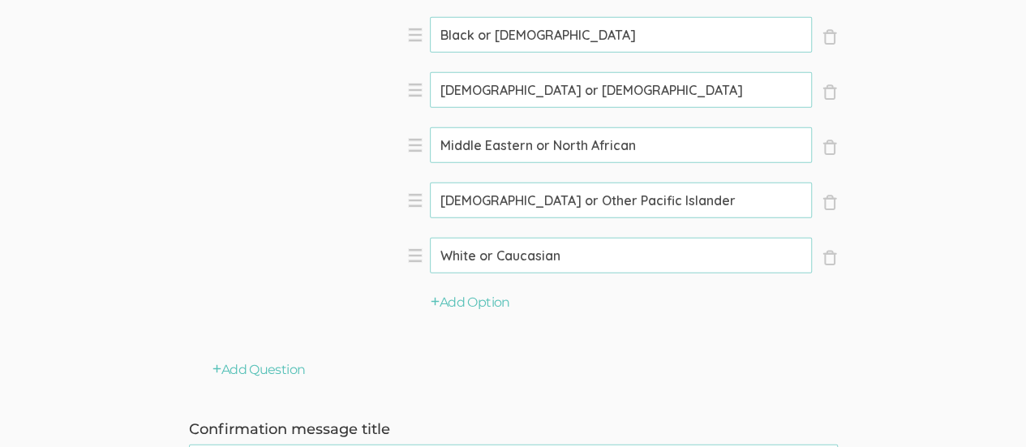
type input "White or Caucasian"
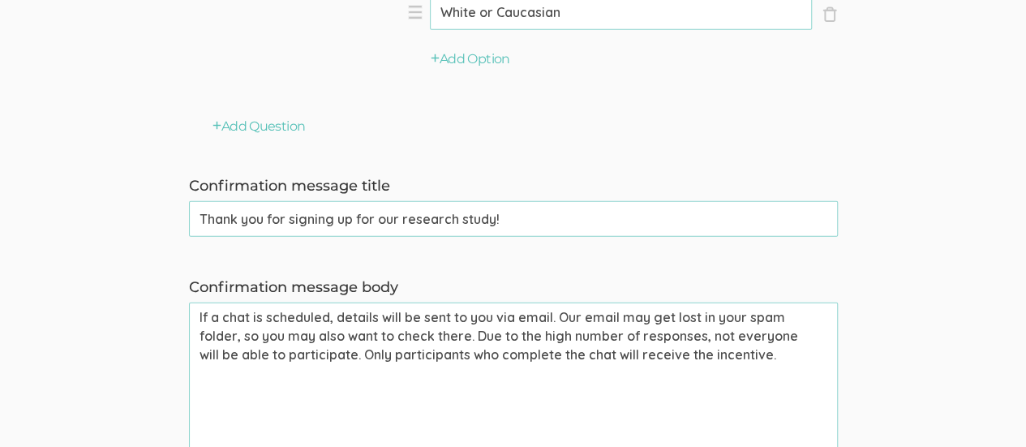
scroll to position [2027, 0]
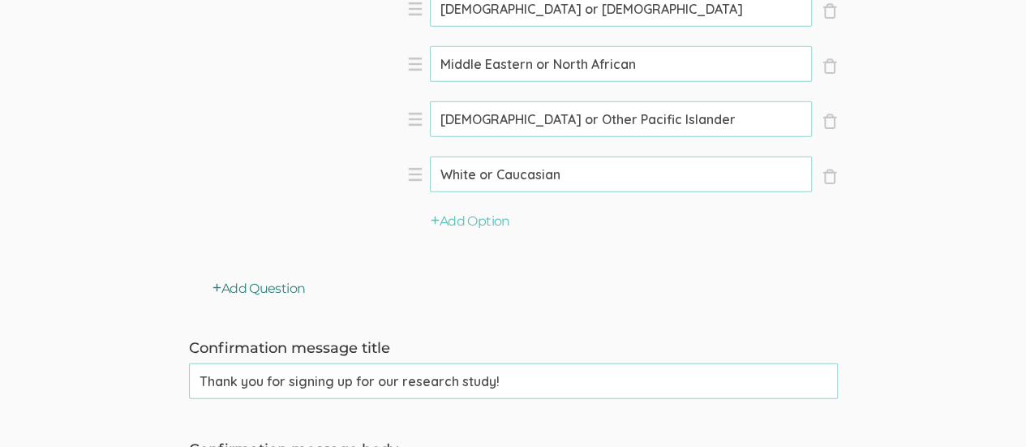
click at [266, 289] on button "Add Question" at bounding box center [258, 289] width 93 height 19
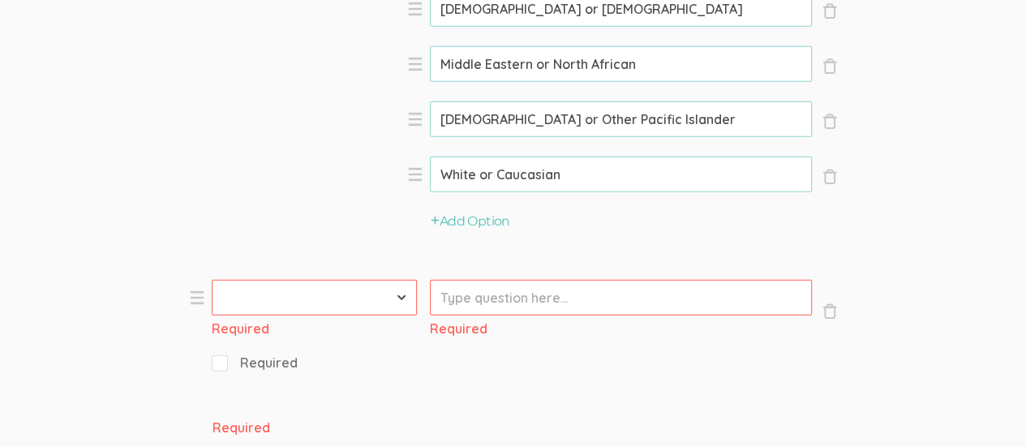
click at [401, 290] on select "First Name Last Name Email Phone Number LinkedIn Profile URL Country State Shor…" at bounding box center [314, 298] width 205 height 36
select select "10"
click at [212, 280] on select "First Name Last Name Email Phone Number LinkedIn Profile URL Country State Shor…" at bounding box center [314, 298] width 205 height 36
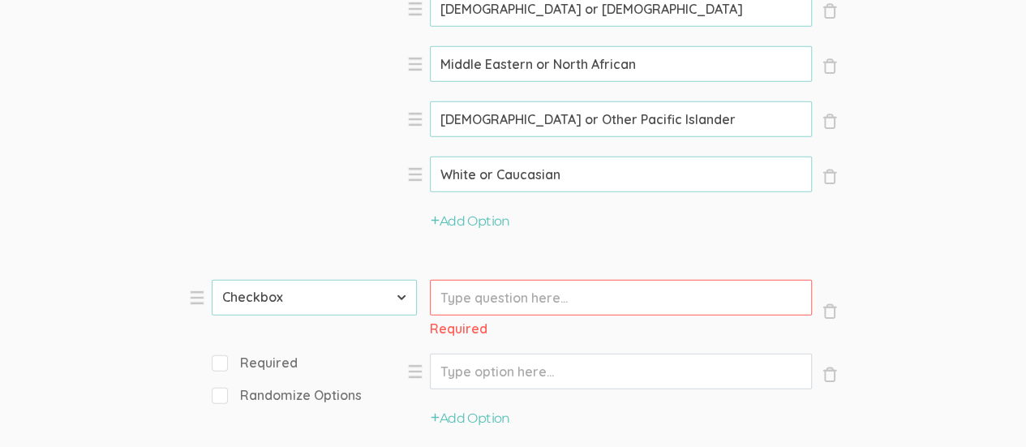
click at [525, 300] on input "Prompt" at bounding box center [621, 298] width 382 height 36
paste input "Did you graduate from high school?"
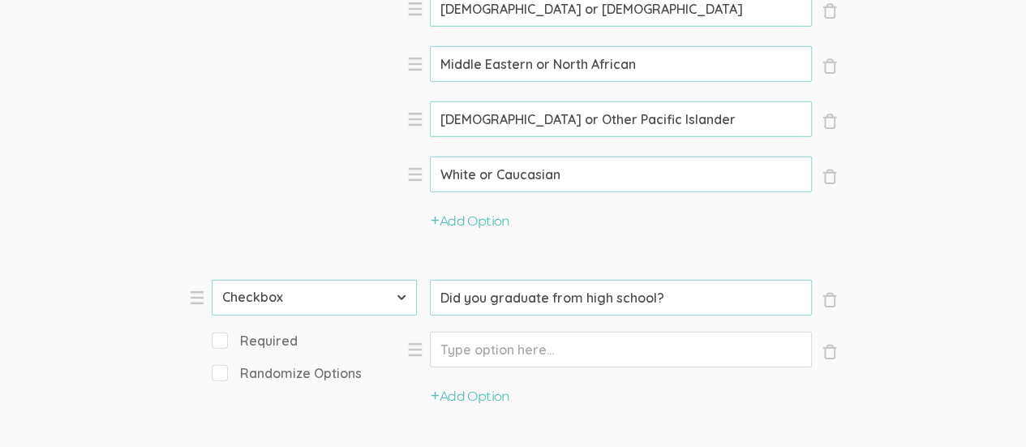
type input "Did you graduate from high school?"
click at [585, 345] on input "Option" at bounding box center [621, 350] width 382 height 36
type input "Yes"
click at [497, 397] on button "Add Option" at bounding box center [470, 397] width 79 height 19
click at [467, 367] on input "Option" at bounding box center [621, 350] width 382 height 36
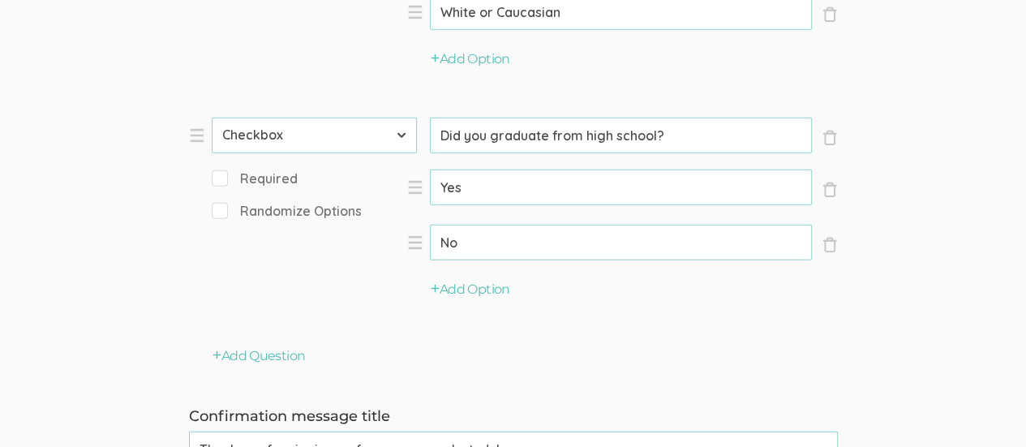
scroll to position [2108, 0]
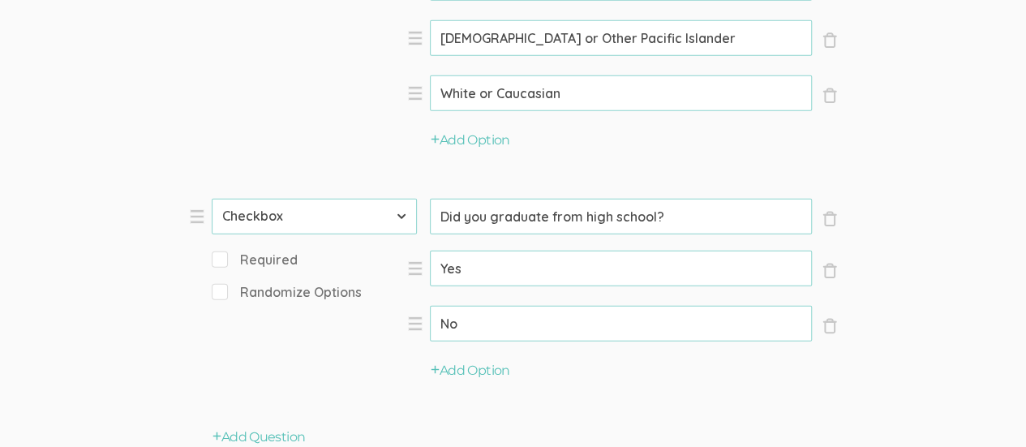
type input "No"
click at [220, 255] on input "Required" at bounding box center [217, 259] width 11 height 11
checkbox input "true"
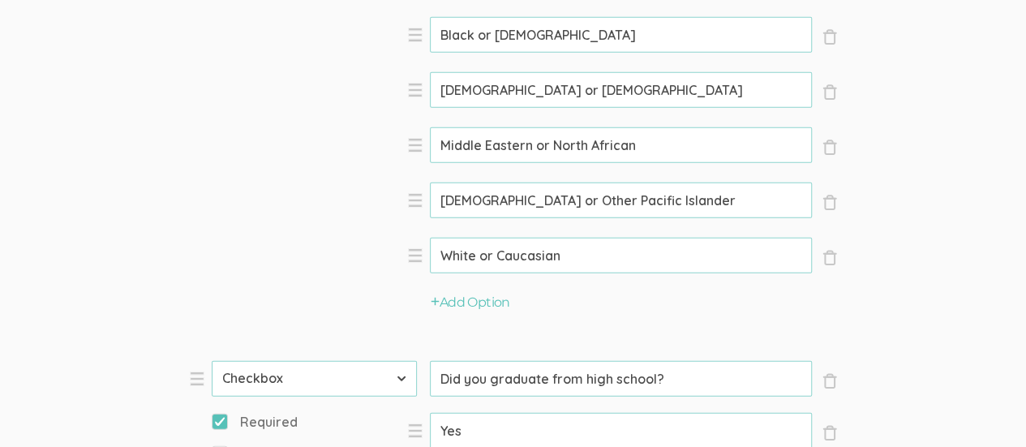
scroll to position [1784, 0]
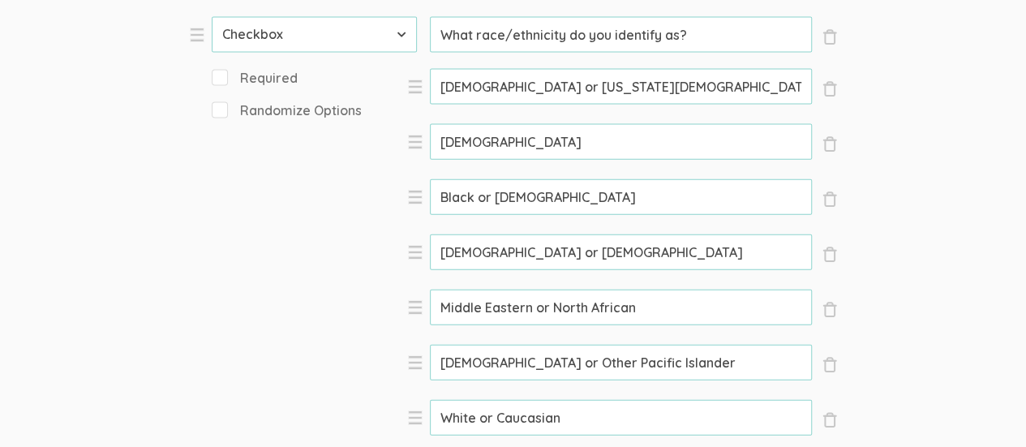
click at [220, 74] on input "Required" at bounding box center [217, 77] width 11 height 11
checkbox input "true"
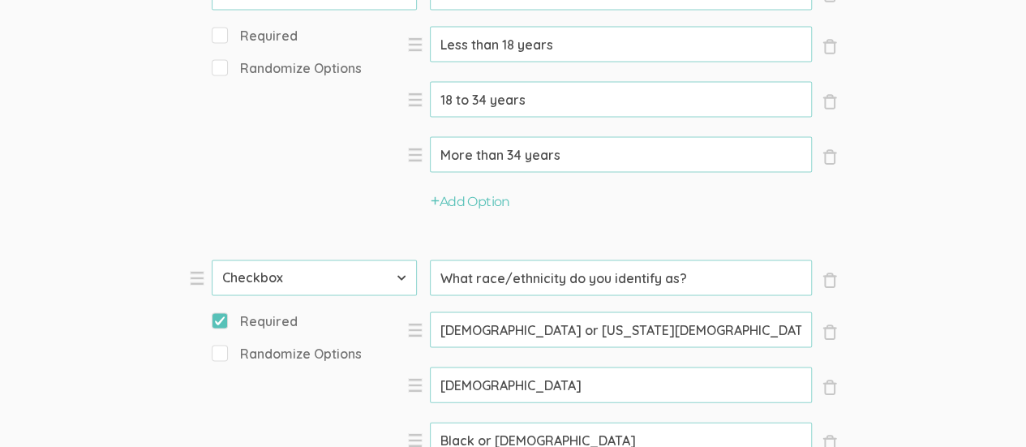
scroll to position [1460, 0]
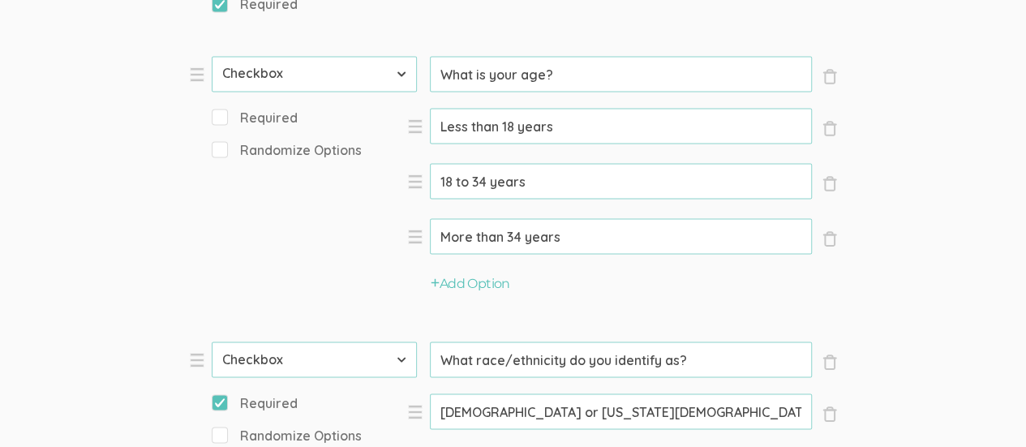
click at [216, 114] on input "Required" at bounding box center [217, 116] width 11 height 11
checkbox input "true"
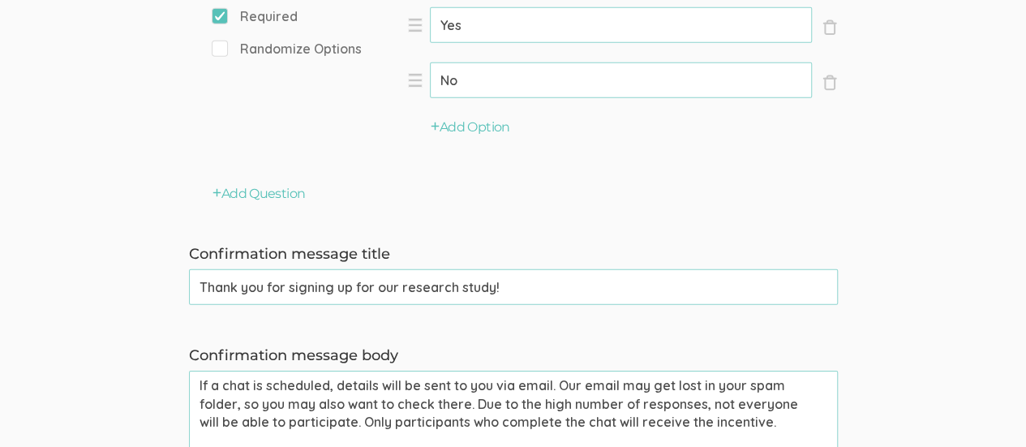
scroll to position [2189, 0]
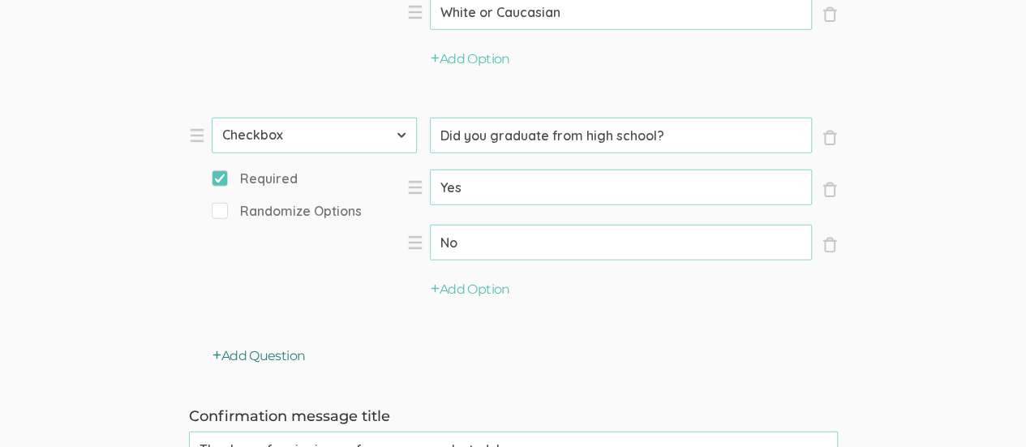
click at [282, 357] on button "Add Question" at bounding box center [258, 356] width 93 height 19
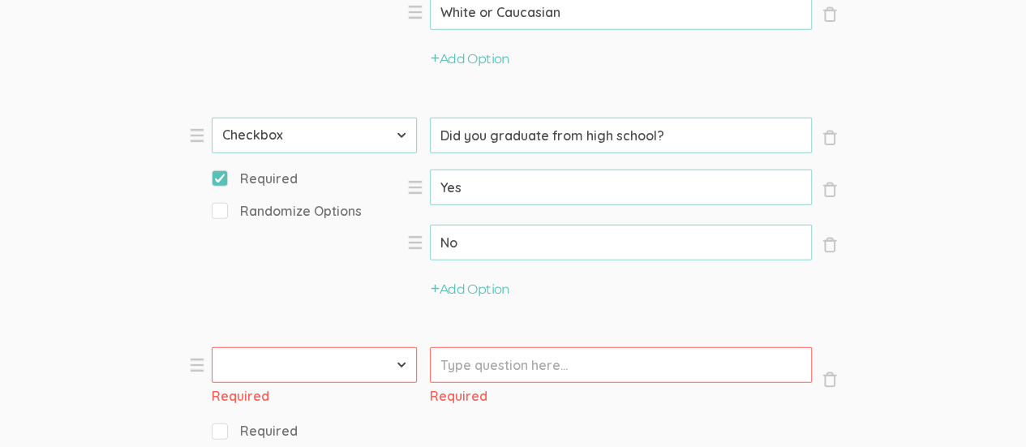
click at [397, 362] on select "First Name Last Name Email Phone Number LinkedIn Profile URL Country State Shor…" at bounding box center [314, 365] width 205 height 36
select select "10"
click at [212, 347] on select "First Name Last Name Email Phone Number LinkedIn Profile URL Country State Shor…" at bounding box center [314, 365] width 205 height 36
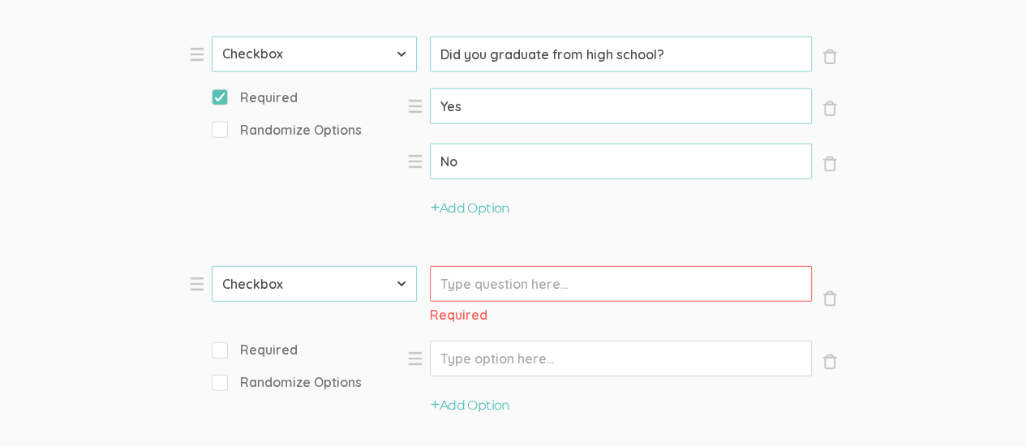
click at [227, 346] on label "Required" at bounding box center [255, 350] width 86 height 19
click at [222, 346] on input "Required" at bounding box center [217, 349] width 11 height 11
checkbox input "true"
click at [531, 283] on input "Prompt" at bounding box center [621, 284] width 382 height 36
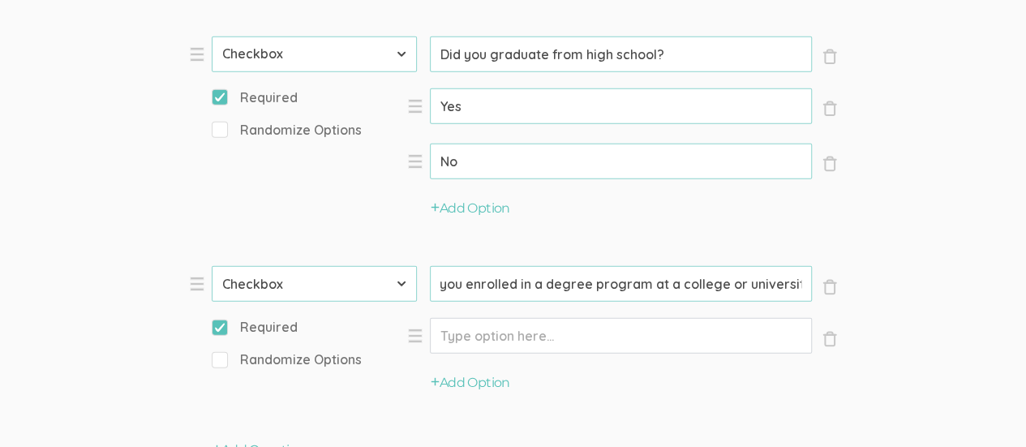
scroll to position [0, 32]
type input "Are you enrolled in a degree program at a college or university?"
click at [560, 338] on input "Option" at bounding box center [621, 336] width 382 height 36
type input "Yes"
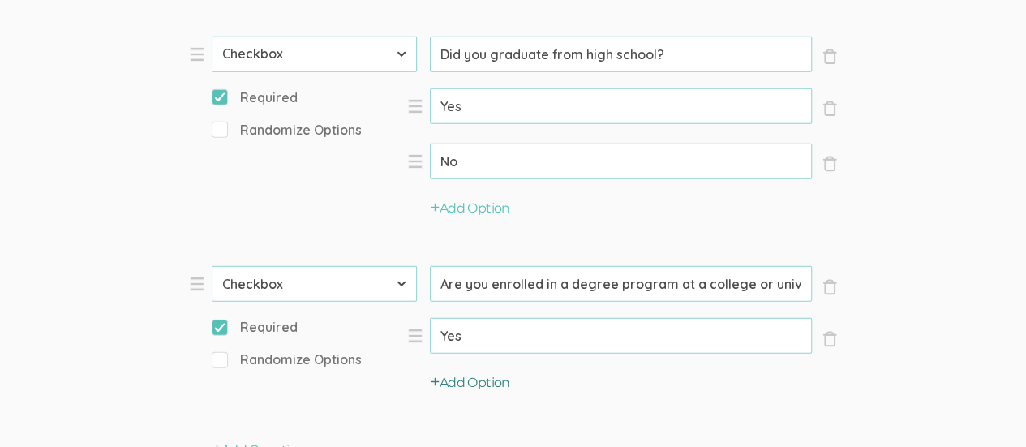
click at [489, 384] on button "Add Option" at bounding box center [470, 383] width 79 height 19
click at [501, 354] on input "Option" at bounding box center [621, 336] width 382 height 36
type input "No"
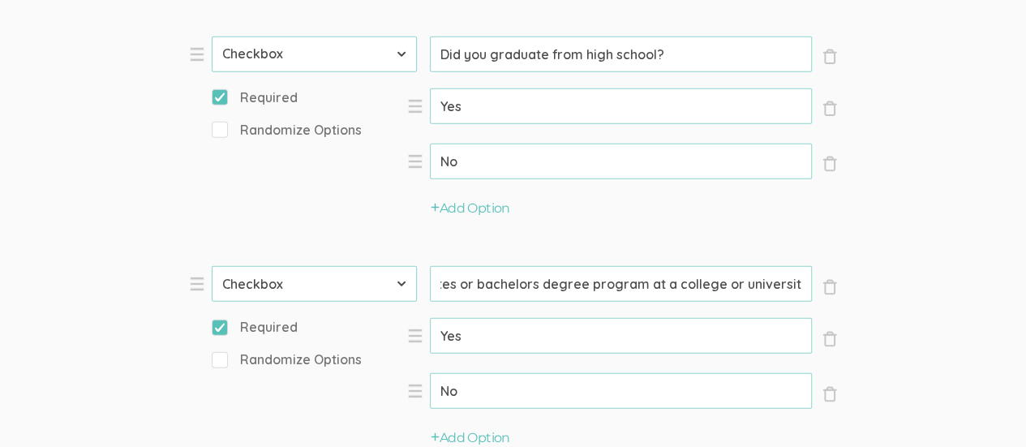
scroll to position [2352, 0]
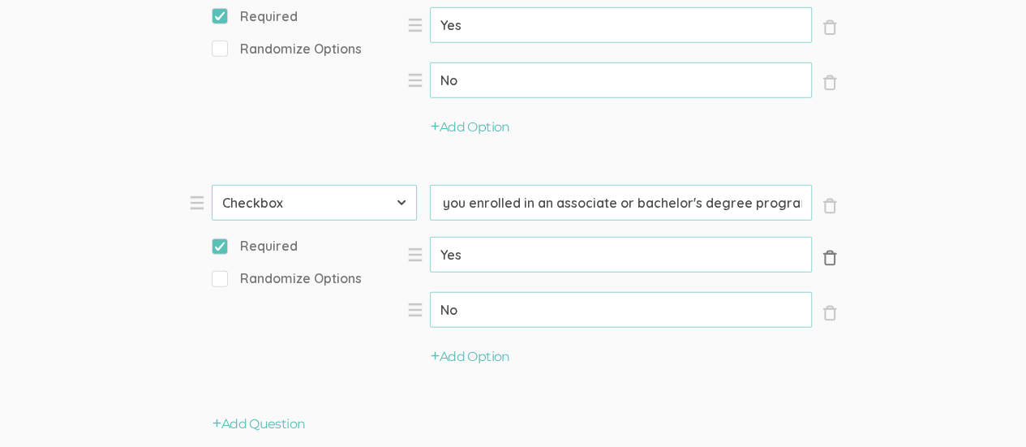
scroll to position [0, 30]
type input "Are you enrolled in an associate or bachelor's degree program?"
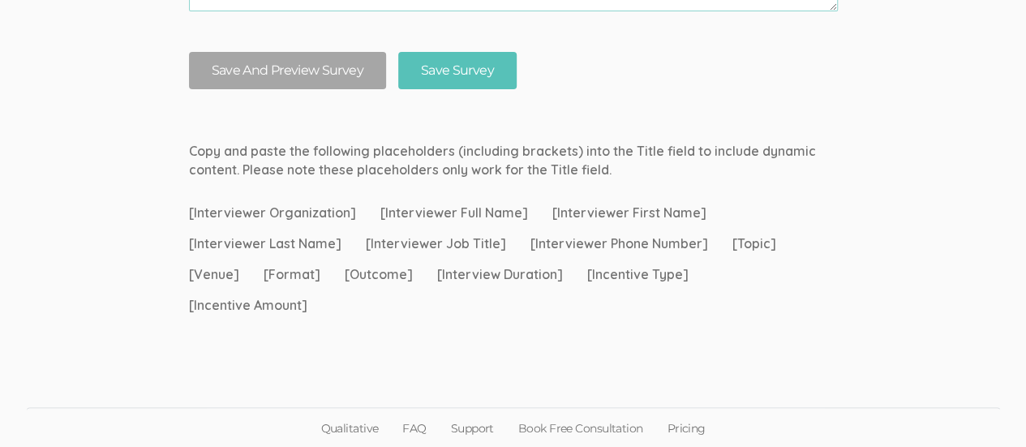
scroll to position [2941, 0]
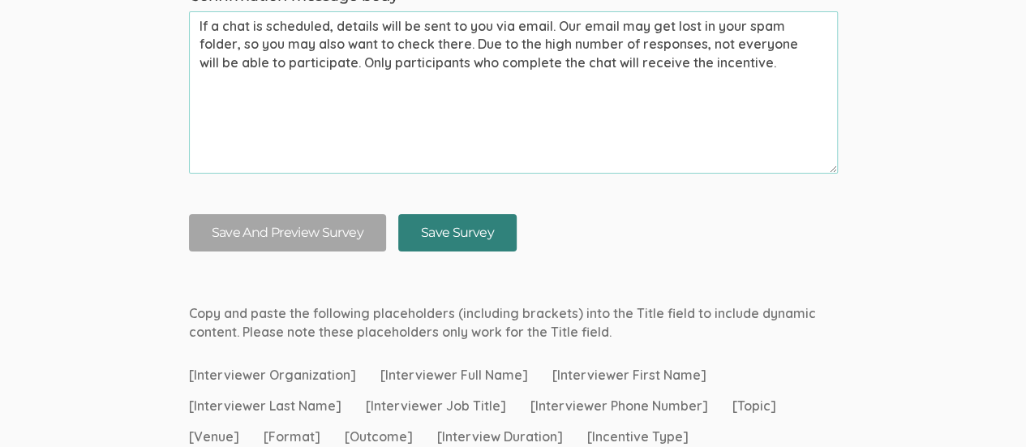
click at [438, 225] on input "Save Survey" at bounding box center [457, 233] width 118 height 38
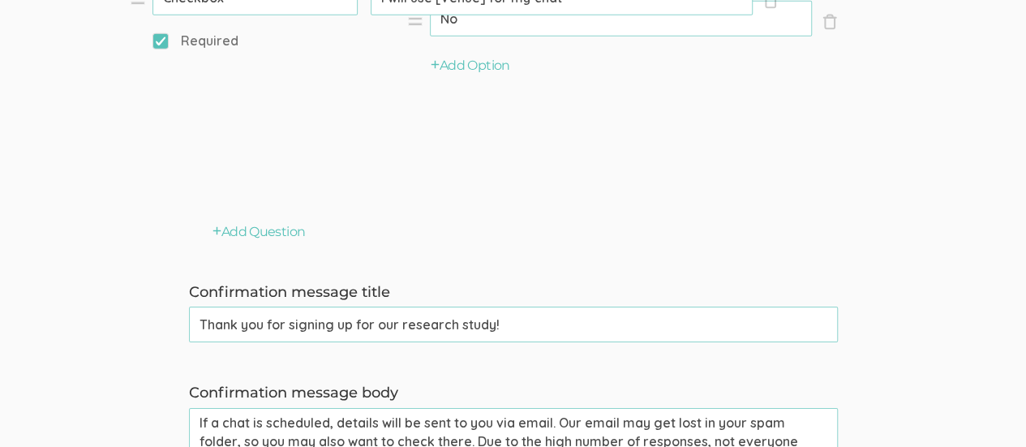
scroll to position [2498, 0]
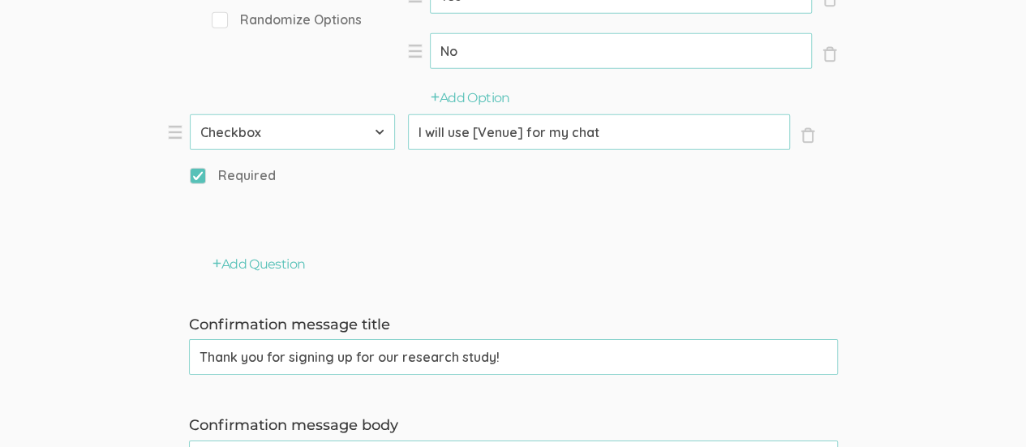
drag, startPoint x: 198, startPoint y: 88, endPoint x: 177, endPoint y: 133, distance: 49.3
type input "I agree to this study's [Consent Form](https://docs.google.com/document/d/1nUAY…"
select select "10"
type input "What is your age?"
type input "What race/ethnicity do you identify as?"
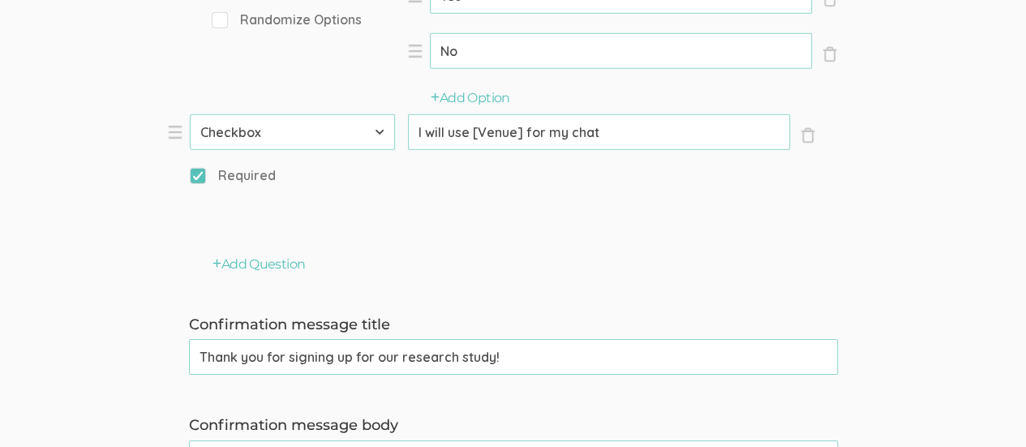
type input "American Indian or Alaska Native"
type input "Asian"
type input "Black or African American"
type input "Did you graduate from high school?"
type input "Yes"
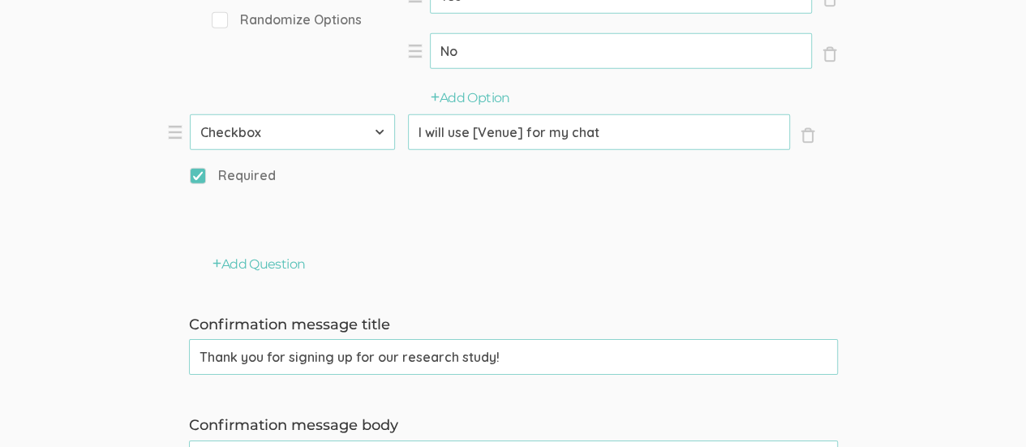
type input "No"
type input "Are you enrolled in an associate or bachelor's degree program?"
select select "11"
type input "I will use [Venue] for my chat"
select select "10"
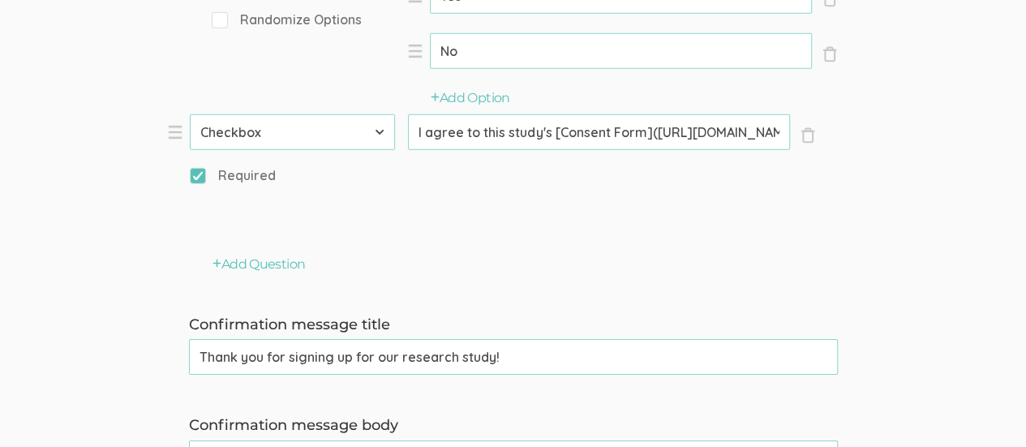
select select "11"
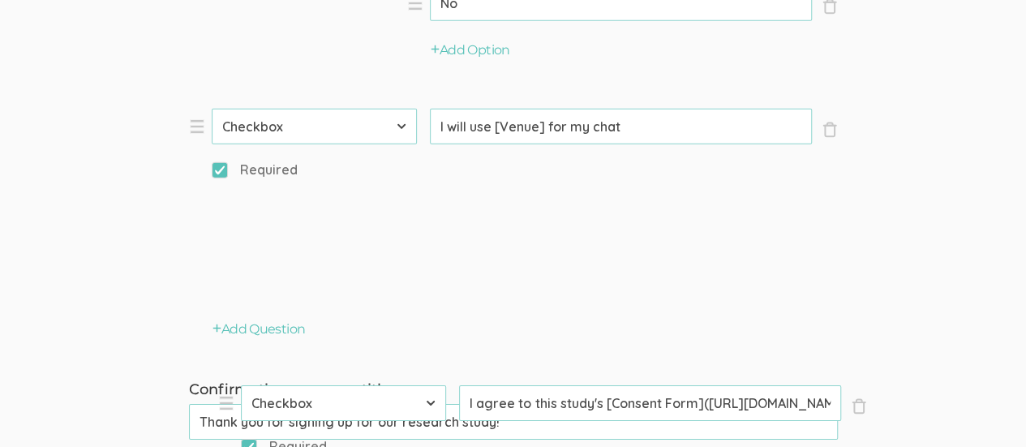
scroll to position [2449, 0]
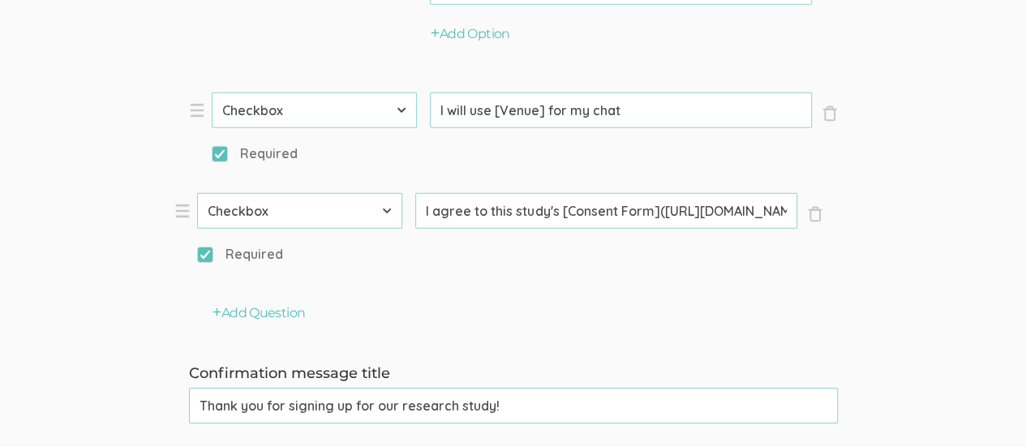
drag, startPoint x: 196, startPoint y: 113, endPoint x: 182, endPoint y: 220, distance: 108.0
select select "10"
type input "What is your age?"
type input "What race/ethnicity do you identify as?"
type input "American Indian or Alaska Native"
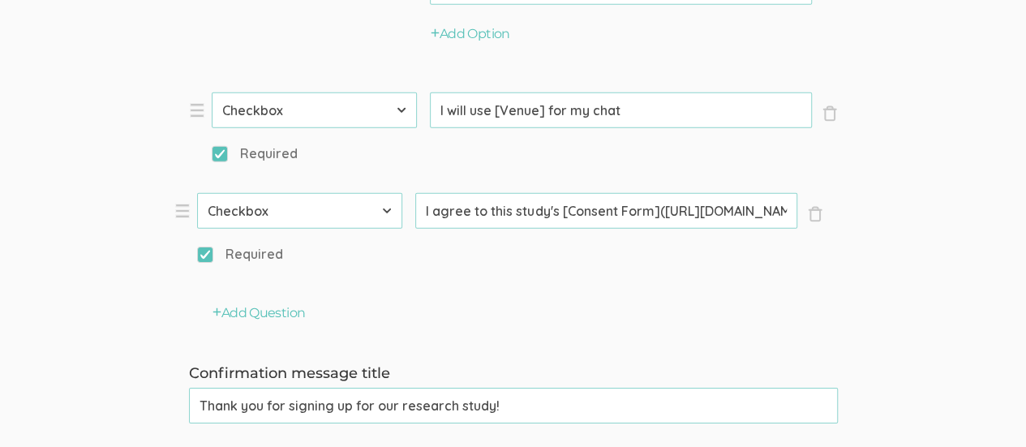
type input "Asian"
type input "Black or African American"
type input "Did you graduate from high school?"
type input "Yes"
type input "No"
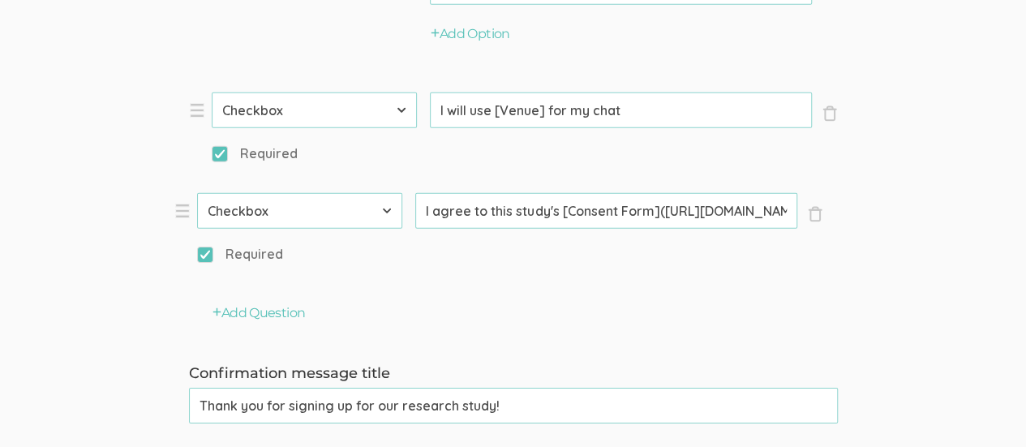
type input "Are you enrolled in an associate or bachelor's degree program?"
select select "11"
type input "I will use [Venue] for my chat"
type input "I agree to this study's [Consent Form](https://docs.google.com/document/d/1nUAY…"
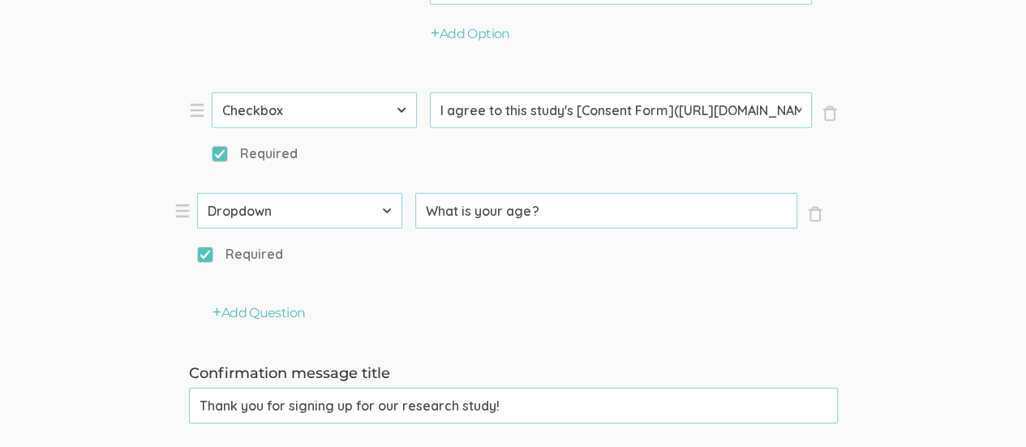
select select "10"
select select "11"
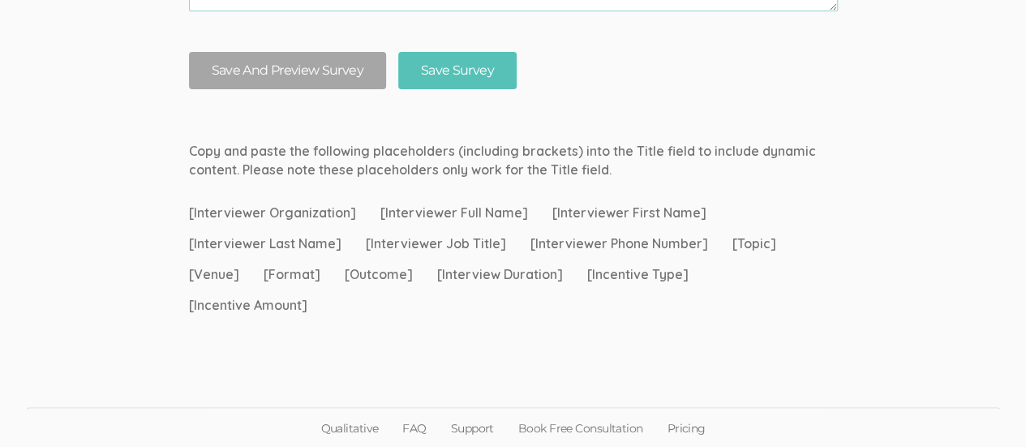
scroll to position [2941, 0]
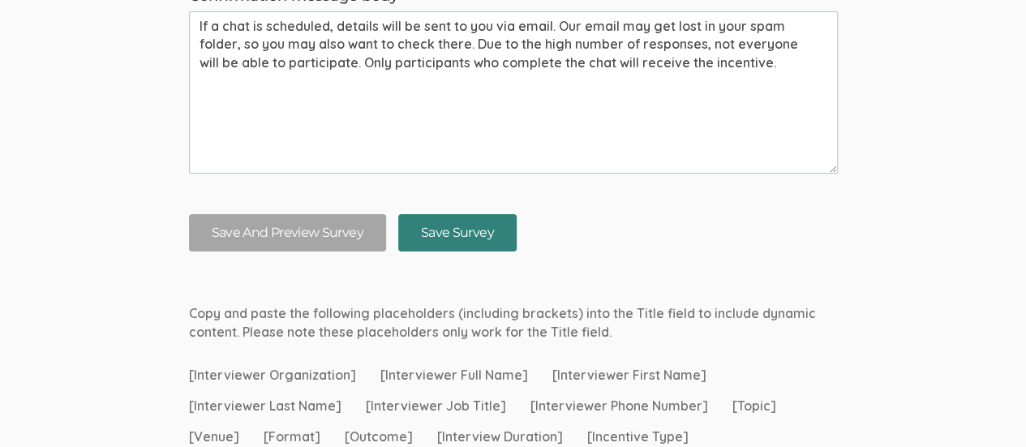
click at [451, 233] on input "Save Survey" at bounding box center [457, 233] width 118 height 38
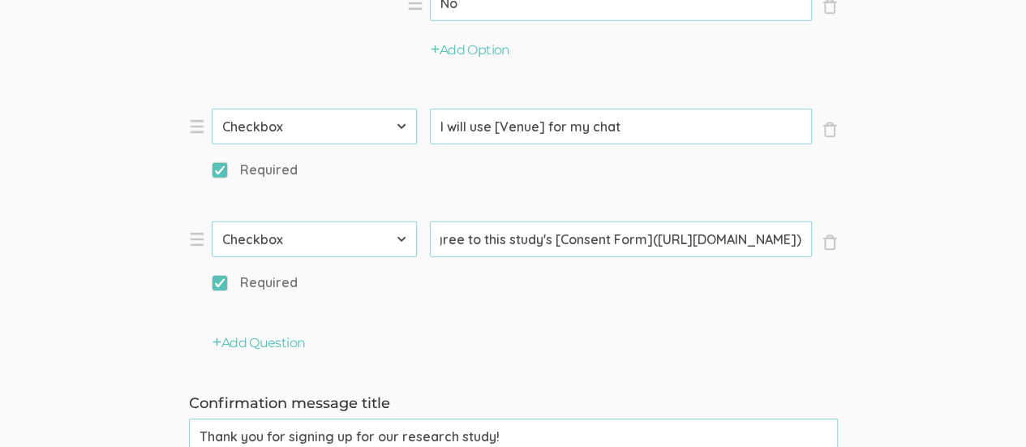
scroll to position [0, 574]
drag, startPoint x: 676, startPoint y: 239, endPoint x: 795, endPoint y: 247, distance: 118.7
drag, startPoint x: 740, startPoint y: 238, endPoint x: 911, endPoint y: 275, distance: 174.9
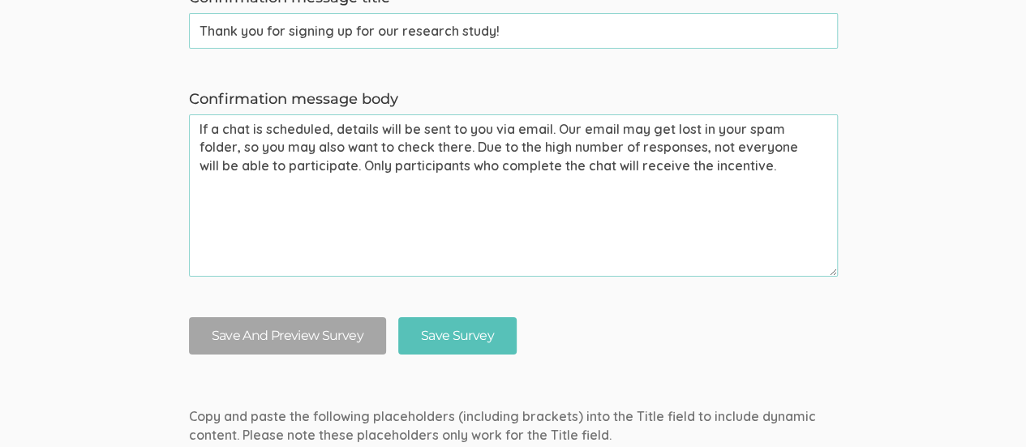
scroll to position [3103, 0]
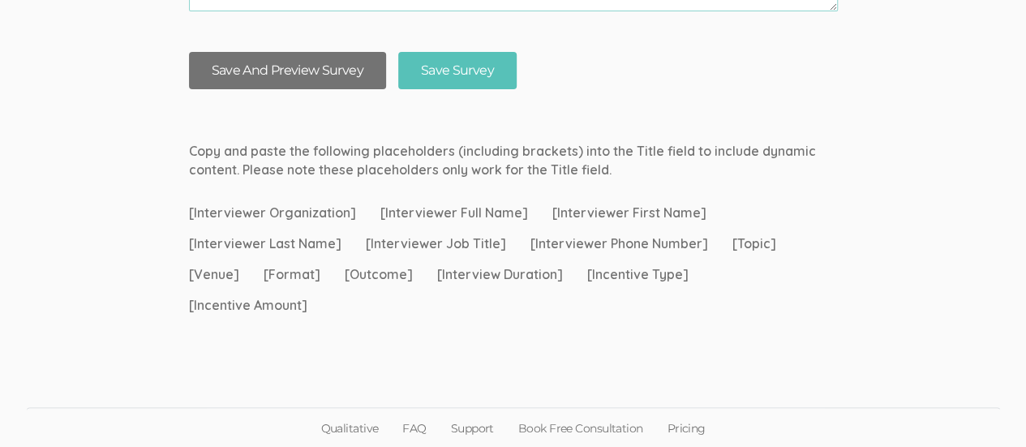
click at [307, 69] on button "Save And Preview Survey" at bounding box center [287, 71] width 197 height 38
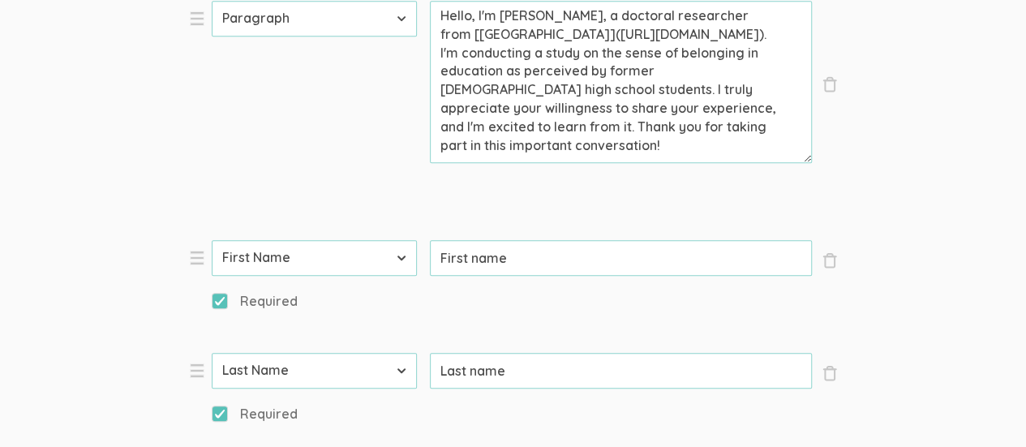
scroll to position [405, 0]
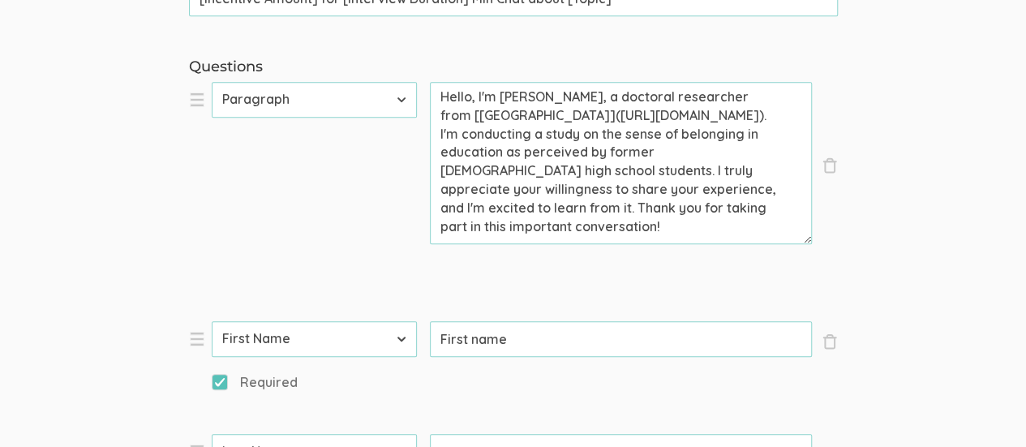
drag, startPoint x: 564, startPoint y: 168, endPoint x: 616, endPoint y: 176, distance: 52.5
click at [565, 168] on textarea "Hello, I'm Kreg Goad, a doctoral researcher from [Liberty University](https://w…" at bounding box center [621, 163] width 382 height 162
click at [500, 150] on textarea "Hello, I'm Kreg Goad, a doctoral researcher from [Liberty University](https://w…" at bounding box center [621, 163] width 382 height 162
click at [628, 152] on textarea "Hello, I'm Kreg Goad, a doctoral researcher from [Liberty University](https://w…" at bounding box center [621, 163] width 382 height 162
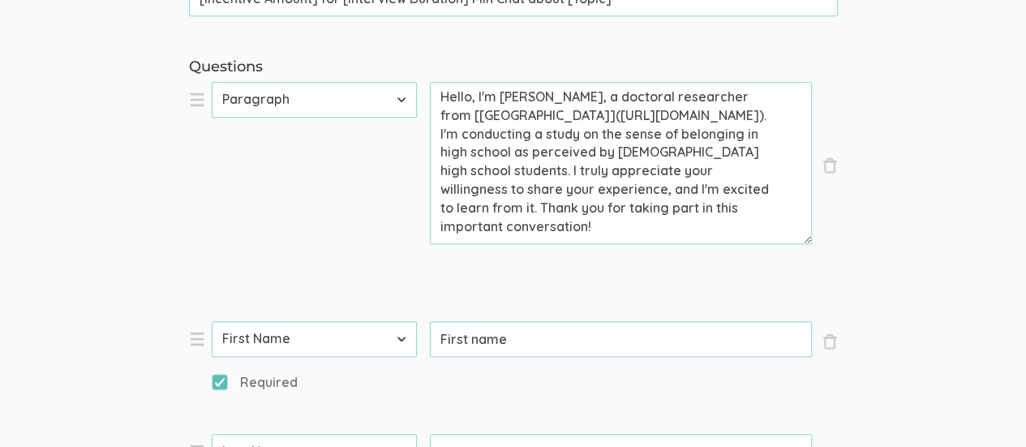
click at [440, 172] on textarea "Hello, I'm Kreg Goad, a doctoral researcher from [Liberty University](https://w…" at bounding box center [621, 163] width 382 height 162
click at [641, 228] on textarea "Hello, I'm Kreg Goad, a doctoral researcher from [Liberty University](https://w…" at bounding box center [621, 163] width 382 height 162
click at [487, 172] on textarea "Hello, I'm Kreg Goad, a doctoral researcher from [Liberty University](https://w…" at bounding box center [621, 163] width 382 height 162
click at [553, 174] on textarea "Hello, I'm Kreg Goad, a doctoral researcher from [Liberty University](https://w…" at bounding box center [621, 163] width 382 height 162
click at [441, 149] on textarea "Hello, I'm Kreg Goad, a doctoral researcher from [Liberty University](https://w…" at bounding box center [621, 163] width 382 height 162
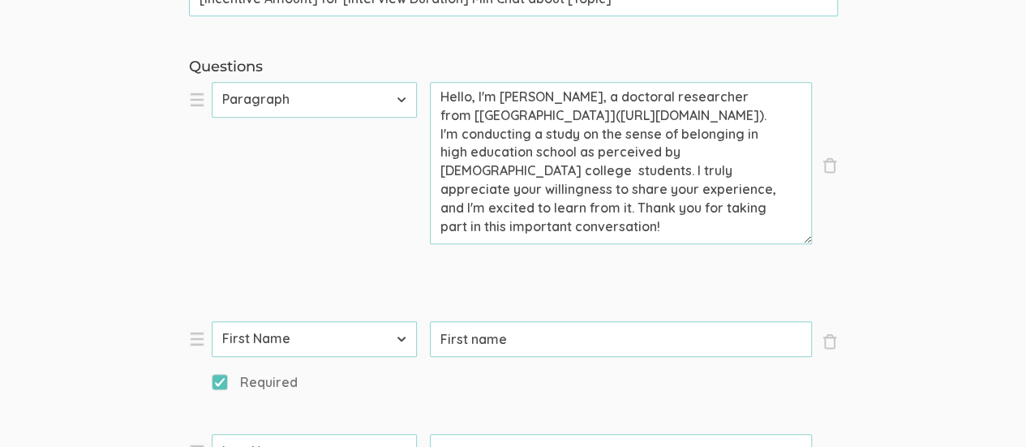
drag, startPoint x: 504, startPoint y: 153, endPoint x: 547, endPoint y: 167, distance: 45.1
click at [547, 167] on textarea "Hello, I'm Kreg Goad, a doctoral researcher from [Liberty University](https://w…" at bounding box center [621, 163] width 382 height 162
click at [574, 185] on textarea "Hello, I'm Kreg Goad, a doctoral researcher from [Liberty University](https://w…" at bounding box center [621, 163] width 382 height 162
click at [493, 166] on textarea "Hello, I'm Kreg Goad, a doctoral researcher from [Liberty University](https://w…" at bounding box center [621, 163] width 382 height 162
click at [606, 221] on textarea "Hello, I'm Kreg Goad, a doctoral researcher from [Liberty University](https://w…" at bounding box center [621, 163] width 382 height 162
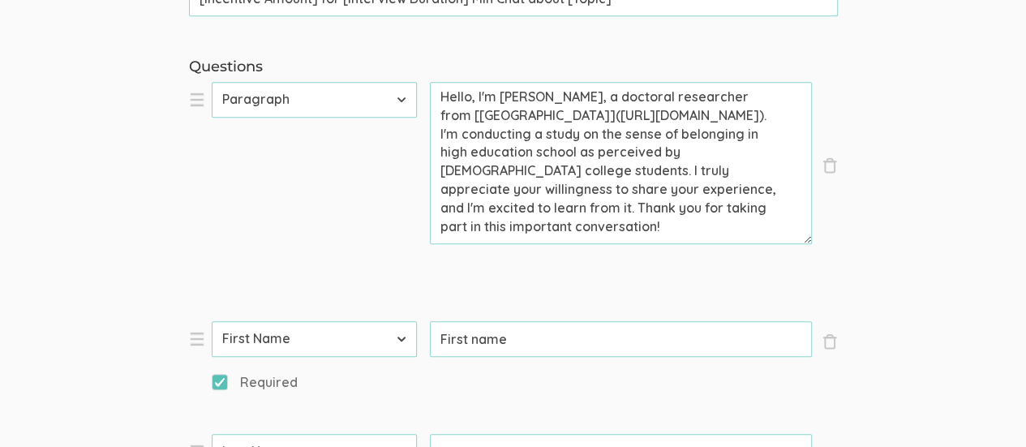
click at [545, 152] on textarea "Hello, I'm Kreg Goad, a doctoral researcher from [Liberty University](https://w…" at bounding box center [621, 163] width 382 height 162
click at [765, 128] on textarea "Hello, I'm Kreg Goad, a doctoral researcher from [Liberty University](https://w…" at bounding box center [621, 163] width 382 height 162
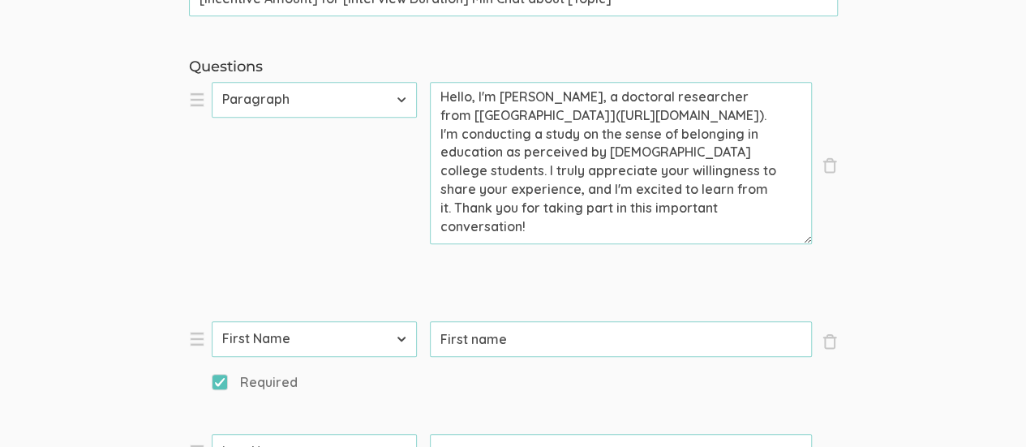
click at [602, 194] on textarea "Hello, I'm Kreg Goad, a doctoral researcher from [Liberty University](https://w…" at bounding box center [621, 163] width 382 height 162
click at [608, 229] on textarea "Hello, I'm Kreg Goad, a doctoral researcher from [Liberty University](https://w…" at bounding box center [621, 163] width 382 height 162
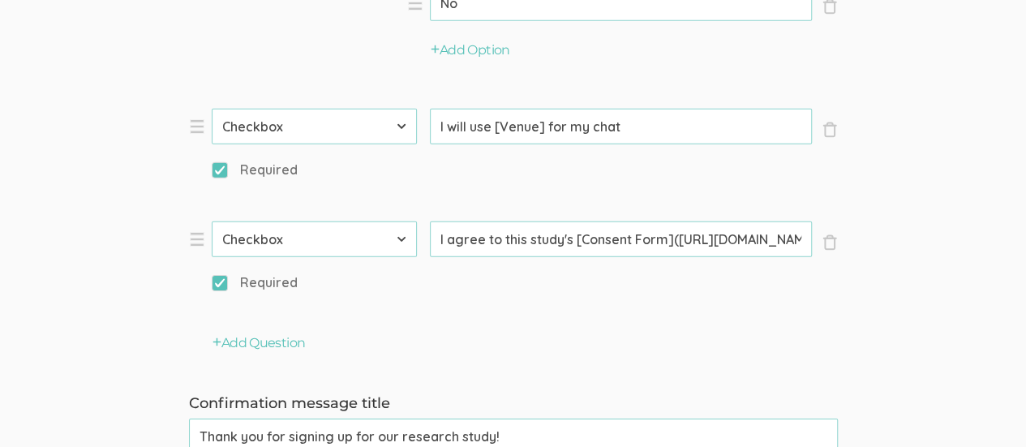
scroll to position [2919, 0]
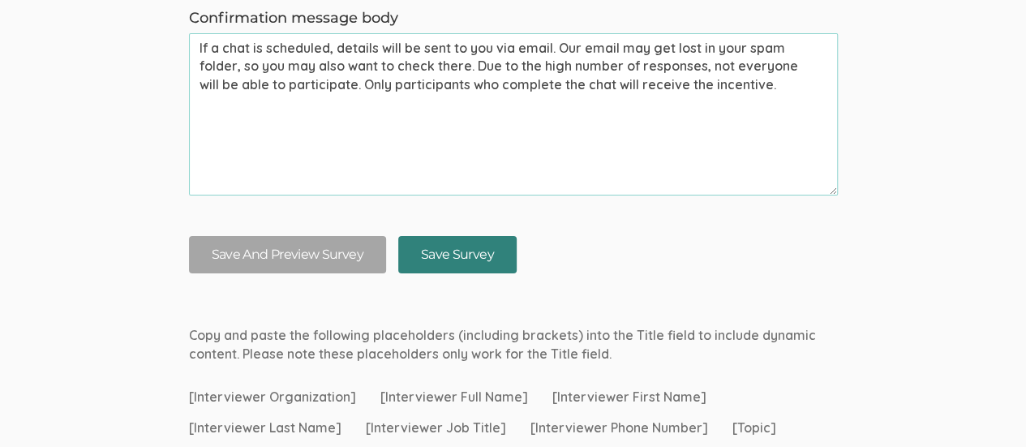
type textarea "Hello, I'm Kreg Goad, a doctoral researcher from [Liberty University](https://w…"
click at [456, 257] on input "Save Survey" at bounding box center [457, 255] width 118 height 38
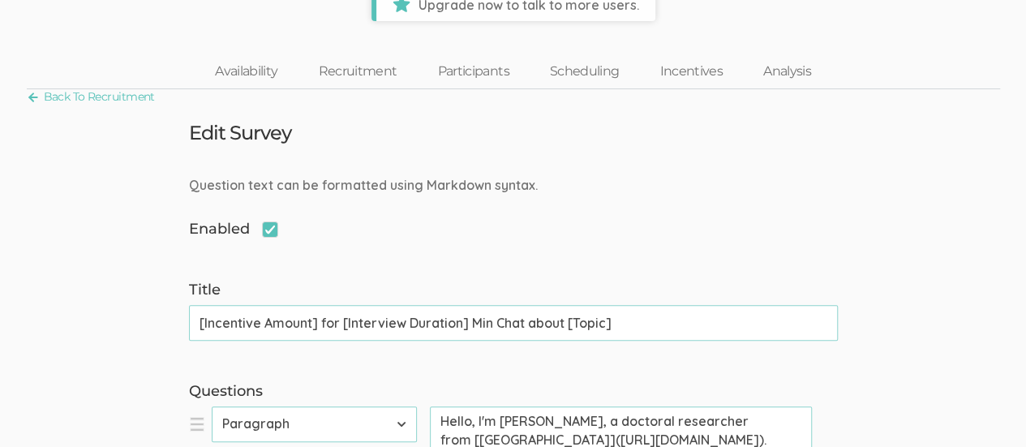
scroll to position [0, 0]
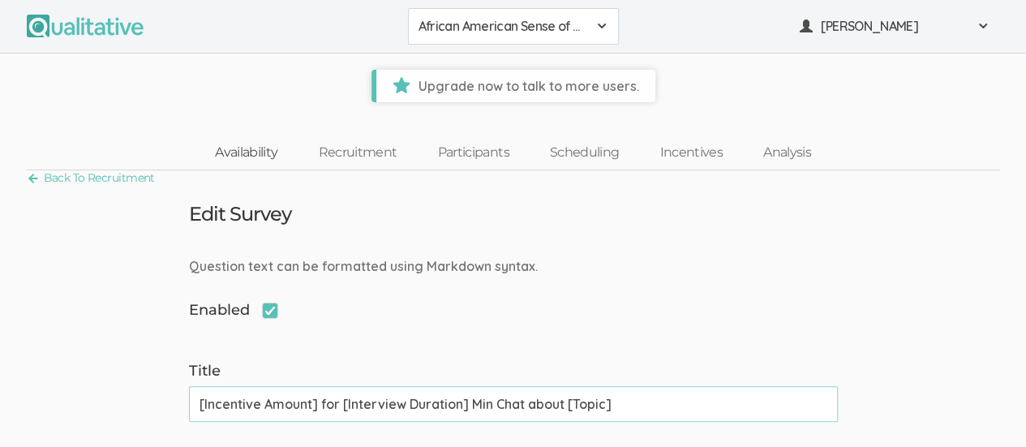
click at [240, 146] on link "Availability" at bounding box center [246, 152] width 103 height 35
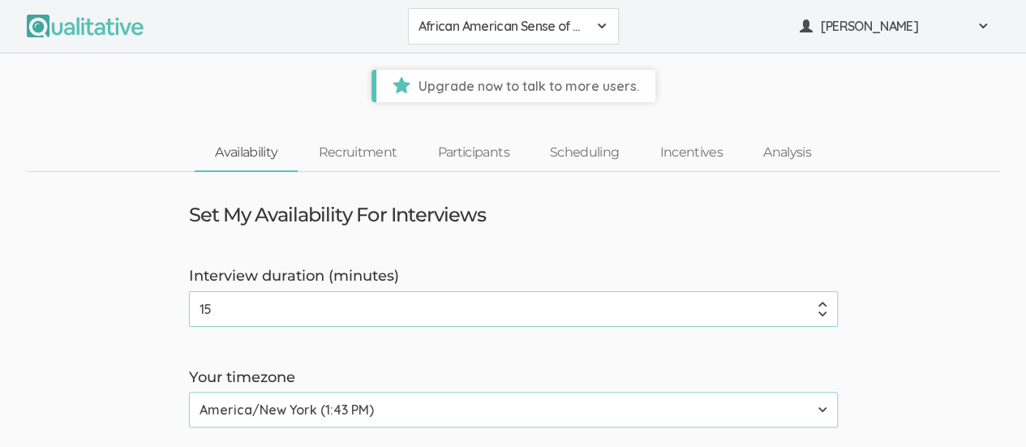
type input "1"
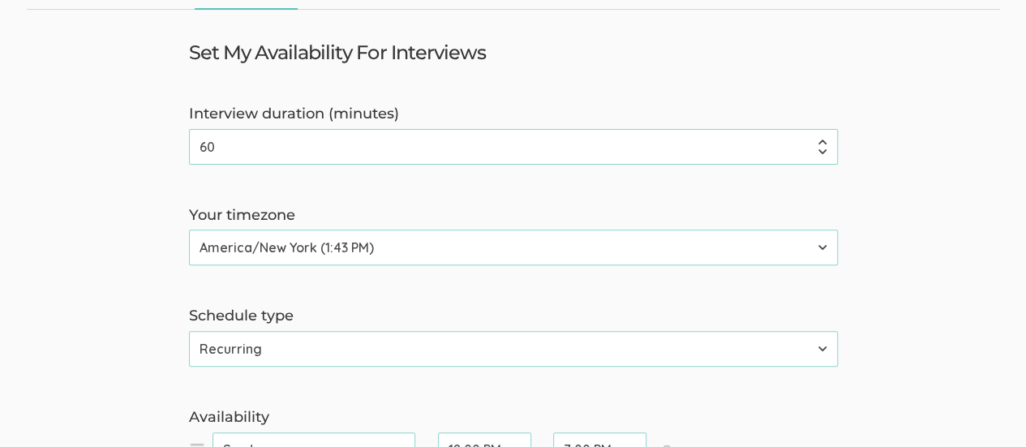
scroll to position [243, 0]
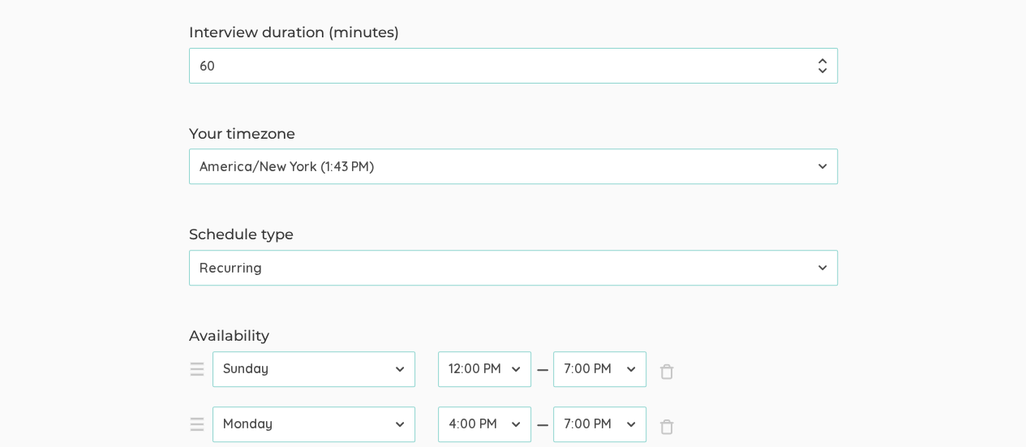
type input "60"
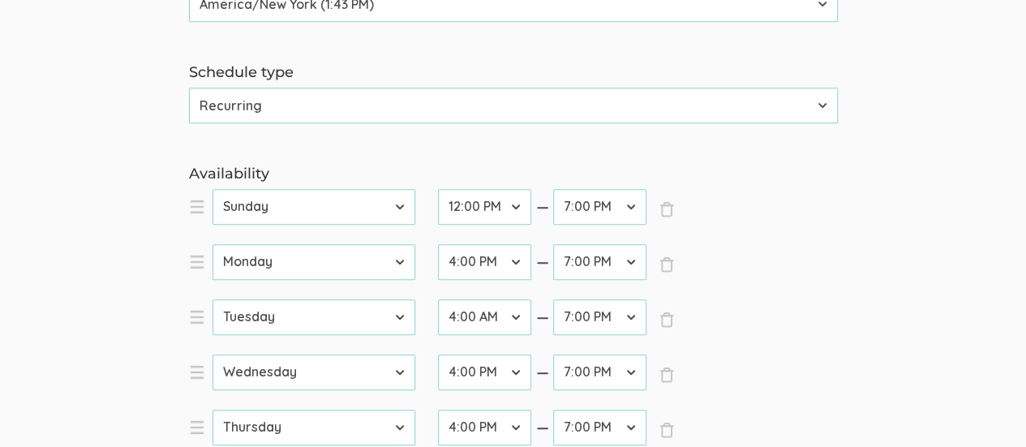
scroll to position [0, 0]
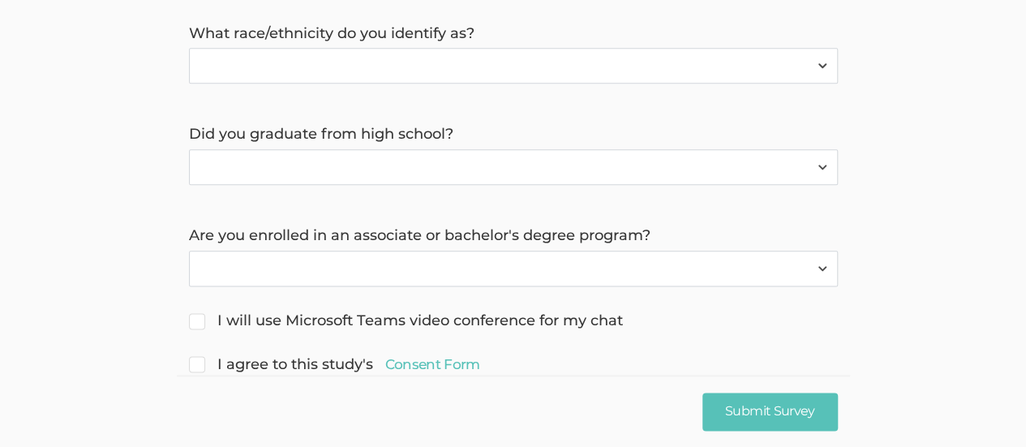
scroll to position [913, 0]
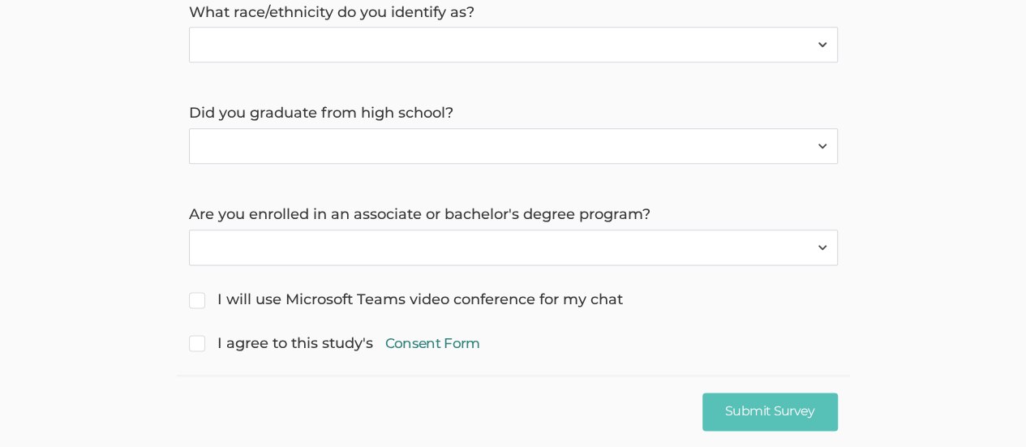
click at [446, 333] on link "Consent Form" at bounding box center [432, 342] width 95 height 19
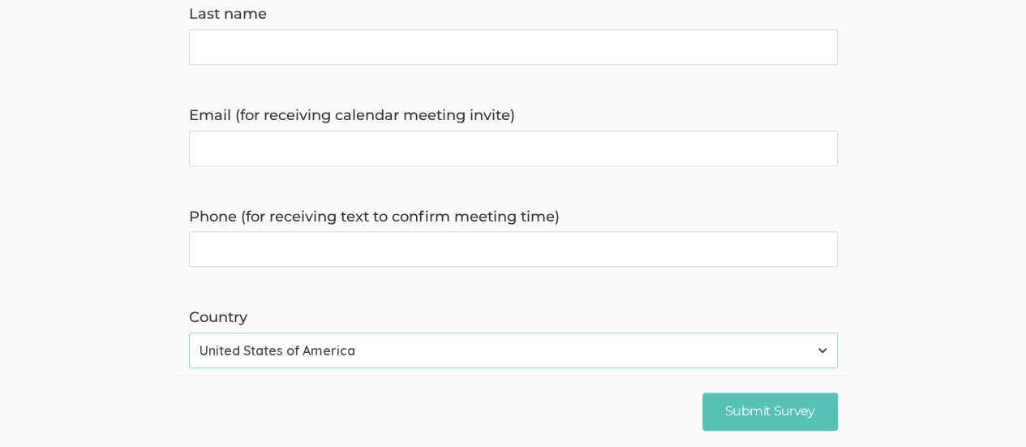
scroll to position [0, 0]
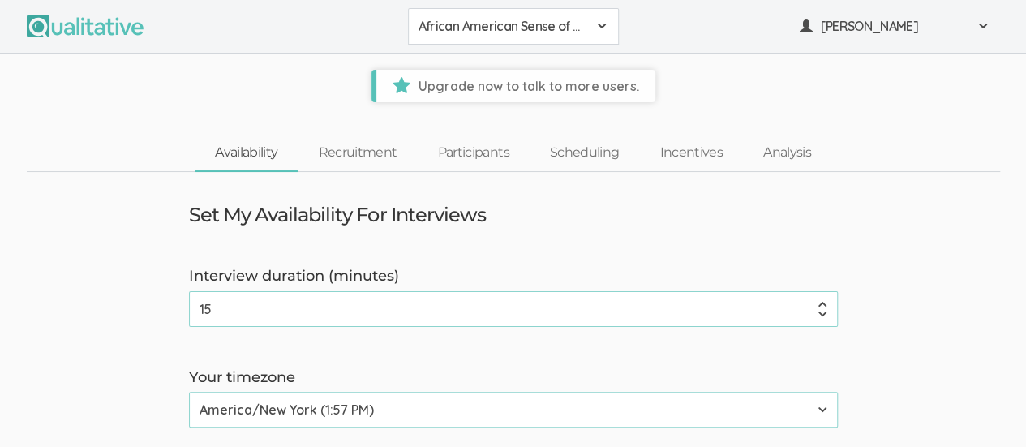
type input "1"
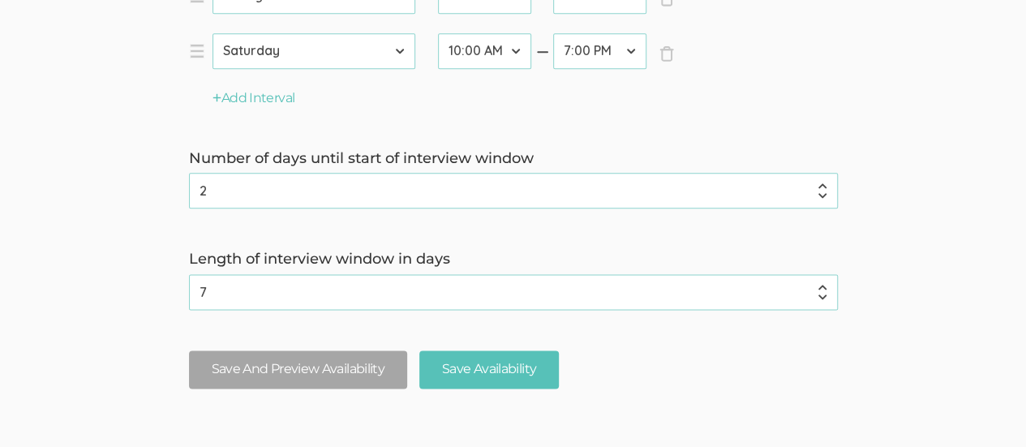
scroll to position [975, 0]
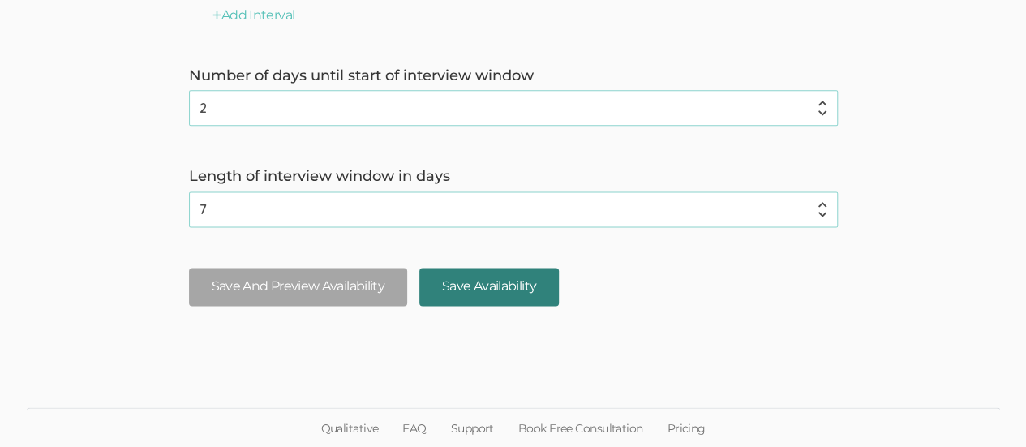
type input "60"
click at [515, 286] on input "Save Availability" at bounding box center [488, 287] width 139 height 38
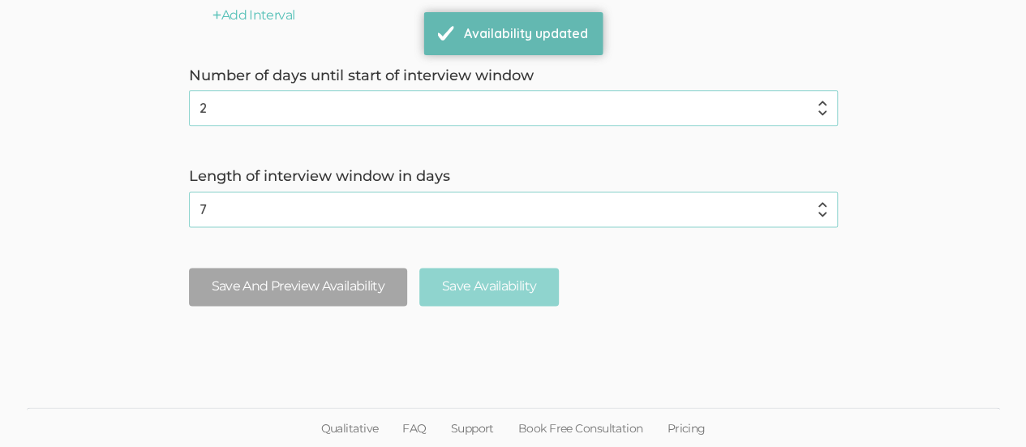
scroll to position [0, 0]
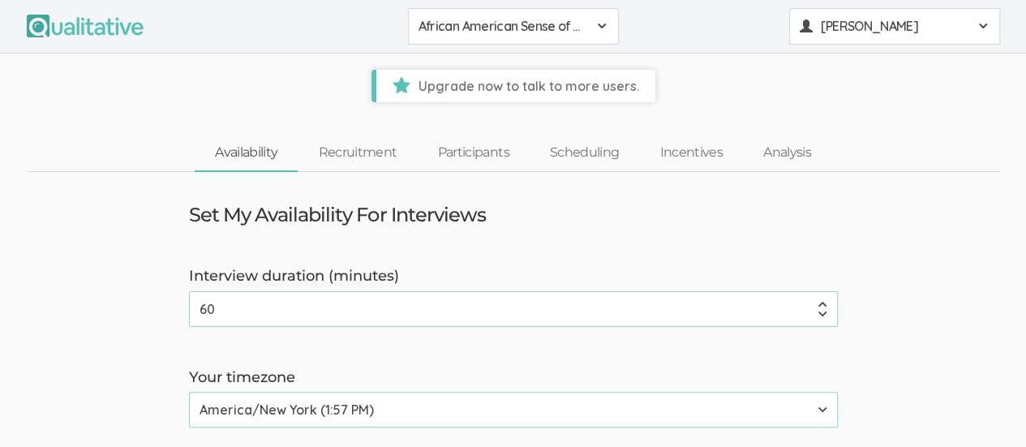
click at [858, 27] on span "[PERSON_NAME]" at bounding box center [894, 26] width 146 height 19
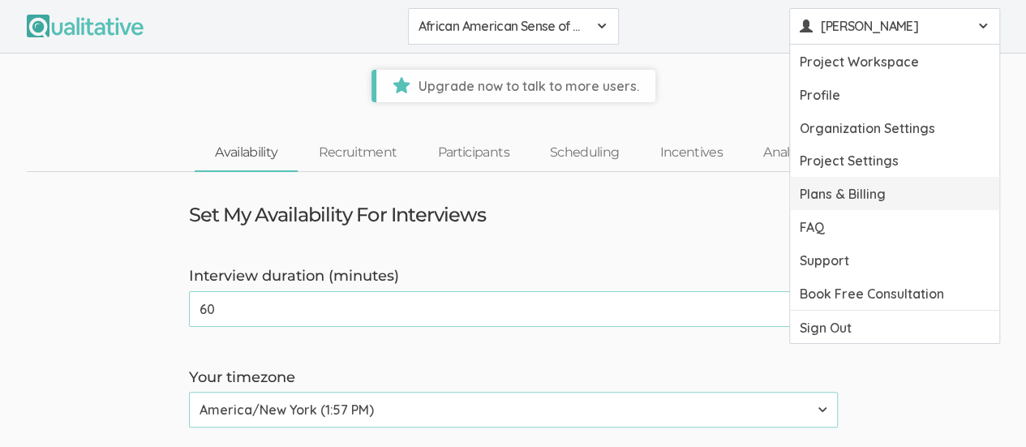
click at [905, 195] on link "Plans & Billing" at bounding box center [894, 193] width 209 height 33
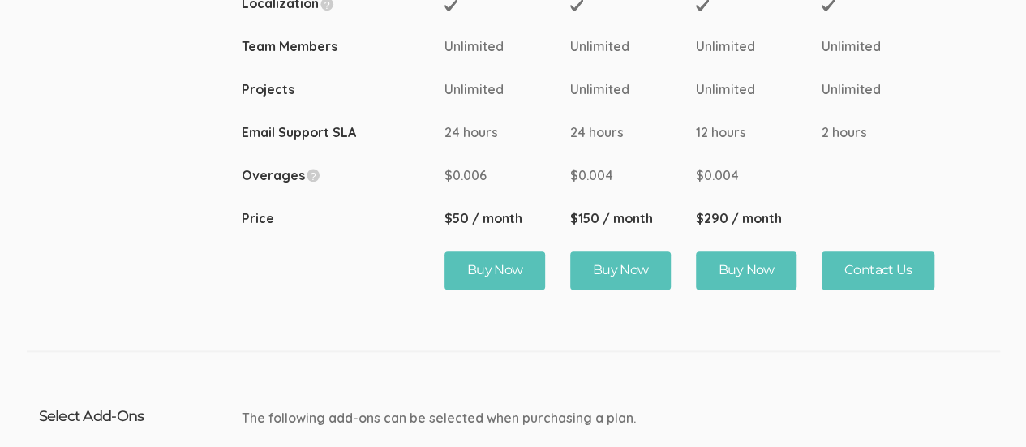
scroll to position [973, 0]
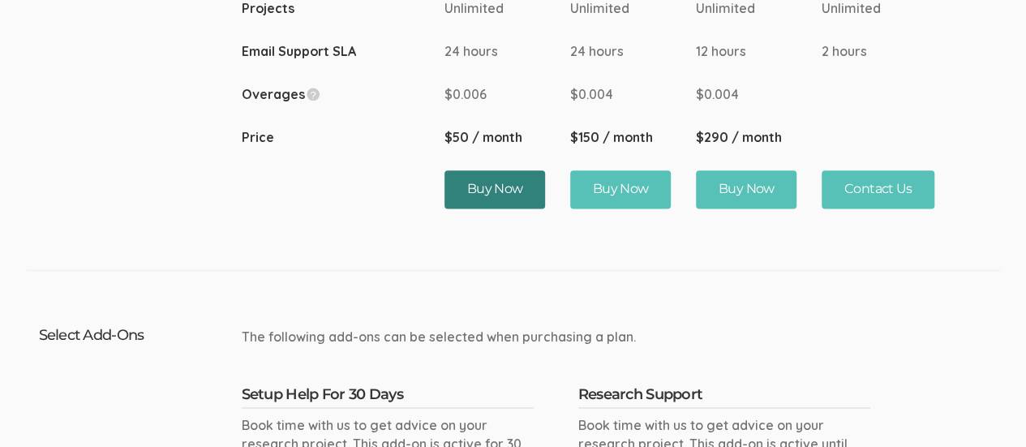
click at [487, 185] on button "Buy Now" at bounding box center [494, 189] width 101 height 38
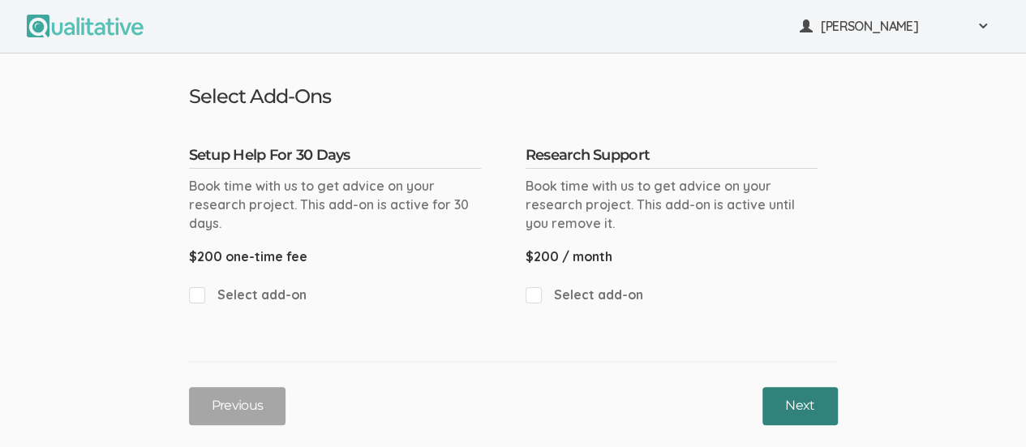
click at [806, 403] on button "Next" at bounding box center [799, 406] width 75 height 38
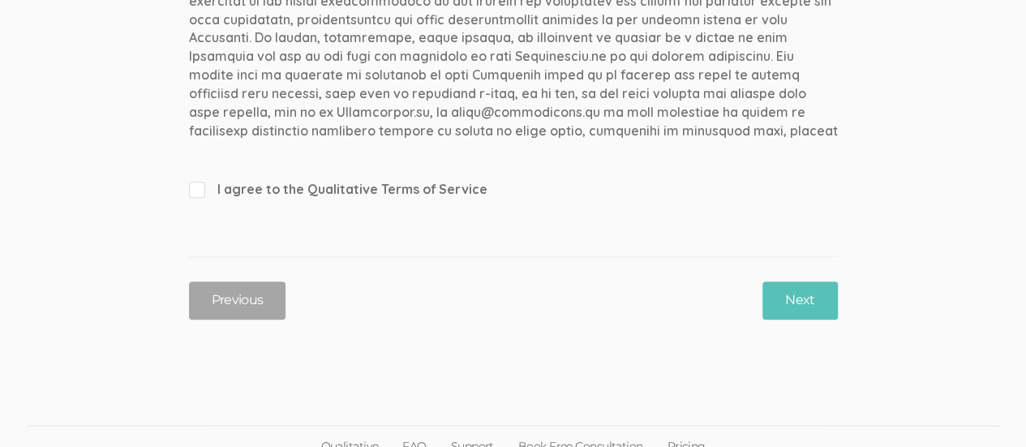
scroll to position [5236, 0]
click at [203, 191] on span "I agree to the Qualitative Terms of Service" at bounding box center [513, 189] width 649 height 19
click at [199, 191] on input "I agree to the Qualitative Terms of Service" at bounding box center [194, 188] width 11 height 11
checkbox input "true"
click at [793, 298] on button "Next" at bounding box center [799, 300] width 75 height 38
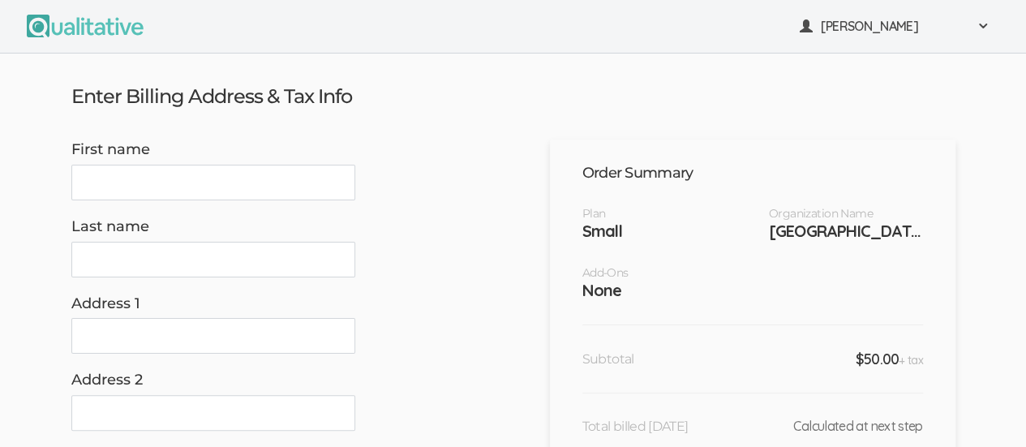
click at [122, 181] on input "First name" at bounding box center [213, 183] width 284 height 36
type input "Kreg"
click at [114, 259] on input "Last name" at bounding box center [213, 260] width 284 height 36
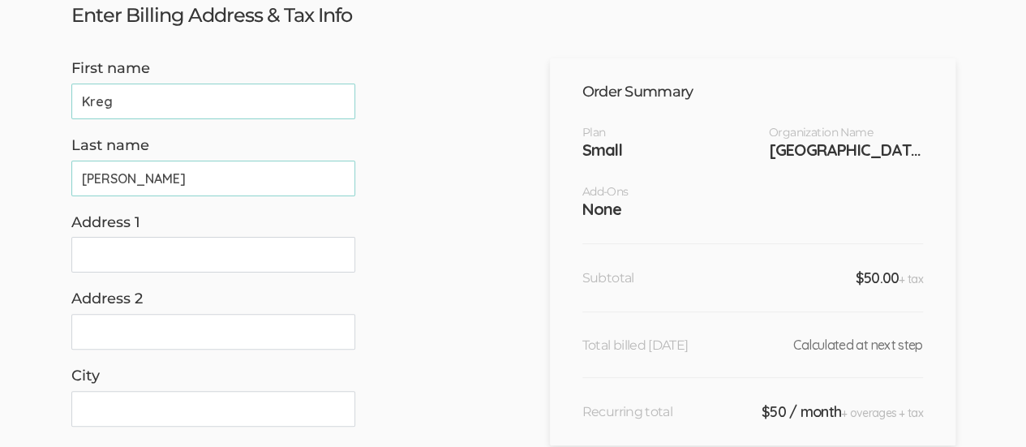
type input "Goad"
click at [122, 254] on input "Address 1" at bounding box center [213, 255] width 284 height 36
type input "5011 Ashie Ave"
type input "Matthews"
type input "NC"
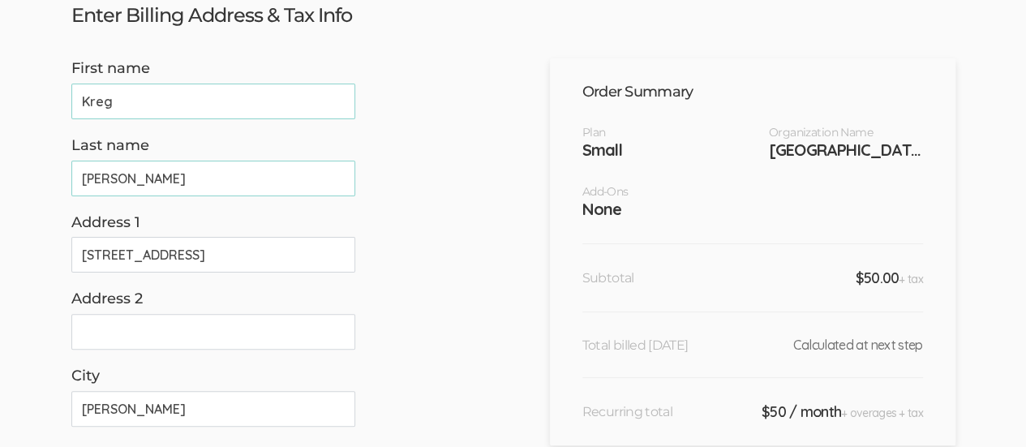
type input "28104-5115"
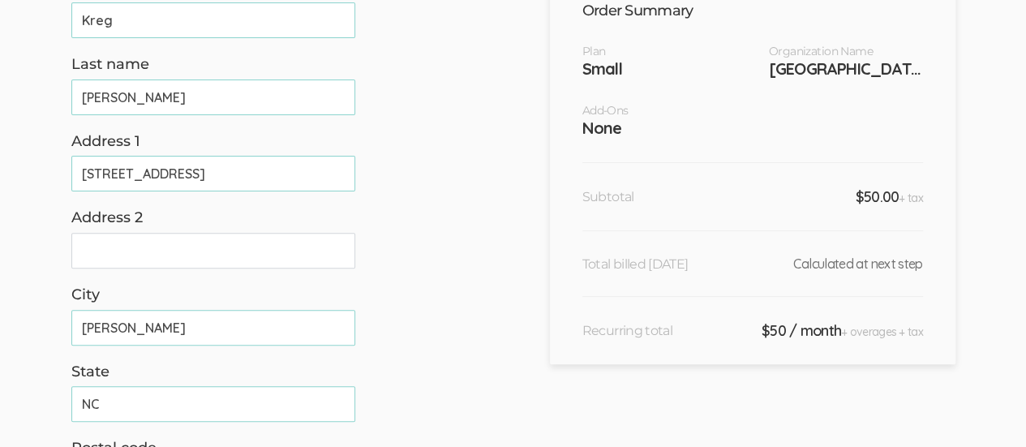
scroll to position [487, 0]
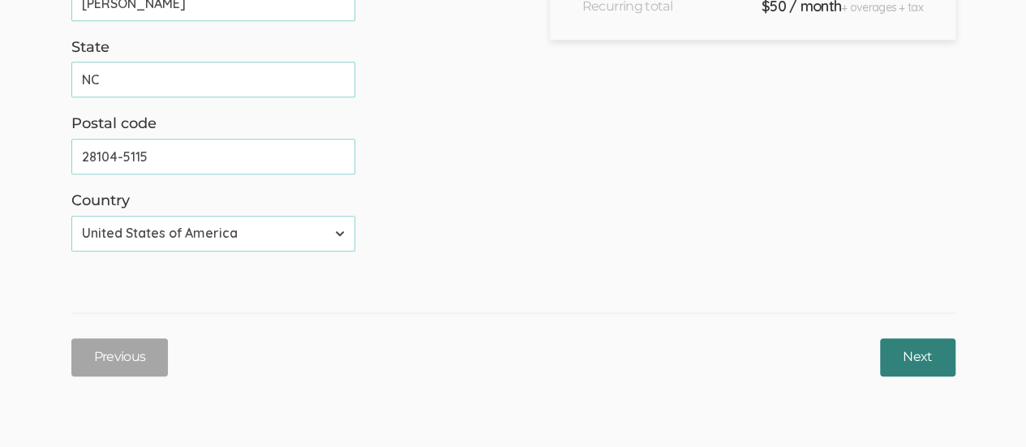
click at [912, 353] on input "Next" at bounding box center [917, 357] width 75 height 38
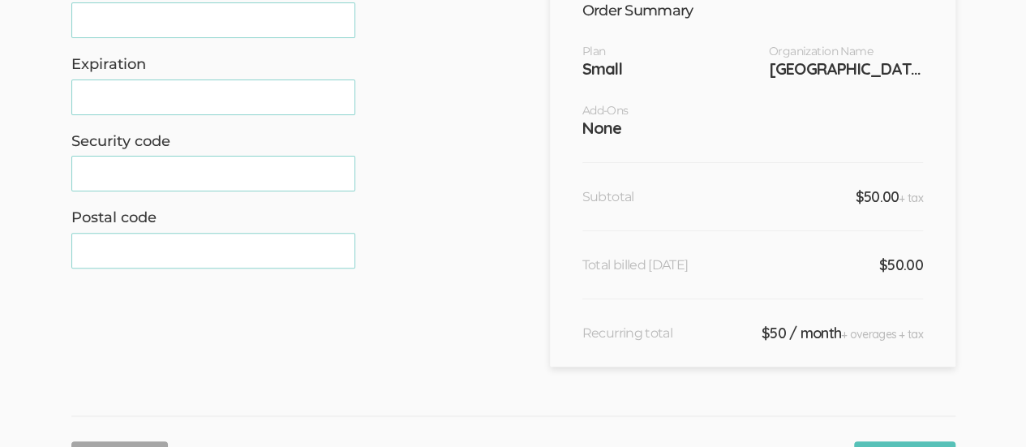
scroll to position [336, 0]
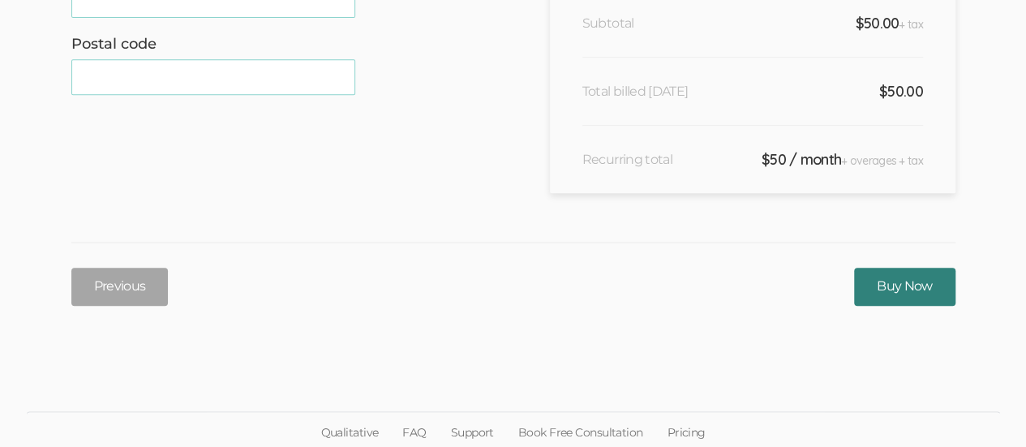
click at [885, 286] on input "Buy Now" at bounding box center [904, 287] width 101 height 38
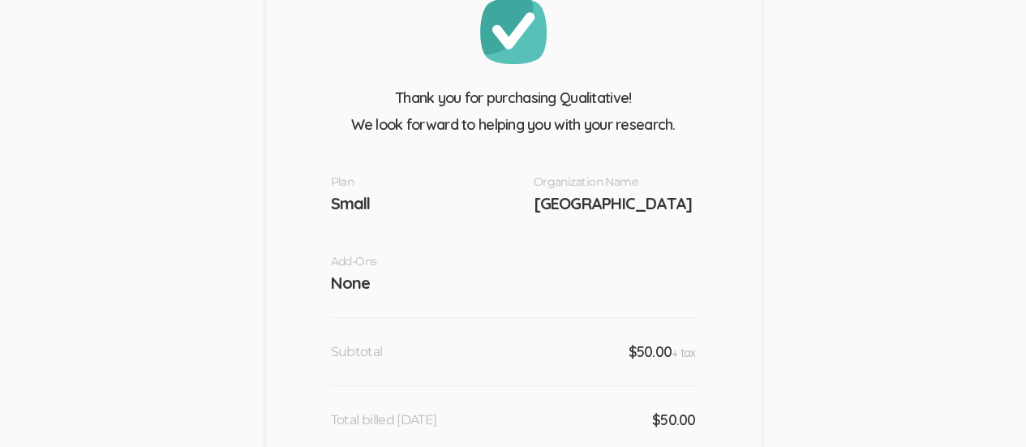
scroll to position [0, 0]
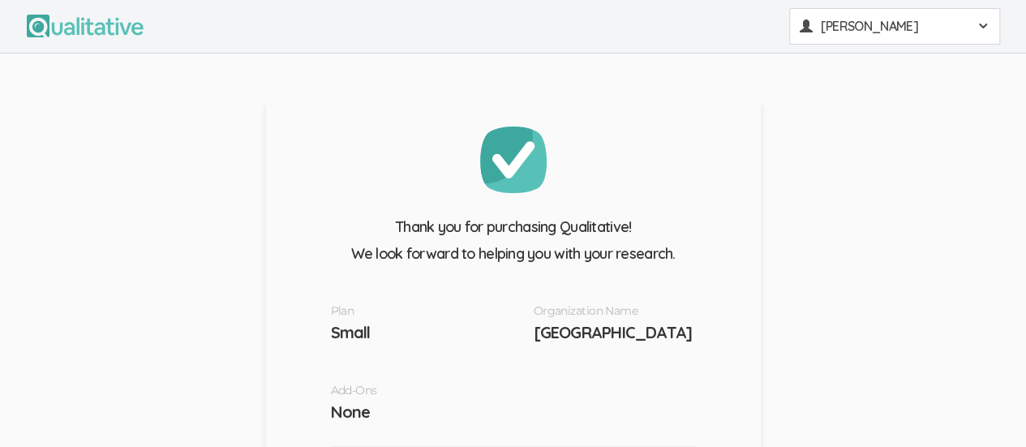
click at [858, 17] on span "Kreg Goad" at bounding box center [894, 26] width 146 height 19
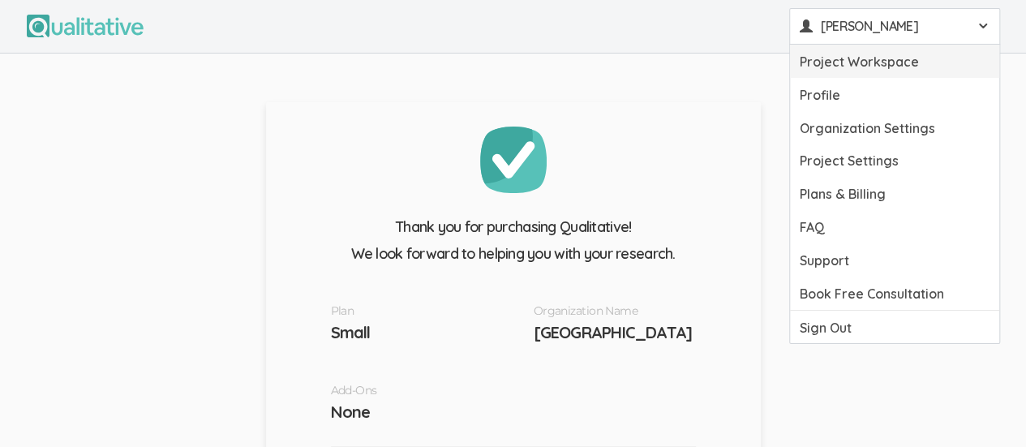
click at [900, 61] on link "Project Workspace" at bounding box center [894, 61] width 209 height 33
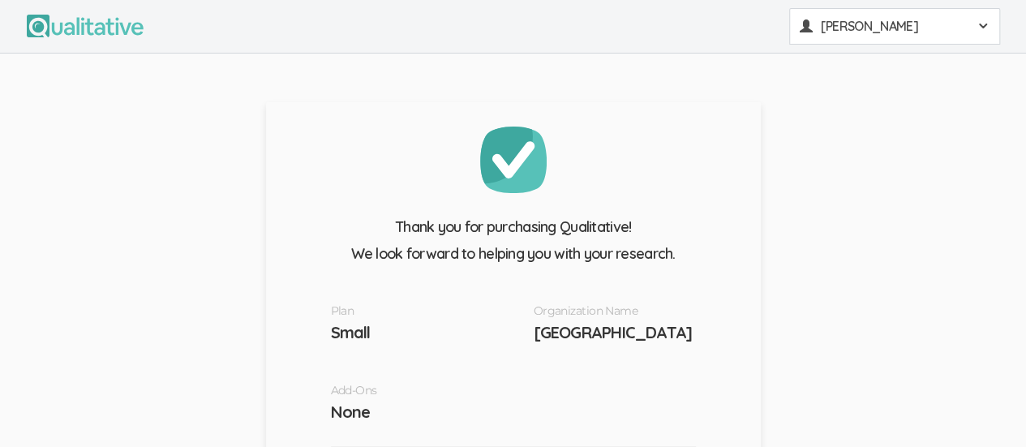
click at [851, 27] on span "Kreg Goad" at bounding box center [894, 26] width 146 height 19
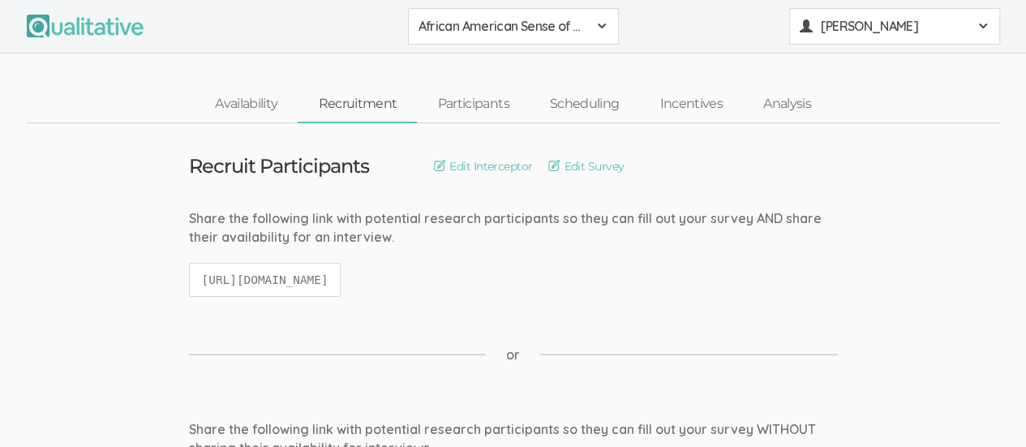
click at [874, 30] on span "Kreg Goad" at bounding box center [894, 26] width 146 height 19
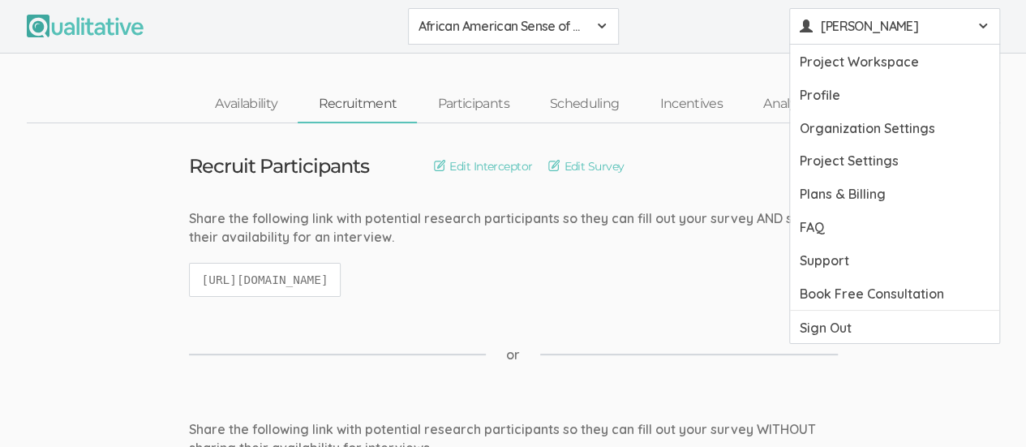
click at [650, 225] on div "Share the following link with potential research participants so they can fill …" at bounding box center [513, 227] width 649 height 37
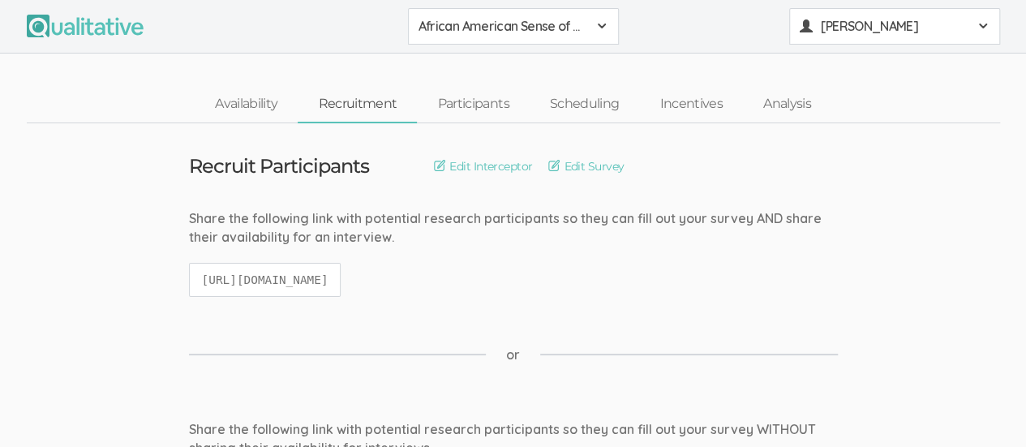
click at [886, 24] on span "Kreg Goad" at bounding box center [894, 26] width 146 height 19
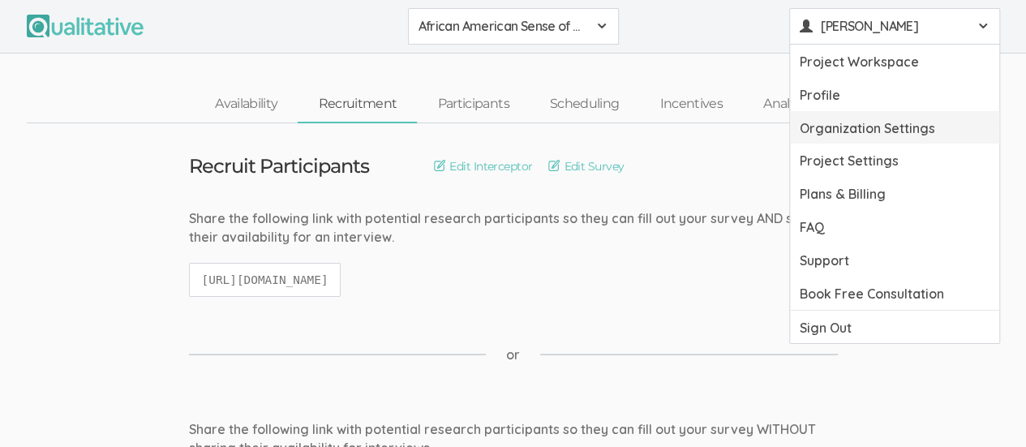
click at [855, 119] on link "Organization Settings" at bounding box center [894, 127] width 209 height 33
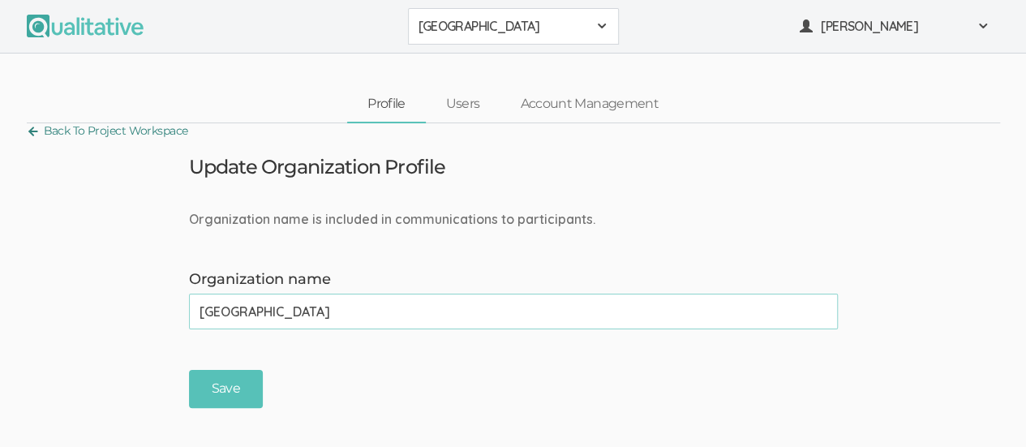
click at [28, 127] on link "Back To Project Workspace" at bounding box center [107, 131] width 161 height 22
click at [848, 28] on span "Kreg Goad" at bounding box center [894, 26] width 146 height 19
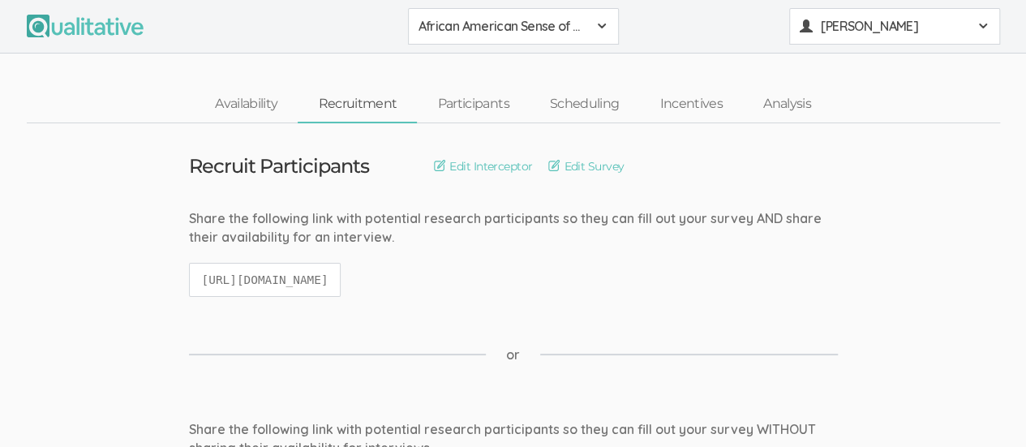
click at [848, 28] on span "Kreg Goad" at bounding box center [894, 26] width 146 height 19
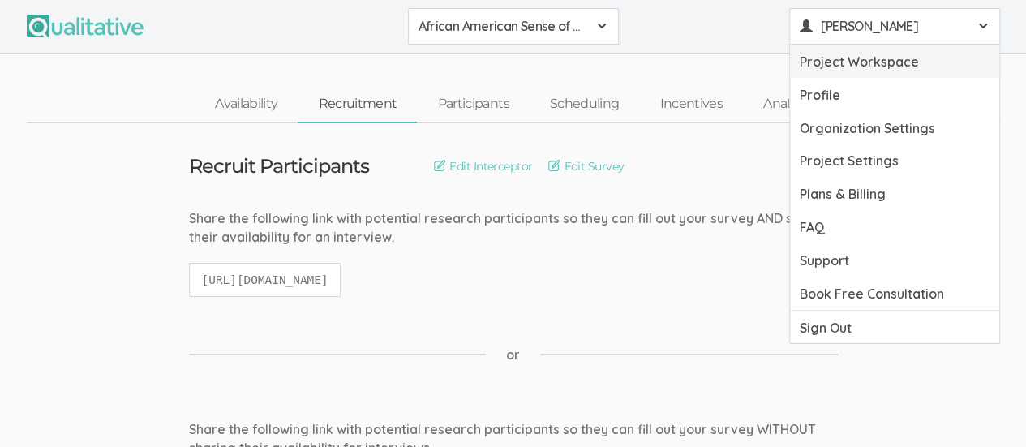
click at [890, 54] on link "Project Workspace" at bounding box center [894, 61] width 209 height 33
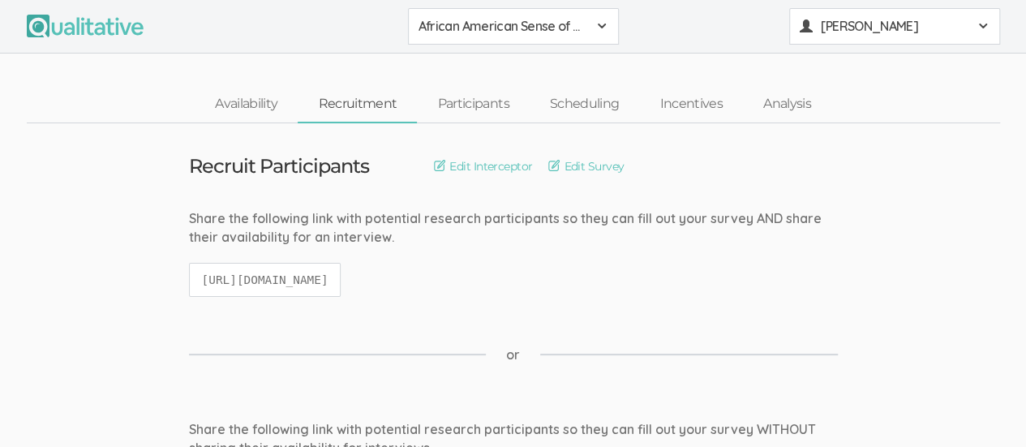
click at [978, 21] on span at bounding box center [982, 25] width 13 height 13
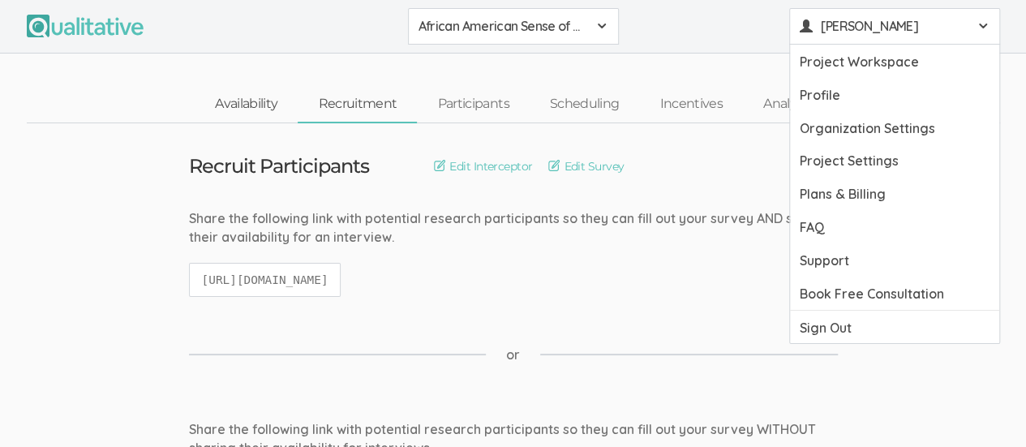
click at [250, 102] on link "Availability" at bounding box center [246, 104] width 103 height 35
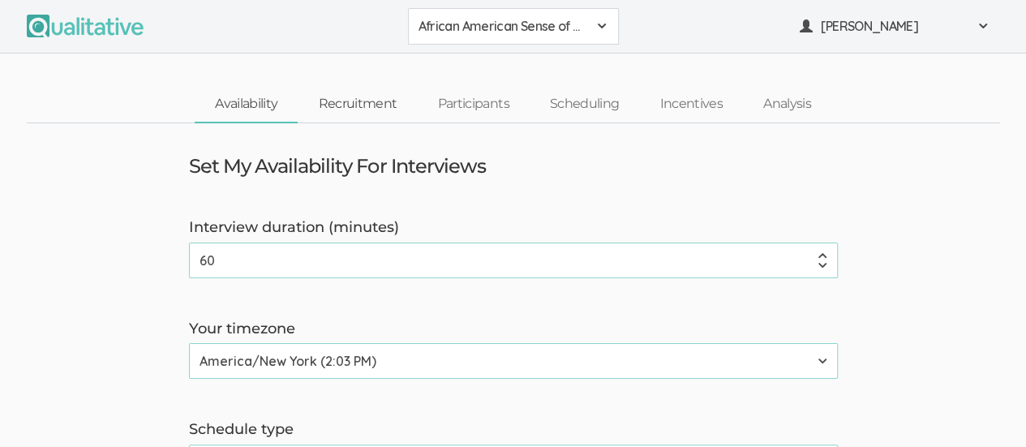
click at [368, 108] on link "Recruitment" at bounding box center [357, 104] width 119 height 35
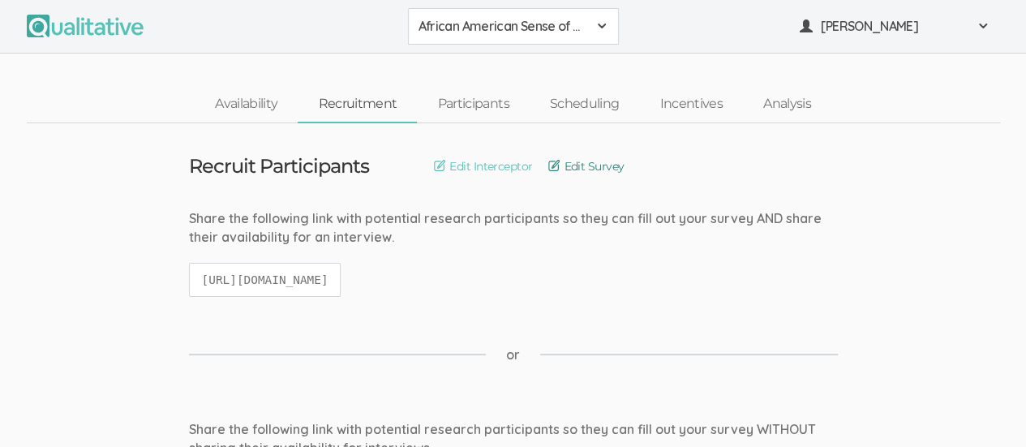
click at [602, 158] on link "Edit Survey" at bounding box center [585, 166] width 75 height 18
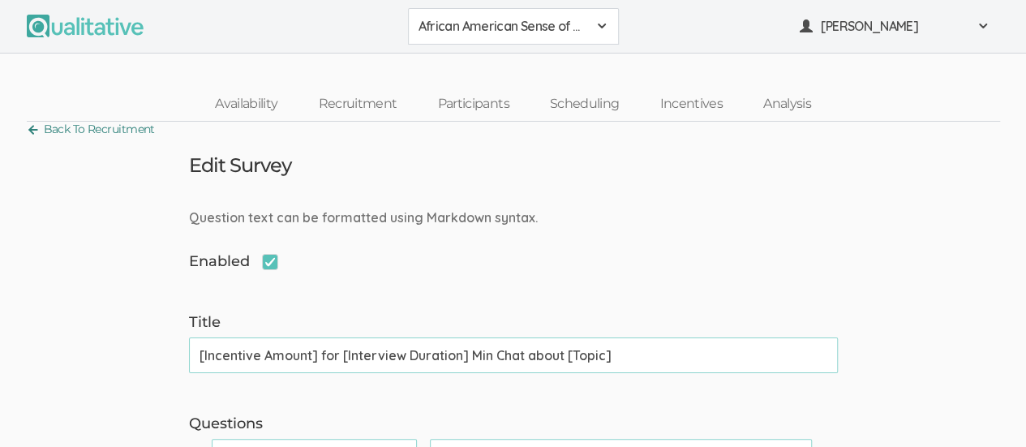
click at [65, 122] on link "Back To Recruitment" at bounding box center [91, 129] width 128 height 22
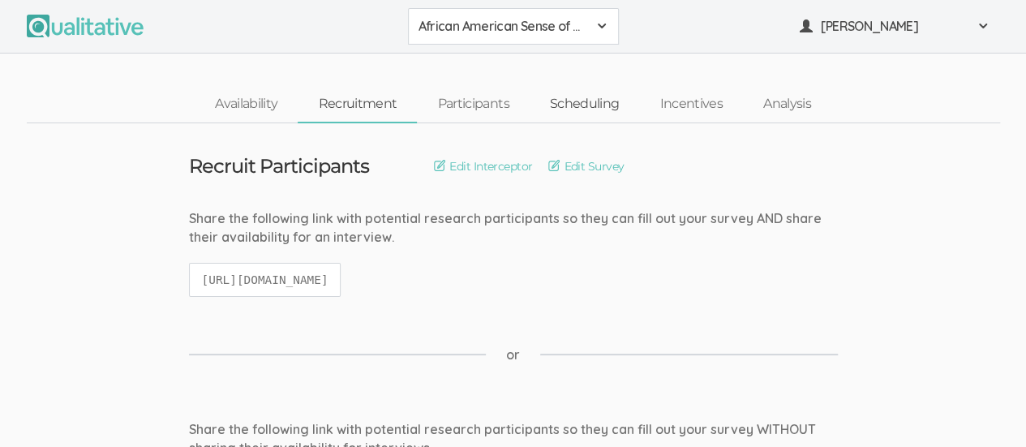
click at [585, 101] on link "Scheduling" at bounding box center [585, 104] width 110 height 35
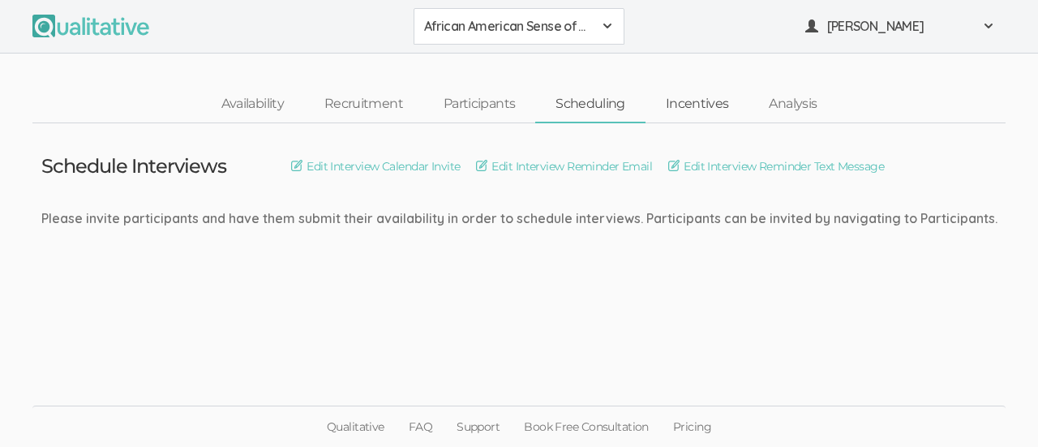
click at [701, 108] on link "Incentives" at bounding box center [697, 104] width 104 height 35
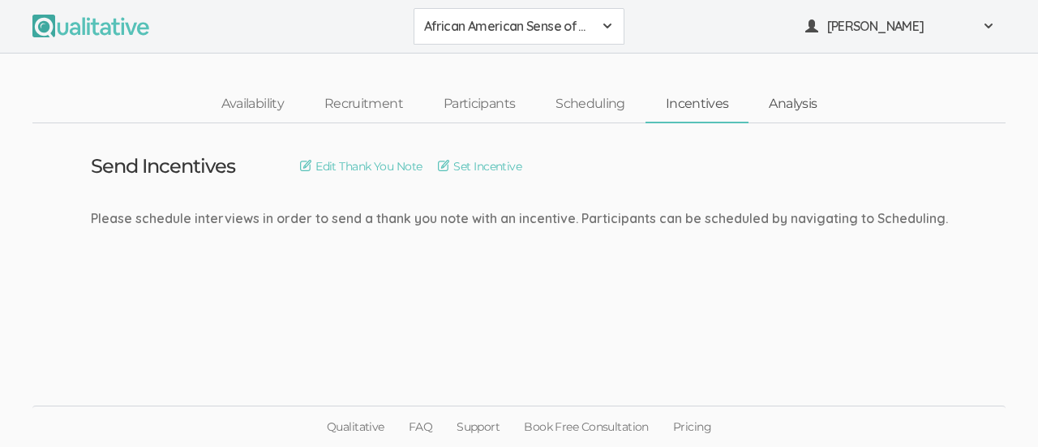
click at [796, 109] on link "Analysis" at bounding box center [792, 104] width 88 height 35
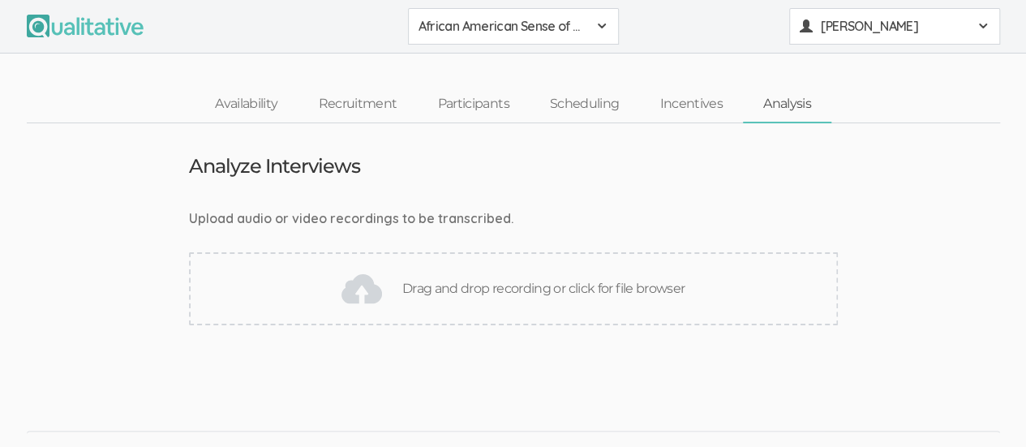
click at [973, 24] on div "Kreg Goad" at bounding box center [895, 26] width 190 height 19
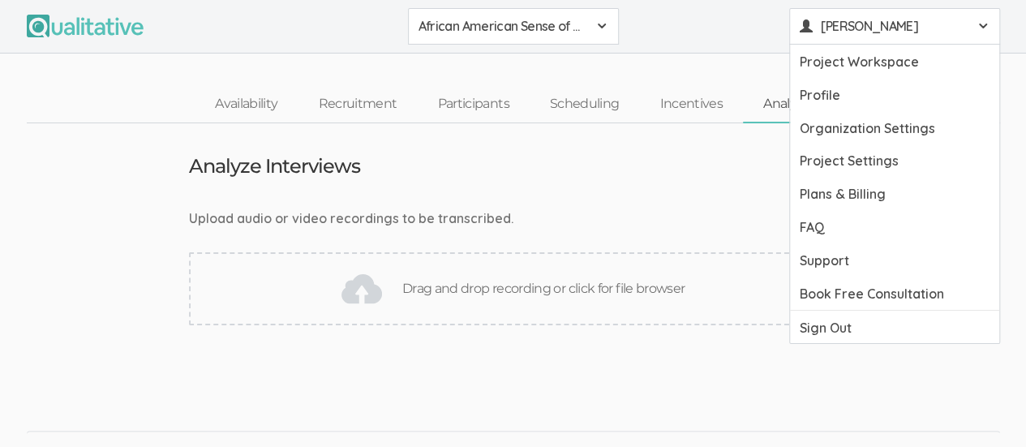
click at [560, 161] on div "Analyze Interviews" at bounding box center [513, 166] width 673 height 21
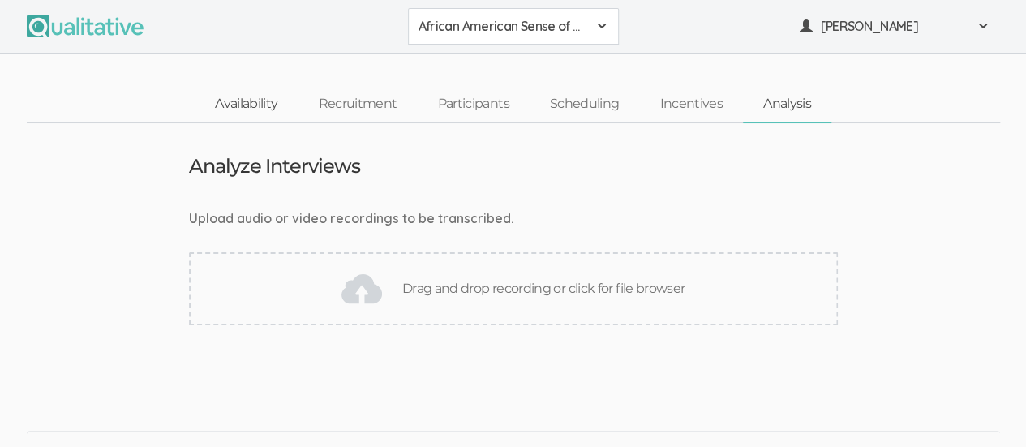
click at [255, 103] on link "Availability" at bounding box center [246, 104] width 103 height 35
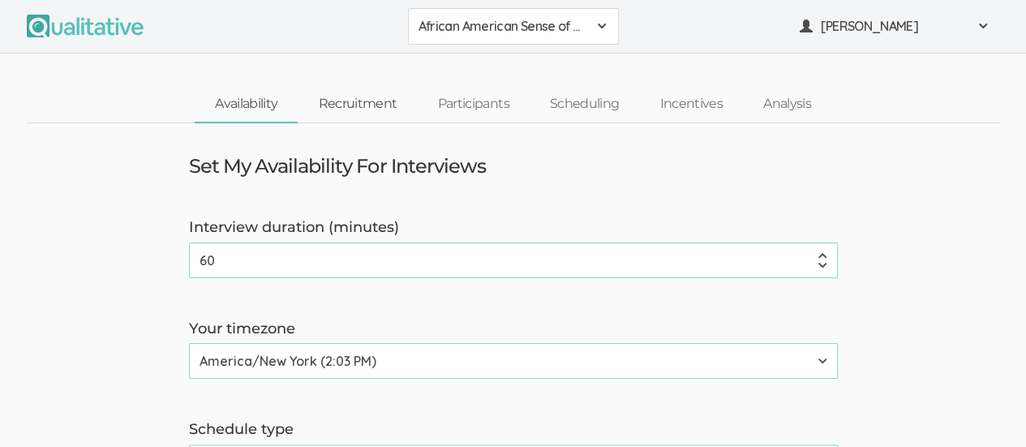
click at [371, 105] on link "Recruitment" at bounding box center [357, 104] width 119 height 35
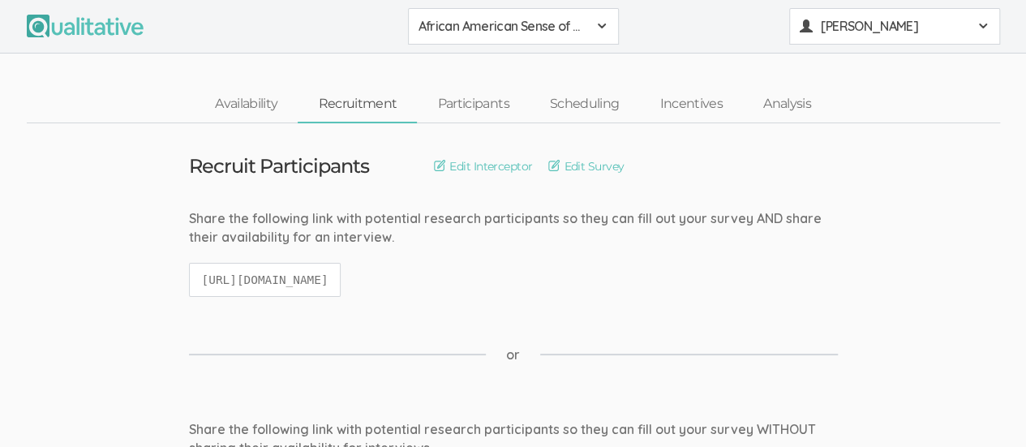
click at [859, 36] on button "Kreg Goad" at bounding box center [894, 26] width 211 height 36
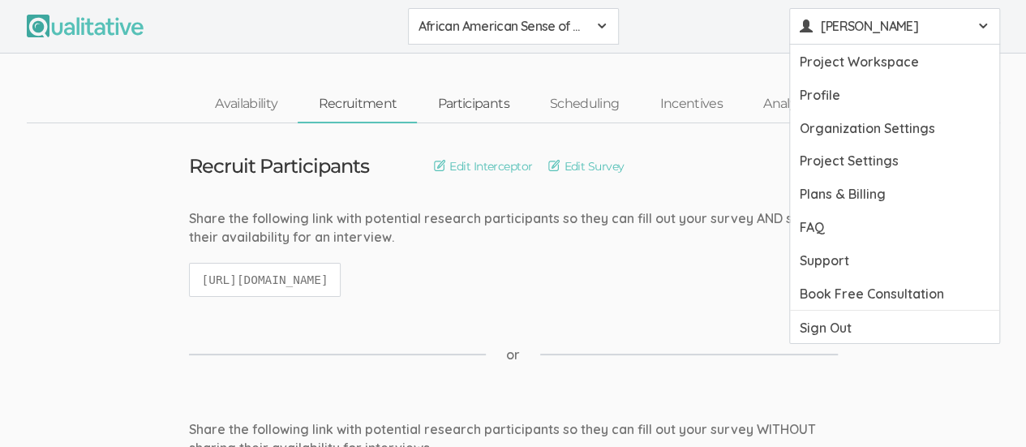
click at [483, 111] on link "Participants" at bounding box center [473, 104] width 112 height 35
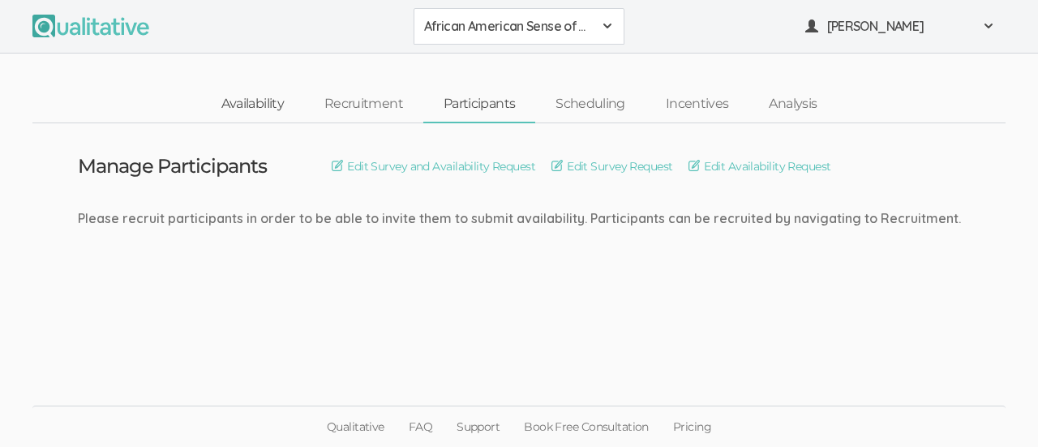
click at [250, 101] on link "Availability" at bounding box center [252, 104] width 103 height 35
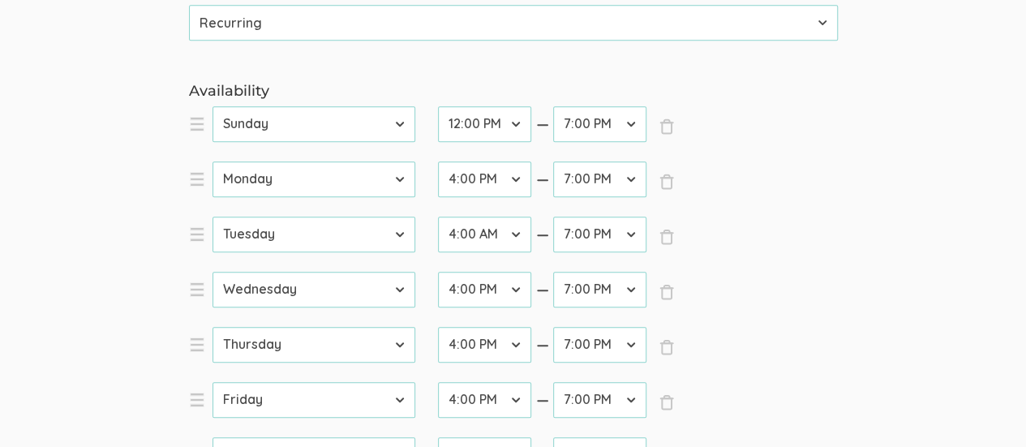
scroll to position [34, 0]
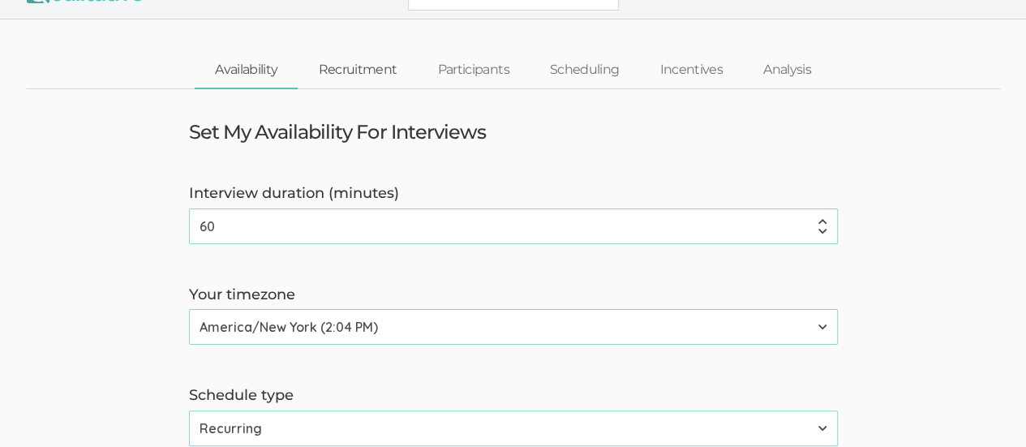
click at [357, 63] on link "Recruitment" at bounding box center [357, 70] width 119 height 35
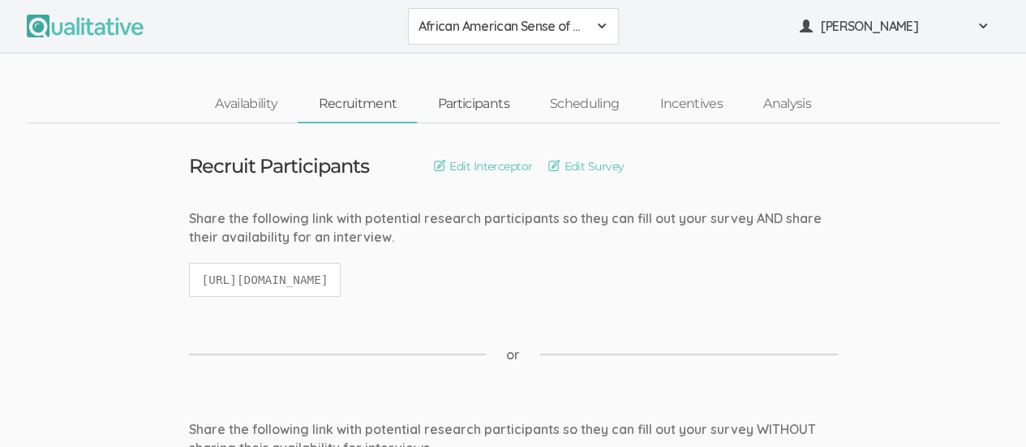
click at [482, 105] on link "Participants" at bounding box center [473, 104] width 112 height 35
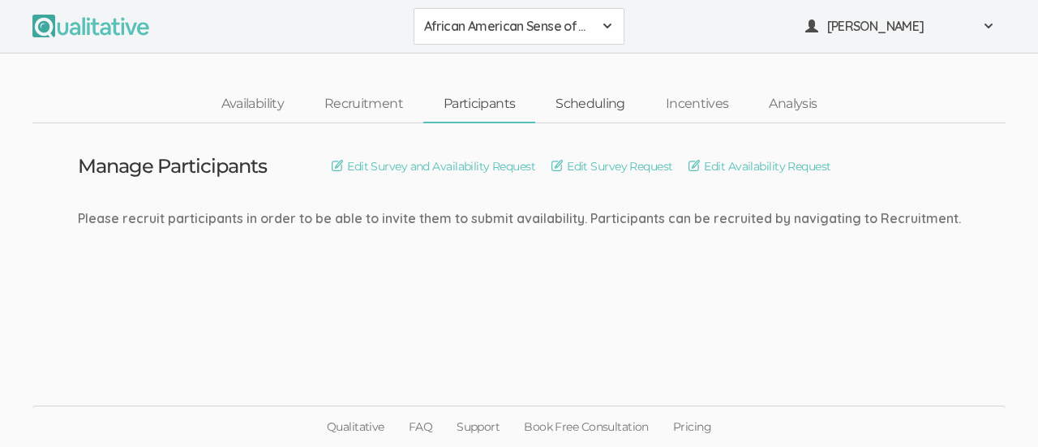
click at [596, 102] on link "Scheduling" at bounding box center [590, 104] width 110 height 35
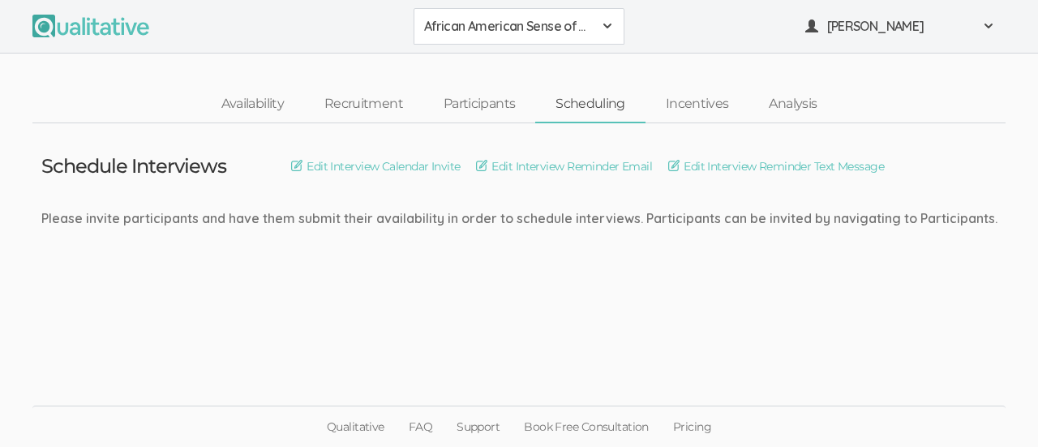
click at [609, 31] on span at bounding box center [607, 25] width 13 height 13
click at [555, 54] on span "African American Sense of Belonging" at bounding box center [519, 62] width 190 height 19
click at [876, 32] on span "Kreg Goad" at bounding box center [900, 26] width 146 height 19
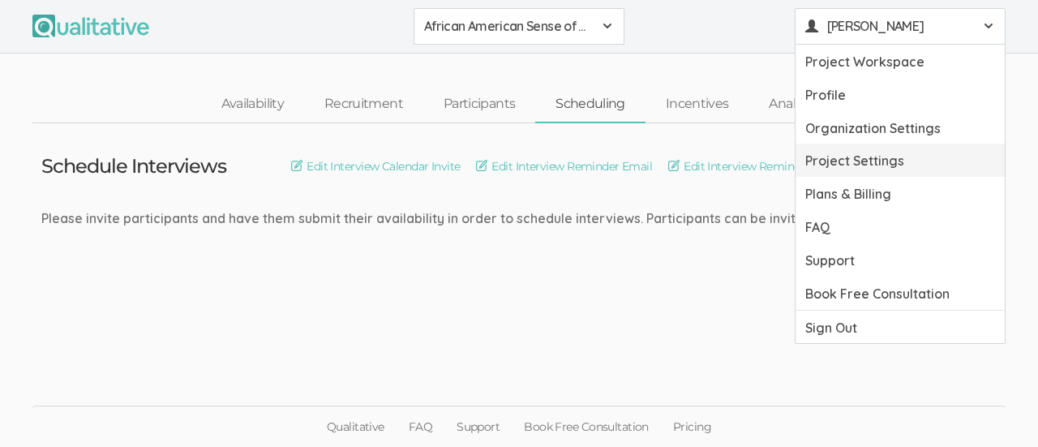
click at [928, 164] on link "Project Settings" at bounding box center [899, 160] width 209 height 33
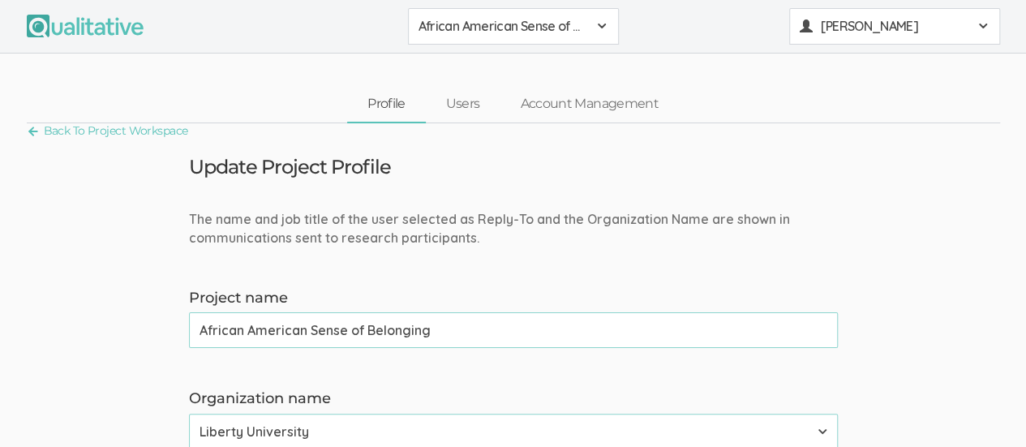
click at [873, 30] on span "Kreg Goad" at bounding box center [894, 26] width 146 height 19
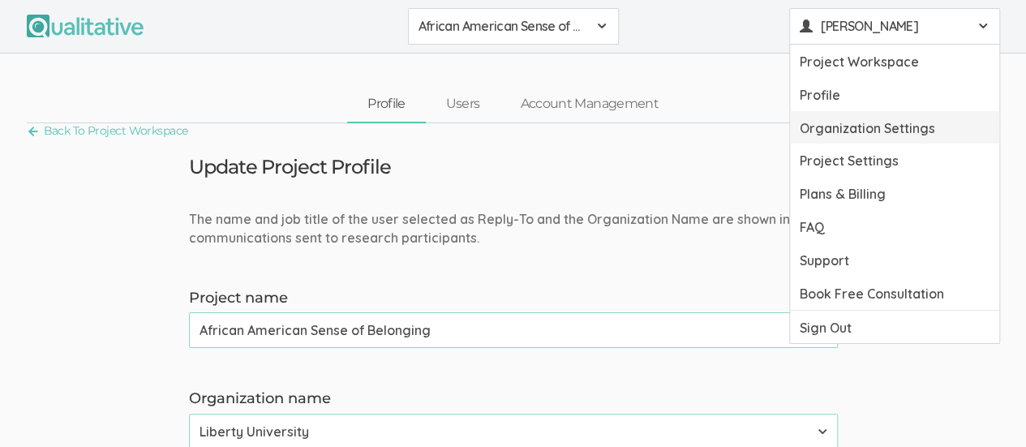
click at [947, 132] on link "Organization Settings" at bounding box center [894, 127] width 209 height 33
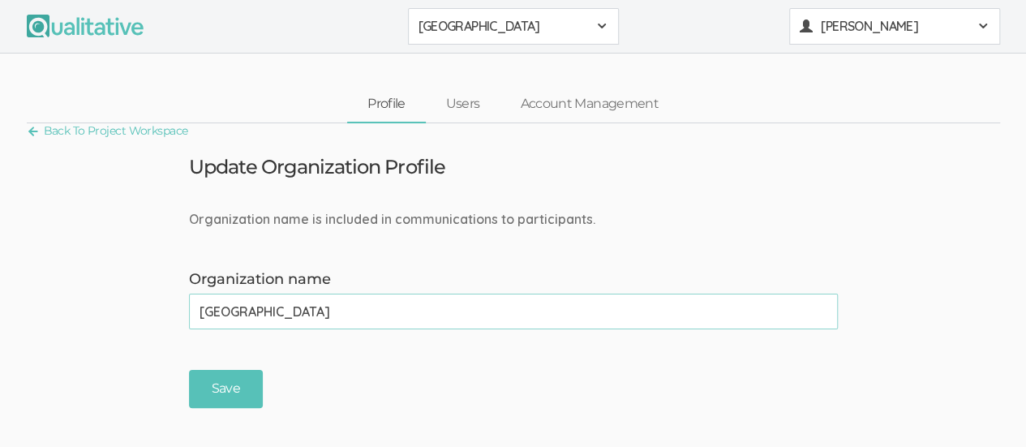
click at [881, 32] on span "Kreg Goad" at bounding box center [894, 26] width 146 height 19
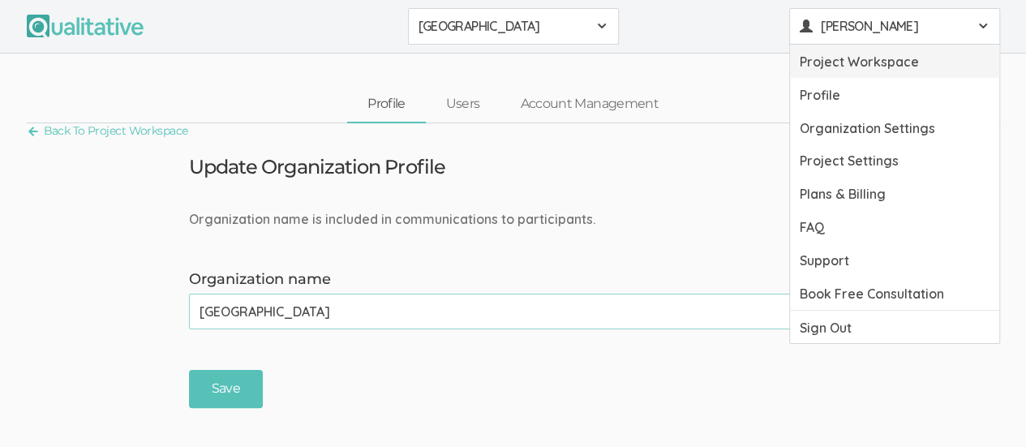
click at [907, 67] on link "Project Workspace" at bounding box center [894, 61] width 209 height 33
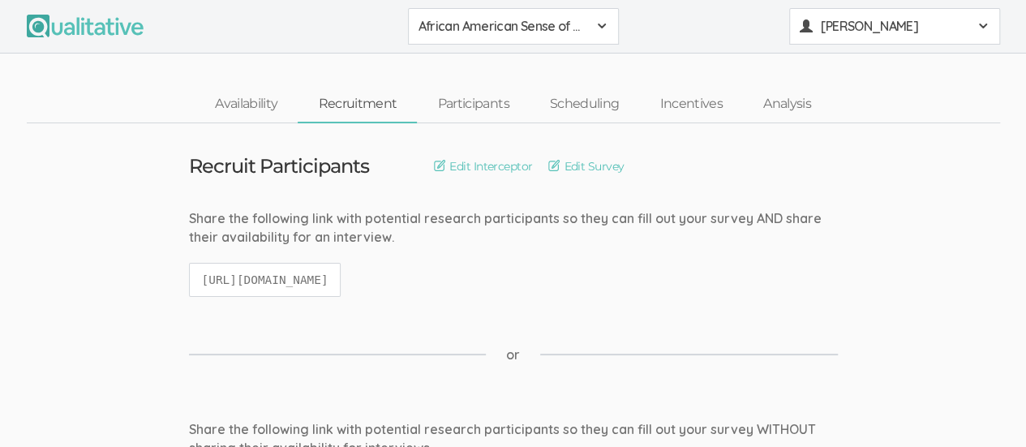
click at [882, 26] on span "Kreg Goad" at bounding box center [894, 26] width 146 height 19
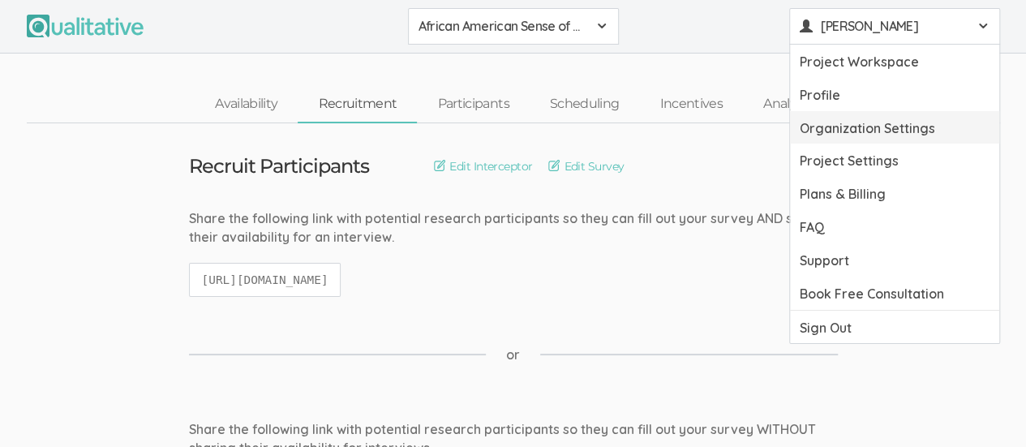
click at [911, 127] on link "Organization Settings" at bounding box center [894, 127] width 209 height 33
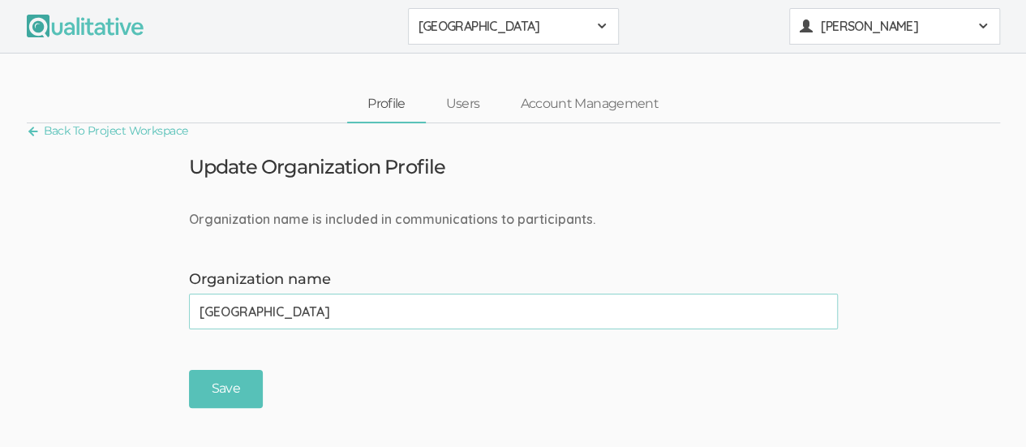
click at [868, 28] on span "Kreg Goad" at bounding box center [894, 26] width 146 height 19
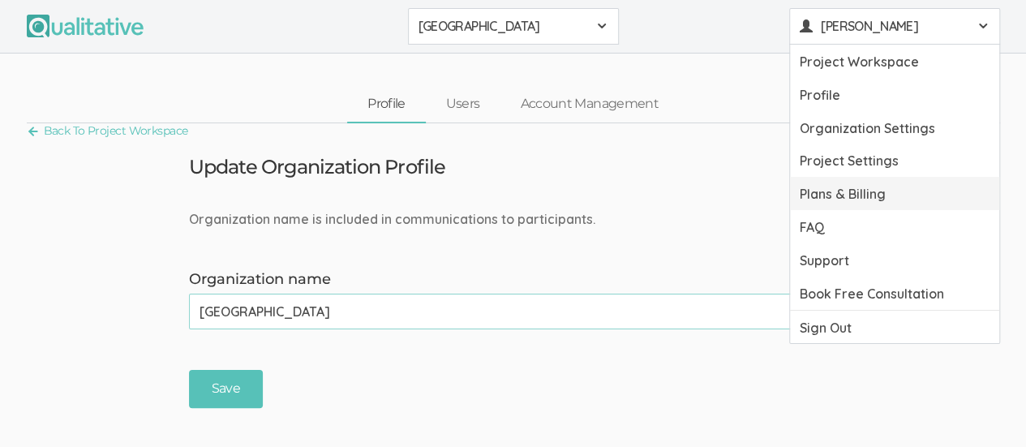
click at [905, 192] on link "Plans & Billing" at bounding box center [894, 193] width 209 height 33
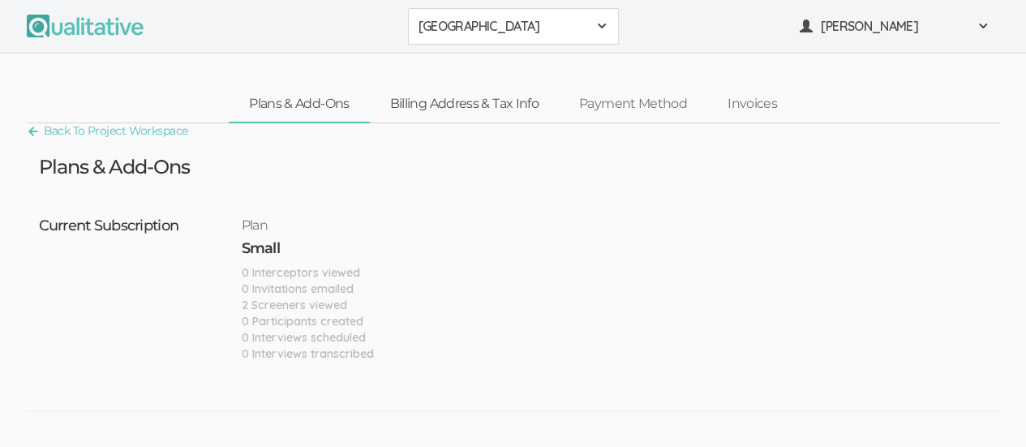
click at [448, 100] on link "Billing Address & Tax Info" at bounding box center [464, 104] width 189 height 35
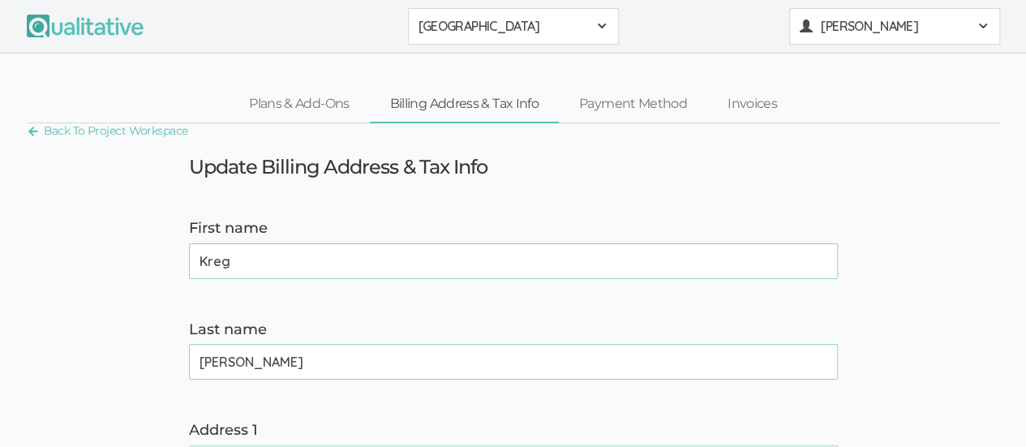
click at [868, 33] on span "Kreg Goad" at bounding box center [894, 26] width 146 height 19
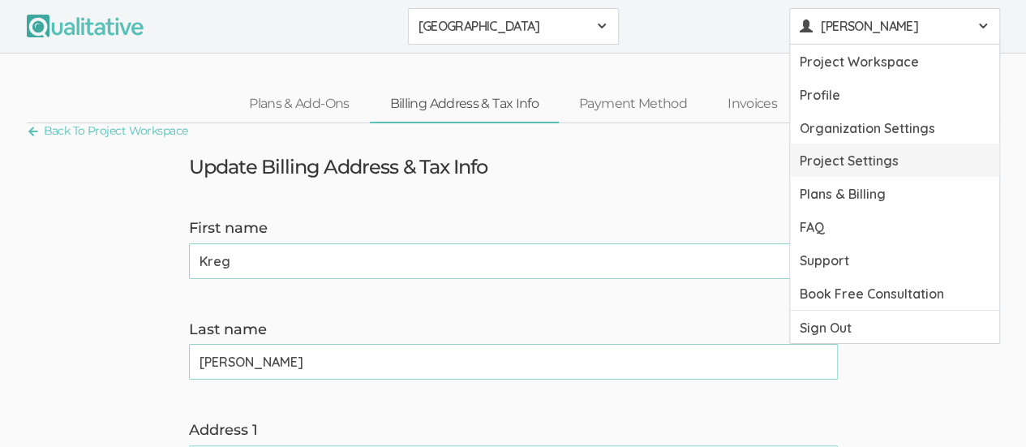
click at [895, 161] on link "Project Settings" at bounding box center [894, 160] width 209 height 33
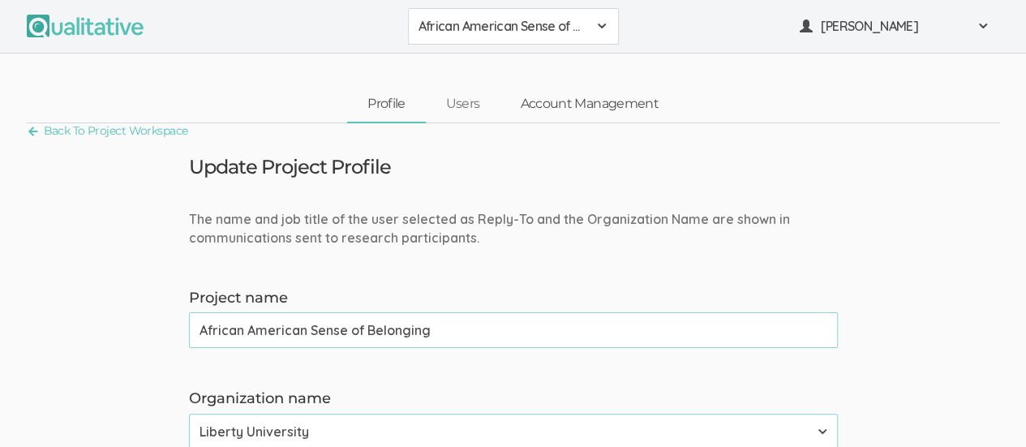
click at [553, 103] on link "Account Management" at bounding box center [589, 104] width 178 height 35
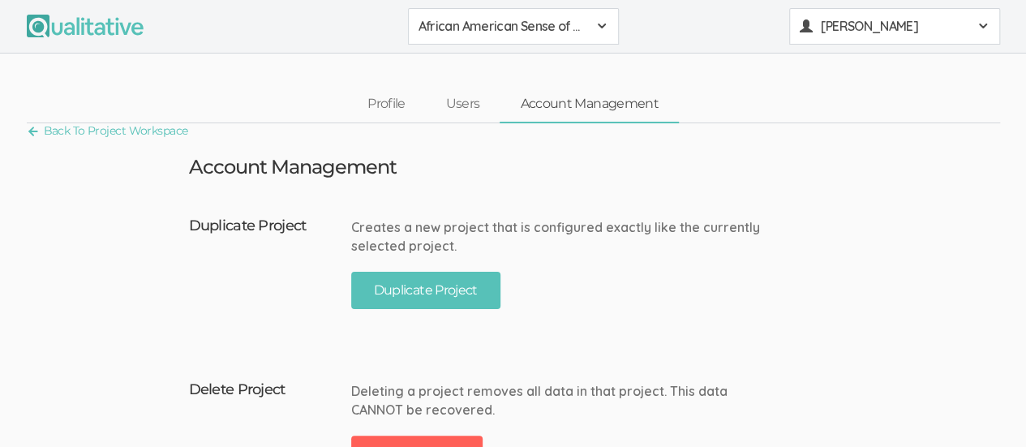
click at [864, 32] on span "Kreg Goad" at bounding box center [894, 26] width 146 height 19
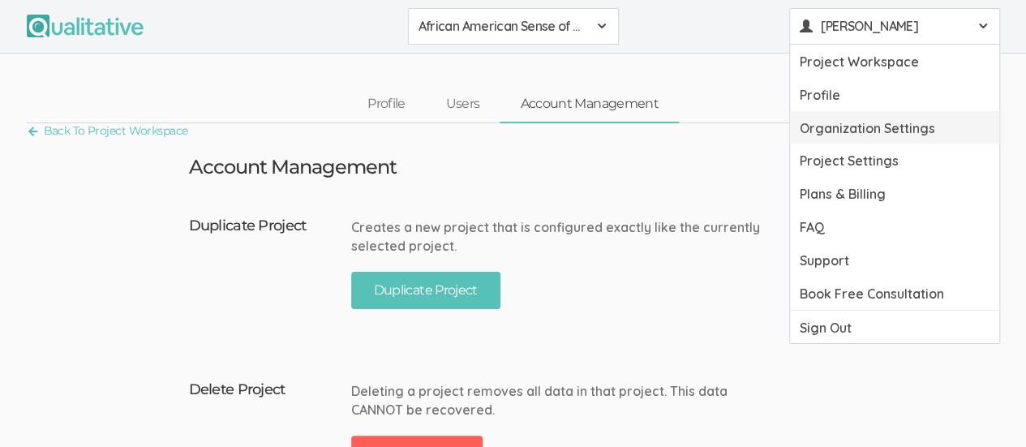
click at [925, 131] on link "Organization Settings" at bounding box center [894, 127] width 209 height 33
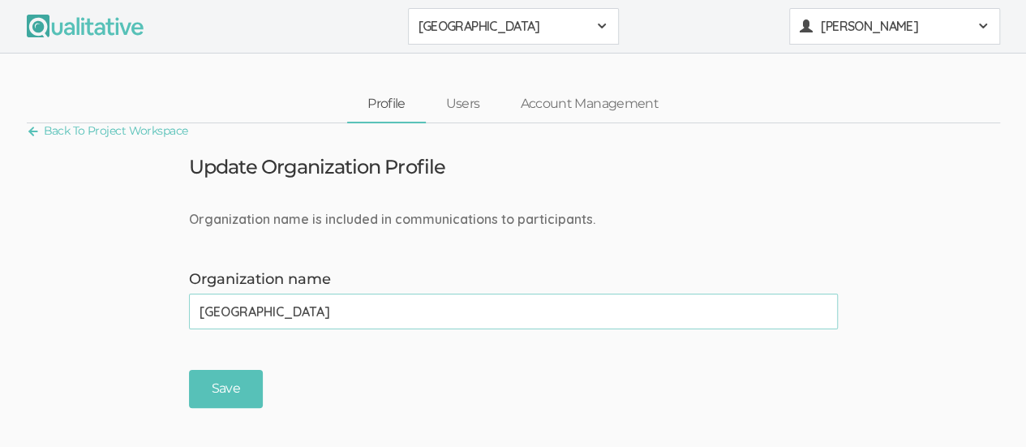
click at [873, 14] on button "Kreg Goad" at bounding box center [894, 26] width 211 height 36
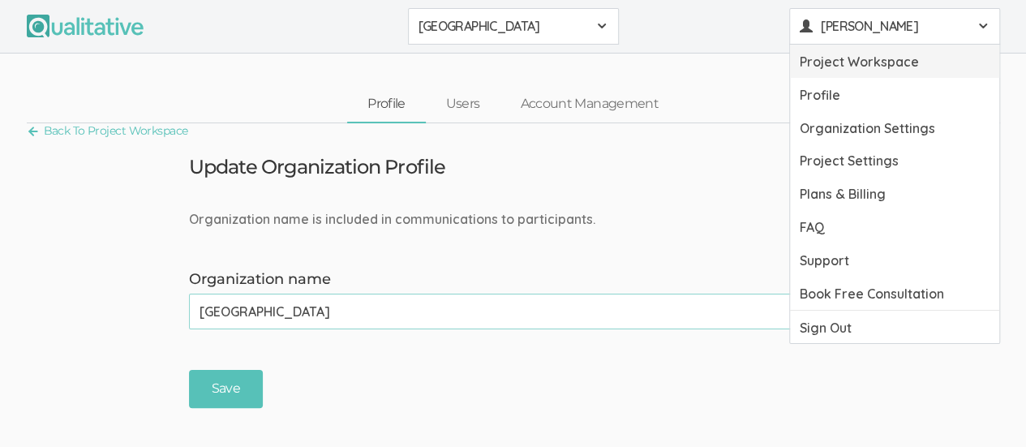
click at [884, 66] on link "Project Workspace" at bounding box center [894, 61] width 209 height 33
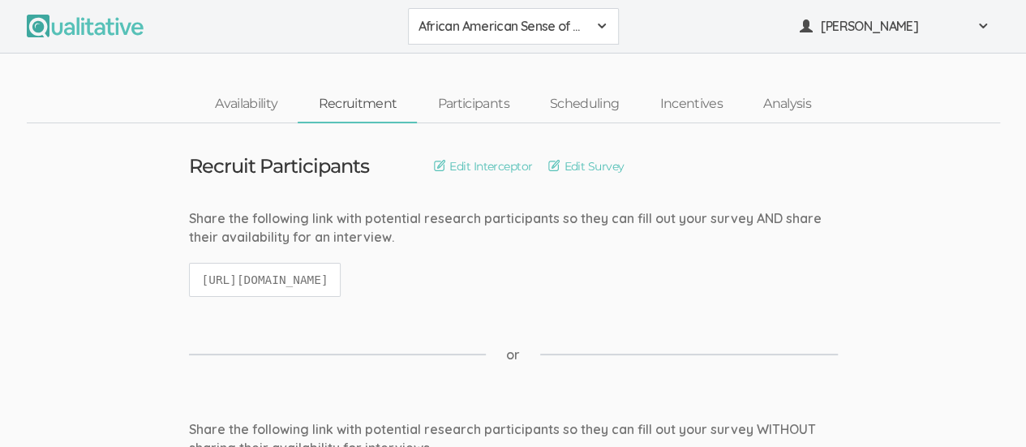
click at [345, 98] on link "Recruitment" at bounding box center [357, 104] width 119 height 35
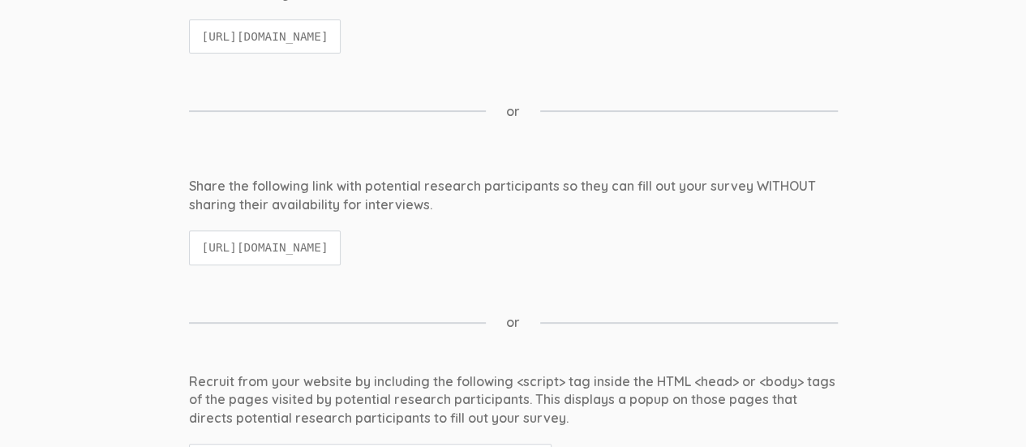
scroll to position [162, 0]
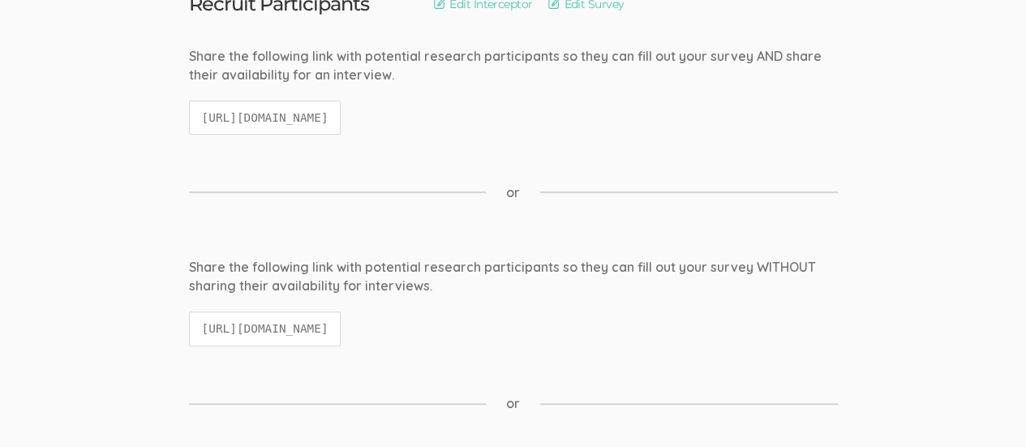
drag, startPoint x: 203, startPoint y: 116, endPoint x: 639, endPoint y: 122, distance: 436.3
click at [639, 122] on div "Share the following link with potential research participants so they can fill …" at bounding box center [513, 99] width 673 height 104
copy code "https://qualitative.io/screener/68a205b49f335cd3cccab60a"
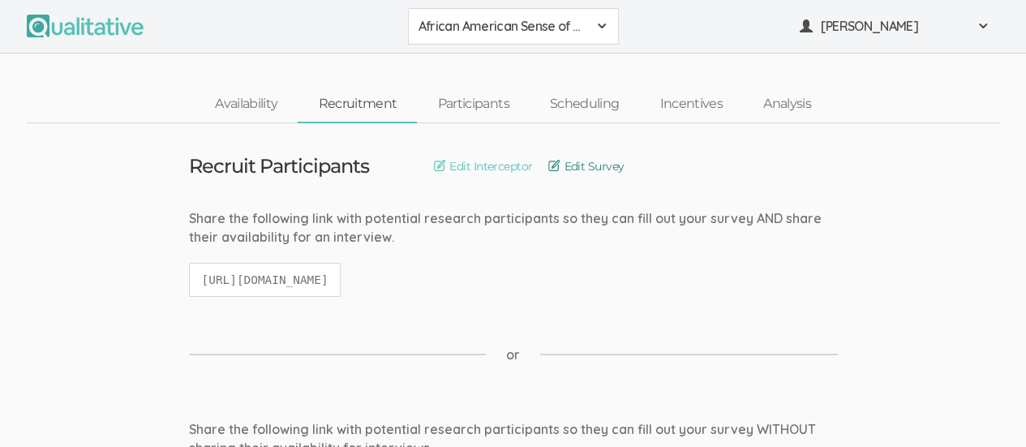
click at [599, 168] on link "Edit Survey" at bounding box center [585, 166] width 75 height 18
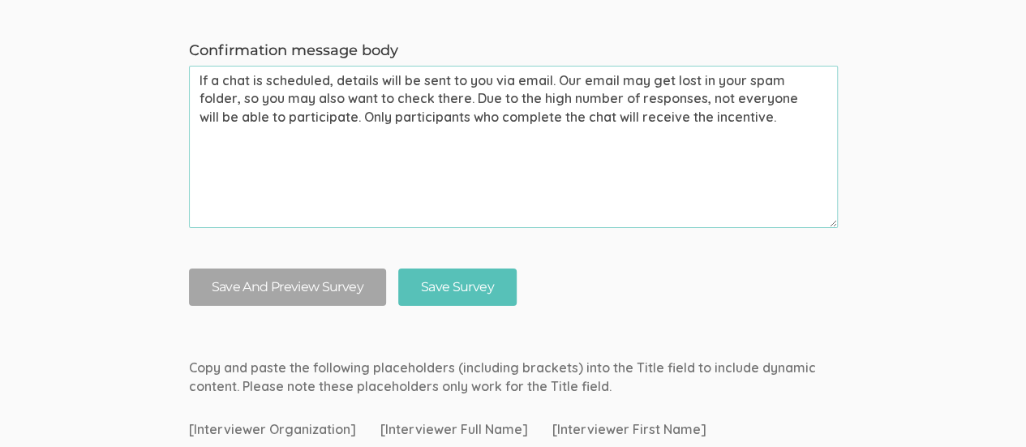
scroll to position [2919, 0]
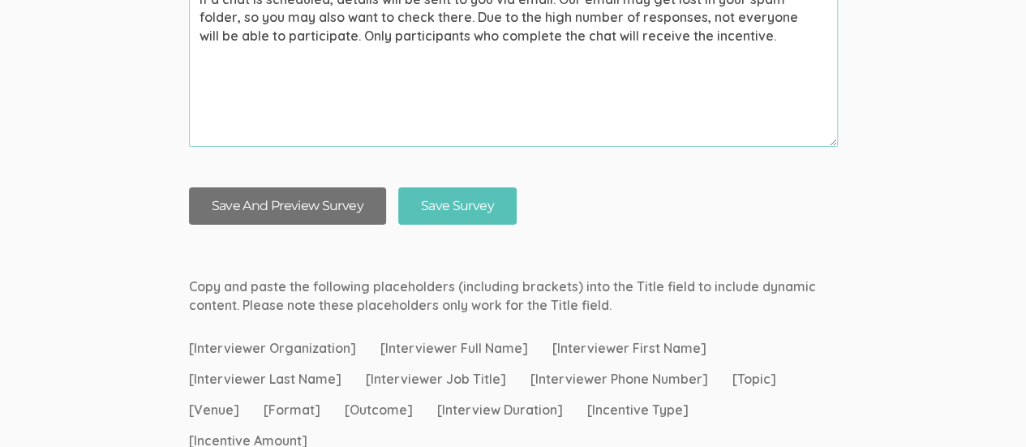
click at [248, 204] on button "Save And Preview Survey" at bounding box center [287, 206] width 197 height 38
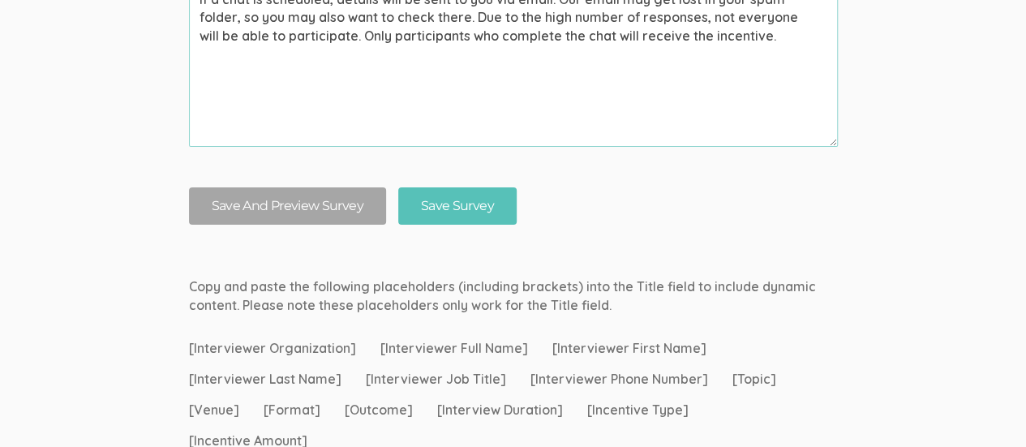
scroll to position [0, 0]
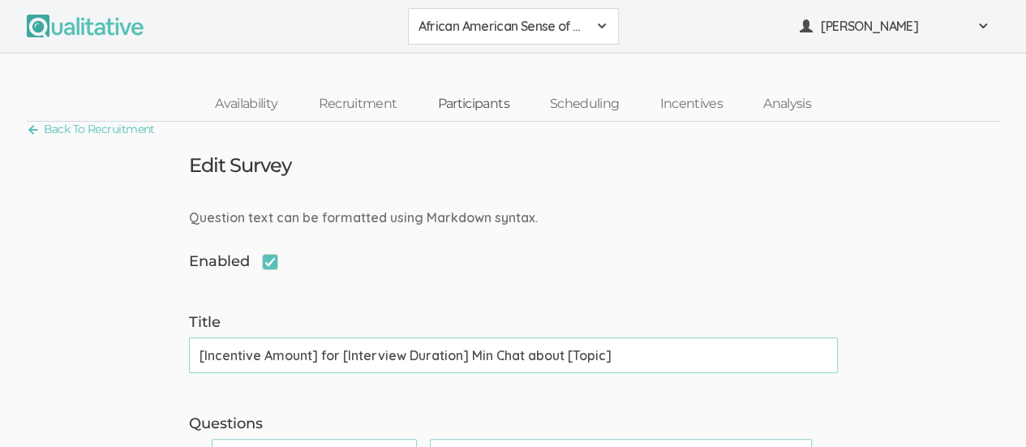
click at [488, 109] on link "Participants" at bounding box center [473, 104] width 112 height 35
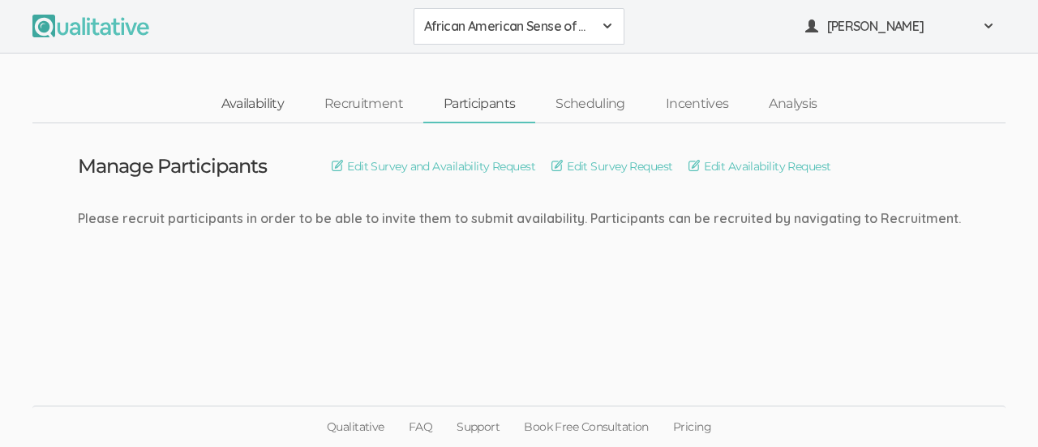
click at [250, 102] on link "Availability" at bounding box center [252, 104] width 103 height 35
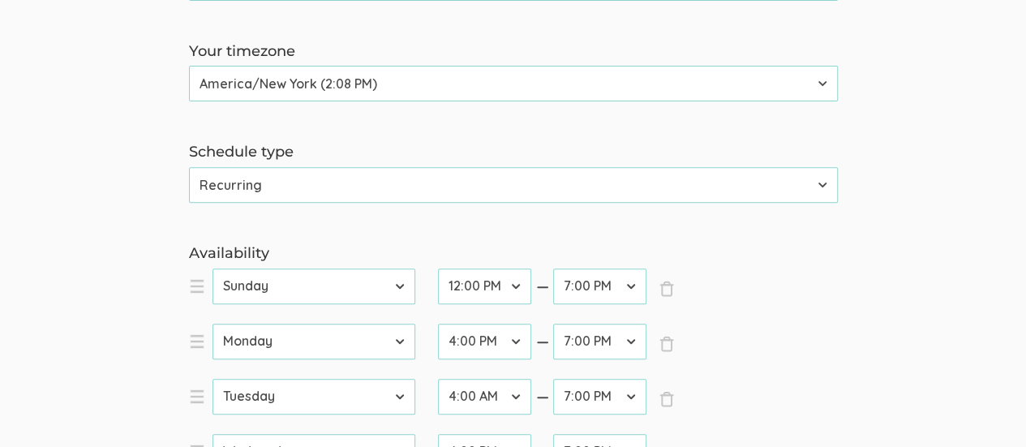
scroll to position [34, 0]
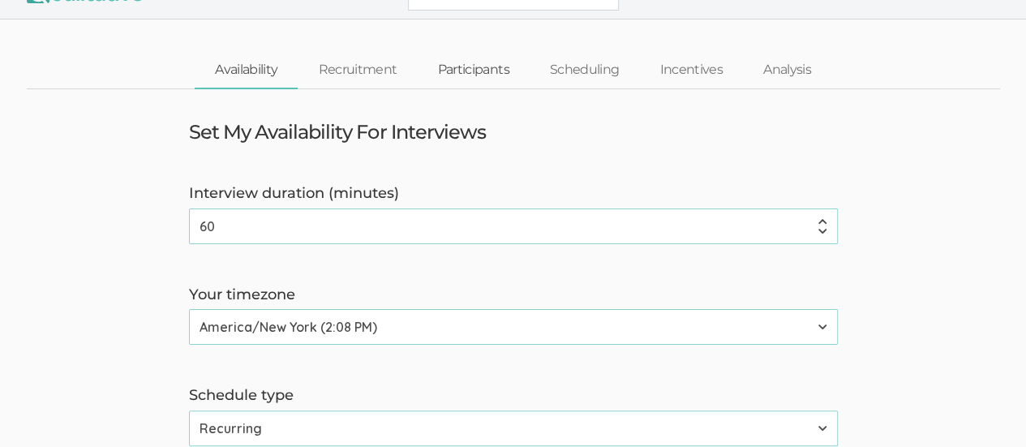
click at [459, 67] on link "Participants" at bounding box center [473, 70] width 112 height 35
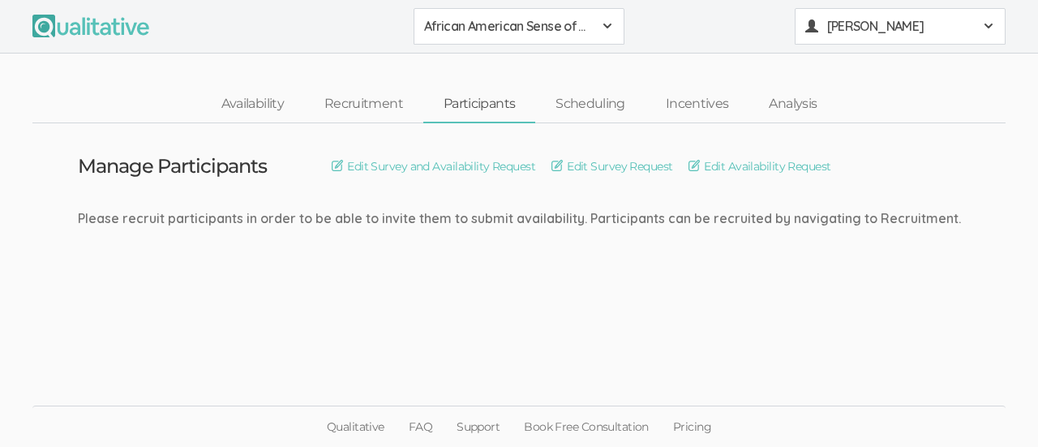
click at [885, 32] on span "Kreg Goad" at bounding box center [900, 26] width 146 height 19
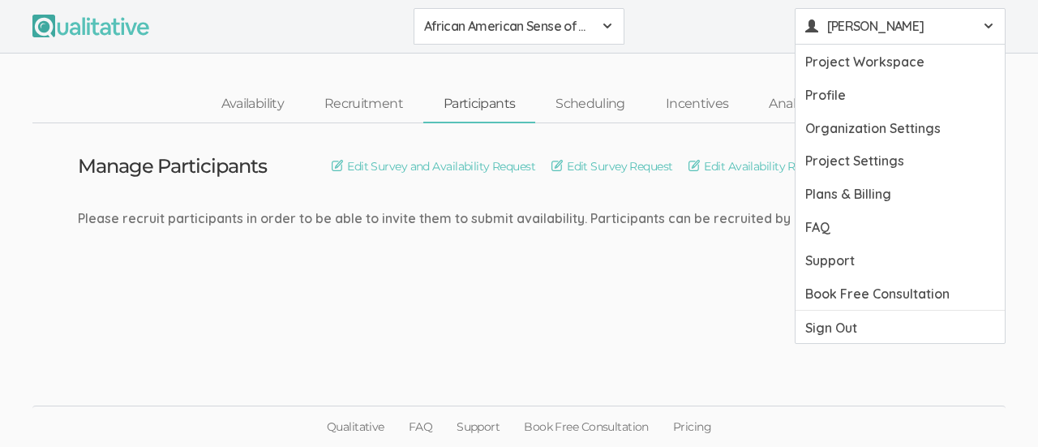
click at [611, 315] on ui-view "Manage Participants Edit Survey and Availability Request Edit Survey Request Ed…" at bounding box center [519, 223] width 1038 height 201
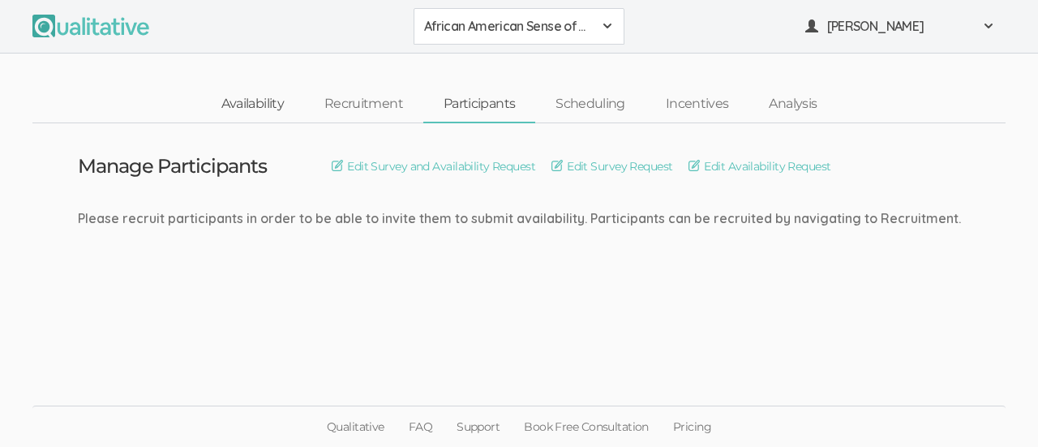
click at [267, 98] on link "Availability" at bounding box center [252, 104] width 103 height 35
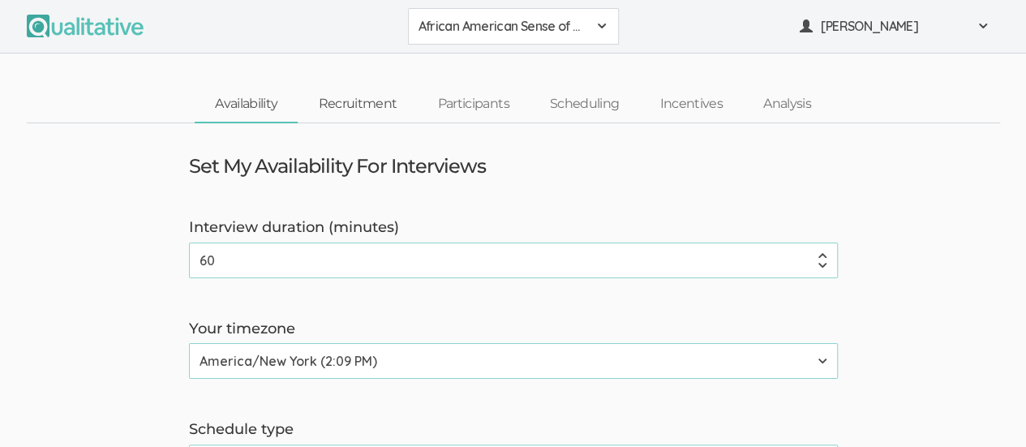
click at [334, 92] on link "Recruitment" at bounding box center [357, 104] width 119 height 35
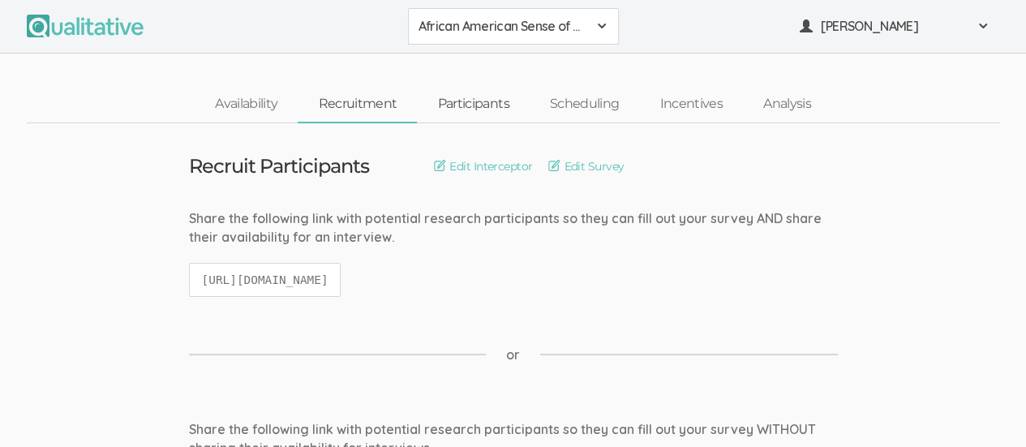
click at [480, 101] on link "Participants" at bounding box center [473, 104] width 112 height 35
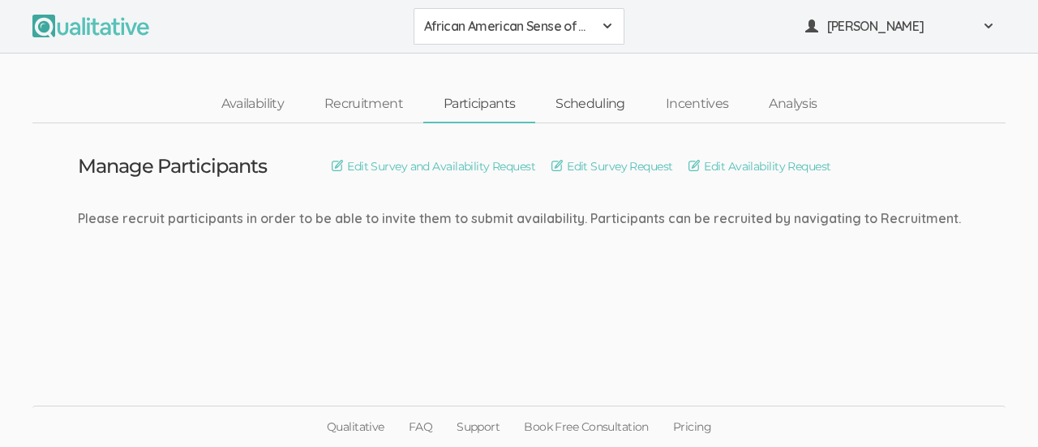
click at [600, 103] on link "Scheduling" at bounding box center [590, 104] width 110 height 35
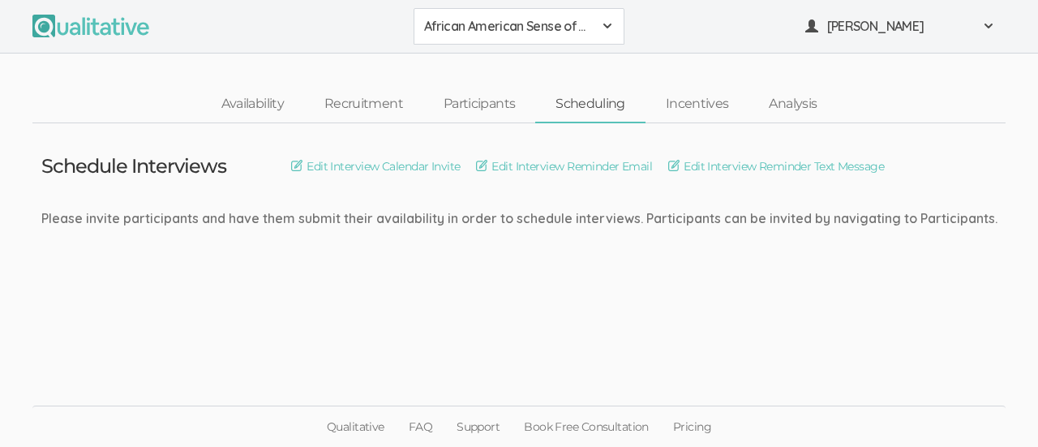
click at [609, 17] on div "African American Sense of Belonging" at bounding box center [519, 26] width 190 height 19
click at [941, 336] on ui-view "Qualitative FAQ Support Book Free Consultation Pricing" at bounding box center [519, 385] width 1038 height 122
click at [712, 97] on link "Incentives" at bounding box center [697, 104] width 104 height 35
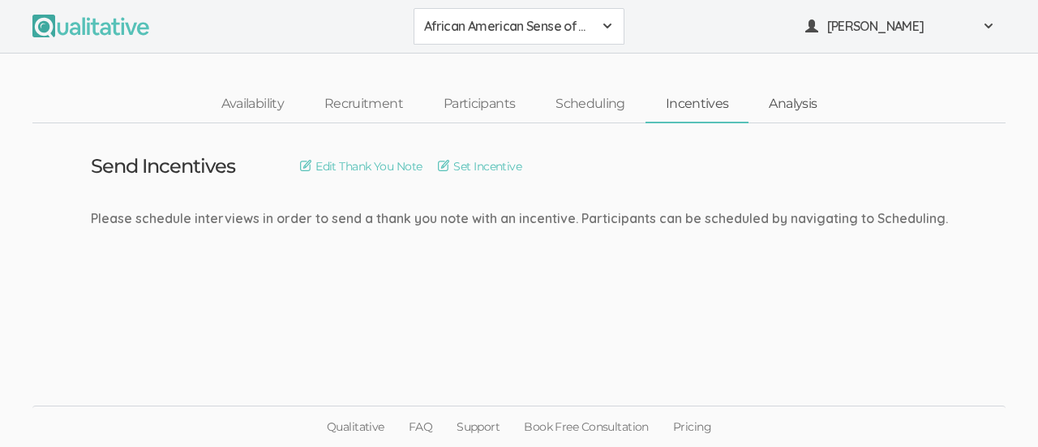
click at [794, 95] on link "Analysis" at bounding box center [792, 104] width 88 height 35
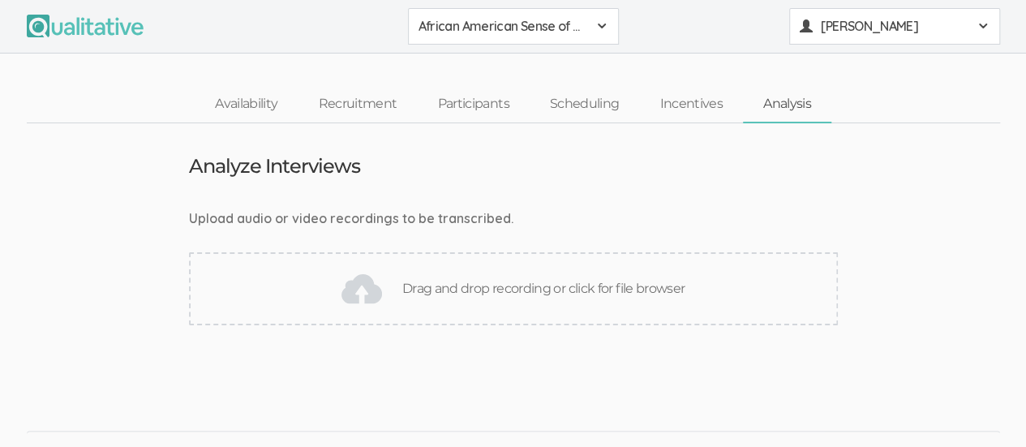
click at [980, 15] on button "Kreg Goad" at bounding box center [894, 26] width 211 height 36
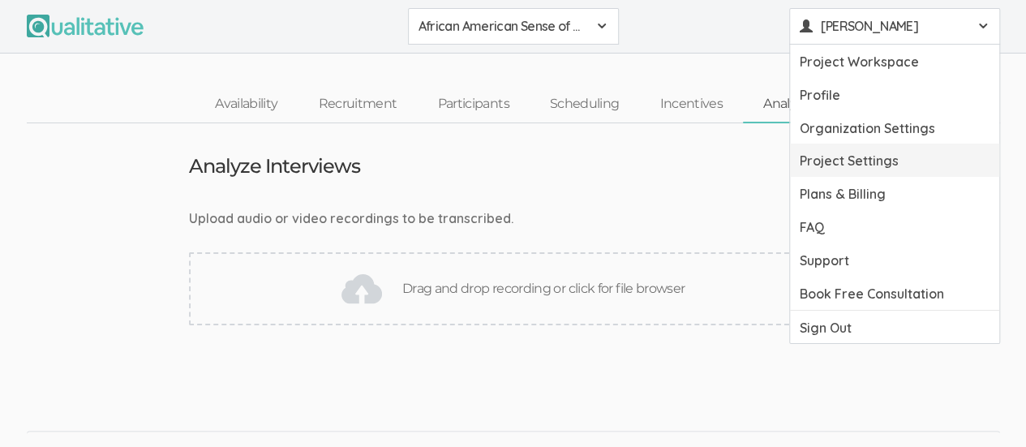
click at [899, 156] on link "Project Settings" at bounding box center [894, 160] width 209 height 33
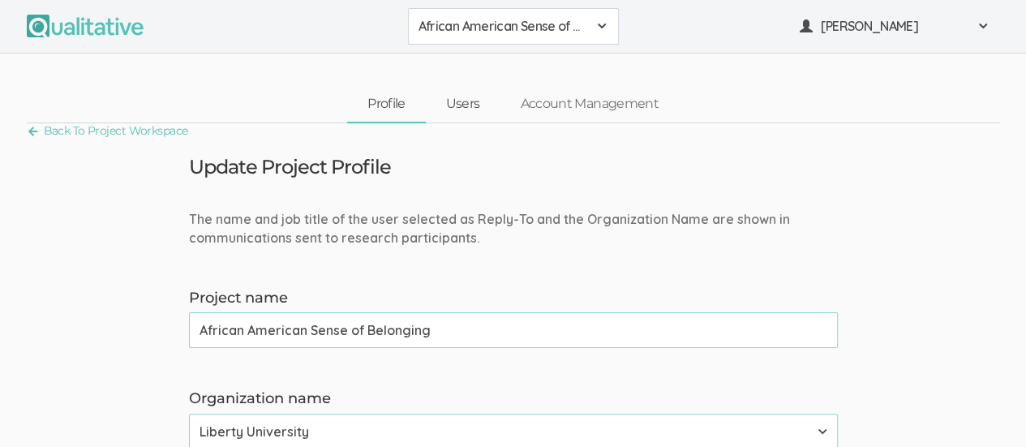
drag, startPoint x: 464, startPoint y: 96, endPoint x: 481, endPoint y: 109, distance: 21.4
click at [464, 96] on link "Users" at bounding box center [463, 104] width 75 height 35
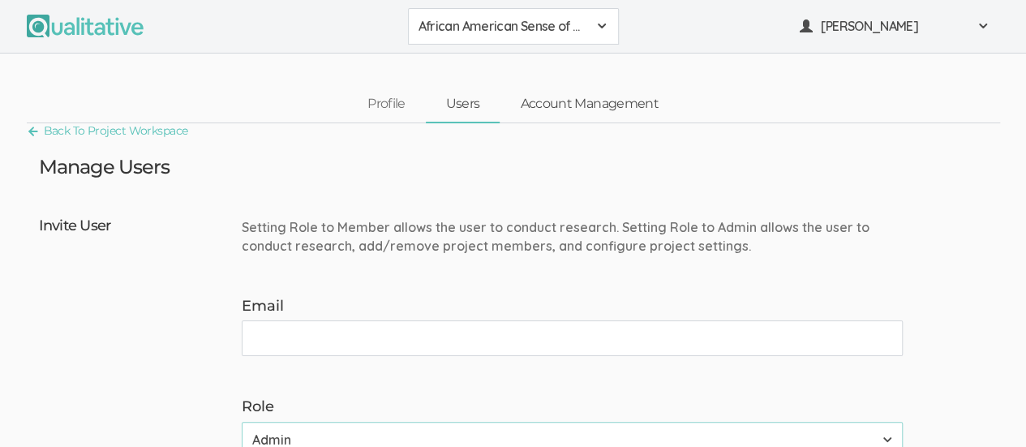
click at [616, 103] on link "Account Management" at bounding box center [589, 104] width 178 height 35
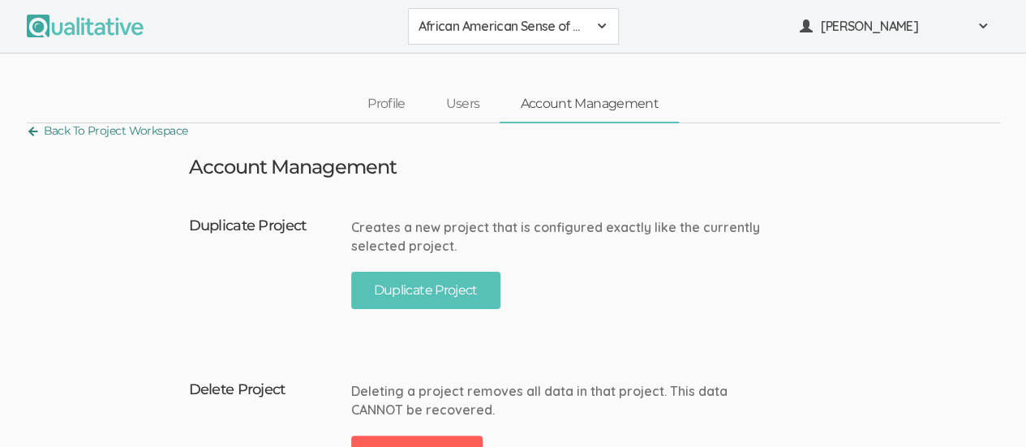
click at [162, 127] on link "Back To Project Workspace" at bounding box center [107, 131] width 161 height 22
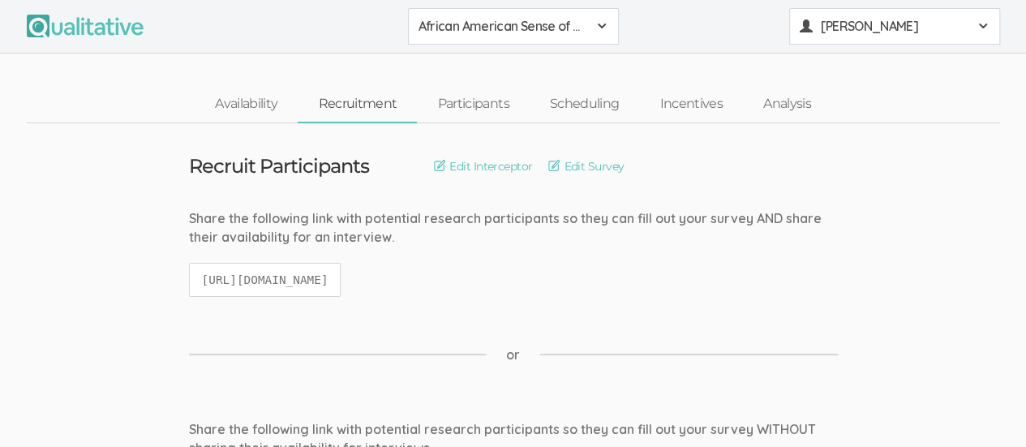
click at [981, 23] on span at bounding box center [982, 25] width 13 height 13
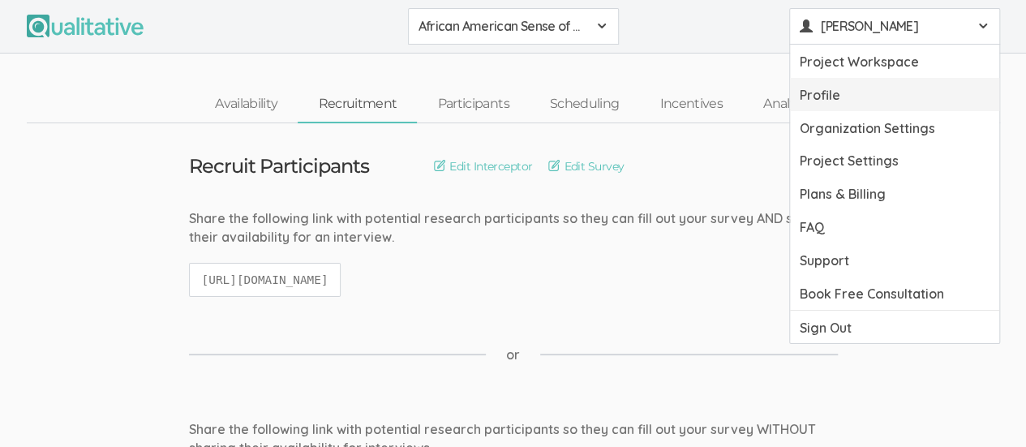
click at [883, 93] on link "Profile" at bounding box center [894, 94] width 209 height 33
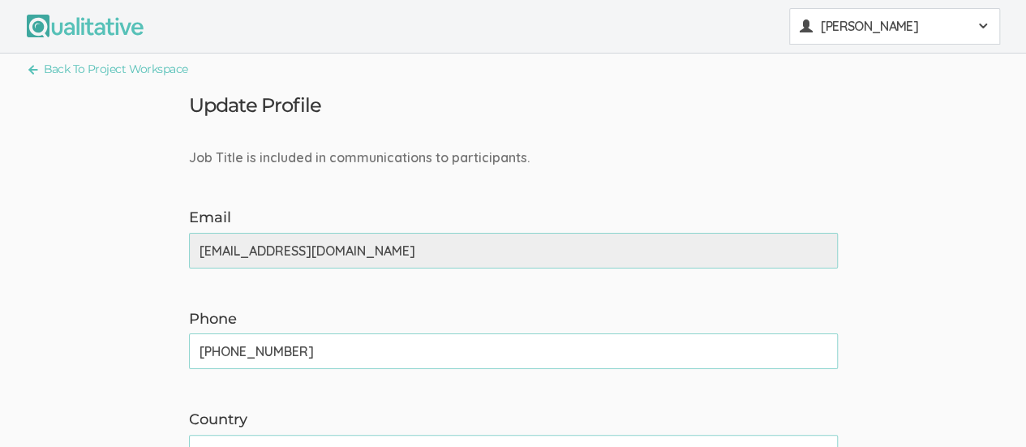
click at [980, 17] on div "Kreg Goad" at bounding box center [895, 26] width 190 height 19
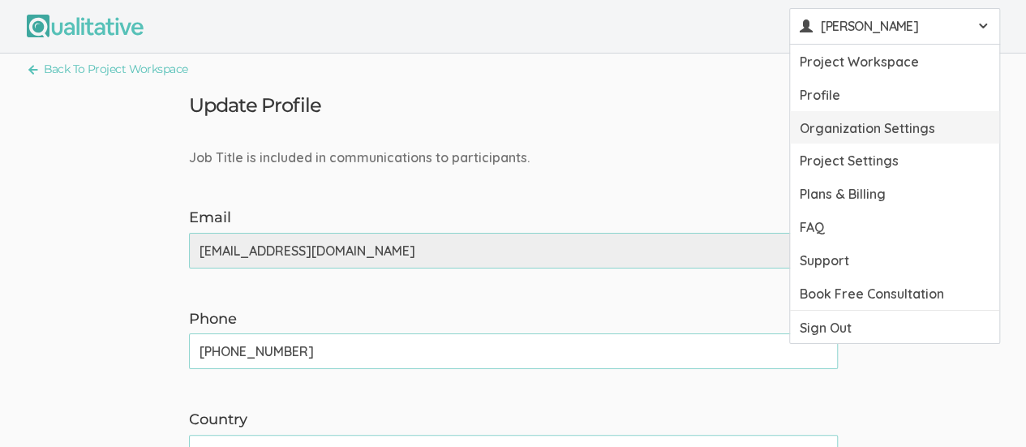
click at [915, 128] on link "Organization Settings" at bounding box center [894, 127] width 209 height 33
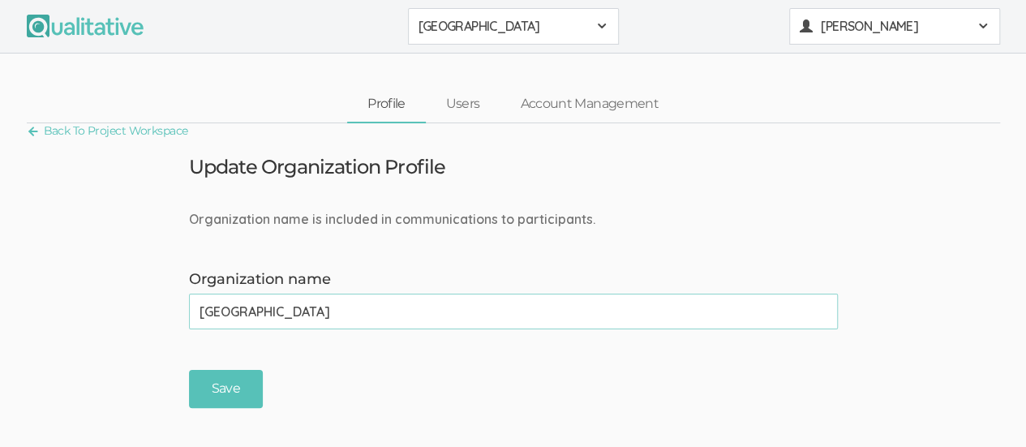
click at [978, 25] on span at bounding box center [982, 25] width 13 height 13
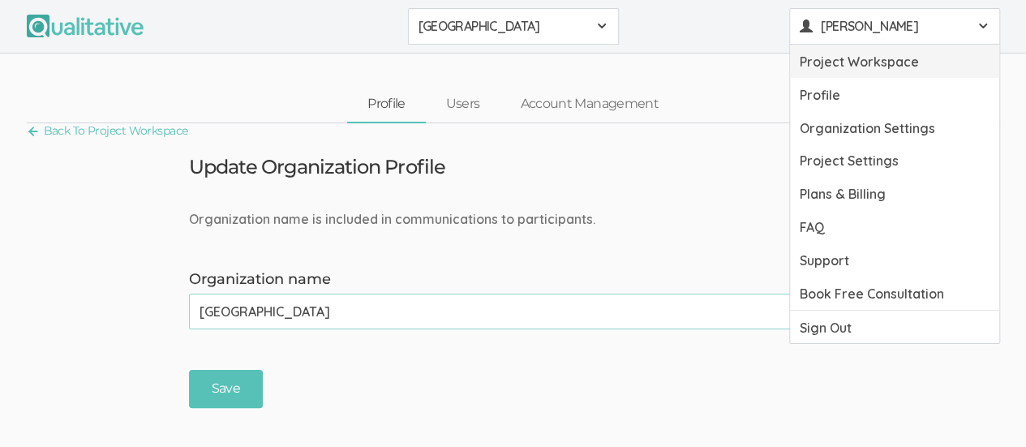
click at [915, 56] on link "Project Workspace" at bounding box center [894, 61] width 209 height 33
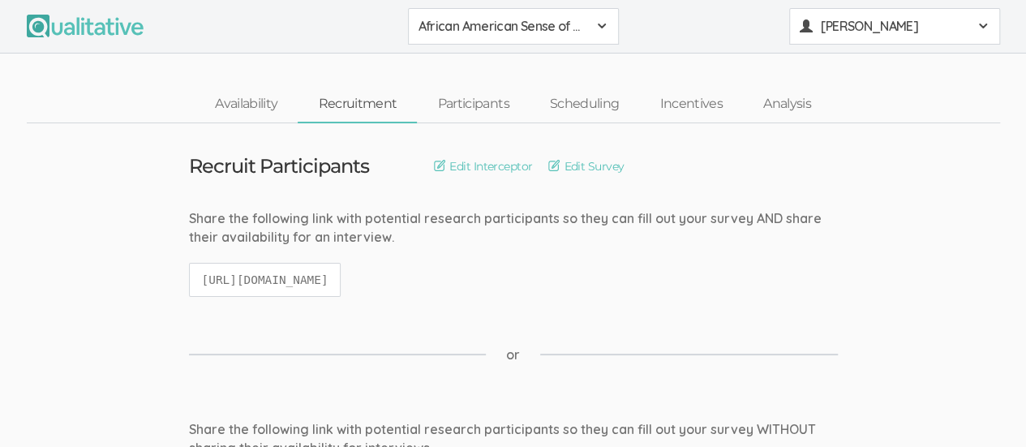
click at [986, 22] on span at bounding box center [982, 25] width 13 height 13
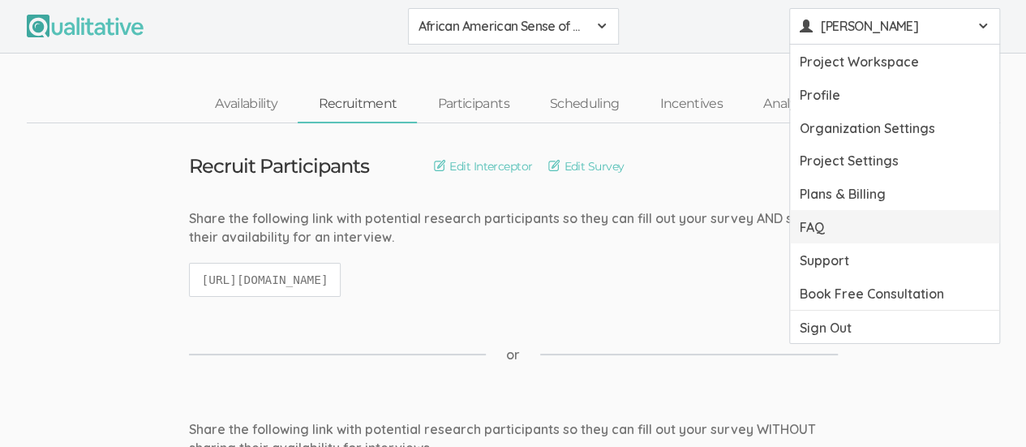
click at [929, 221] on link "FAQ" at bounding box center [894, 226] width 209 height 33
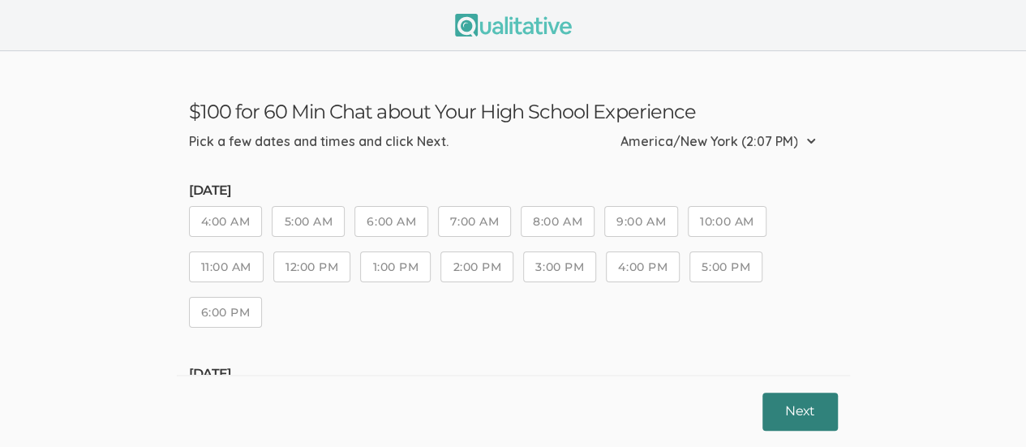
click at [795, 417] on button "Next" at bounding box center [799, 411] width 75 height 38
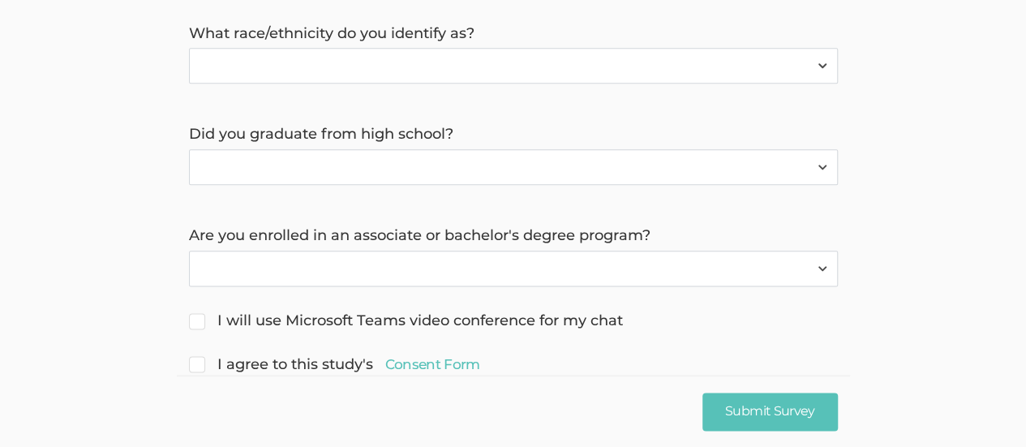
scroll to position [913, 0]
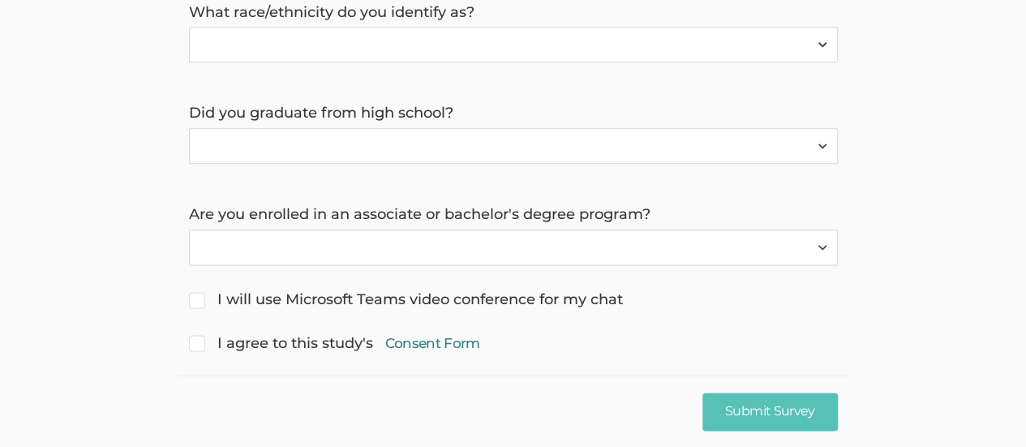
click at [431, 333] on link "Consent Form" at bounding box center [432, 342] width 95 height 19
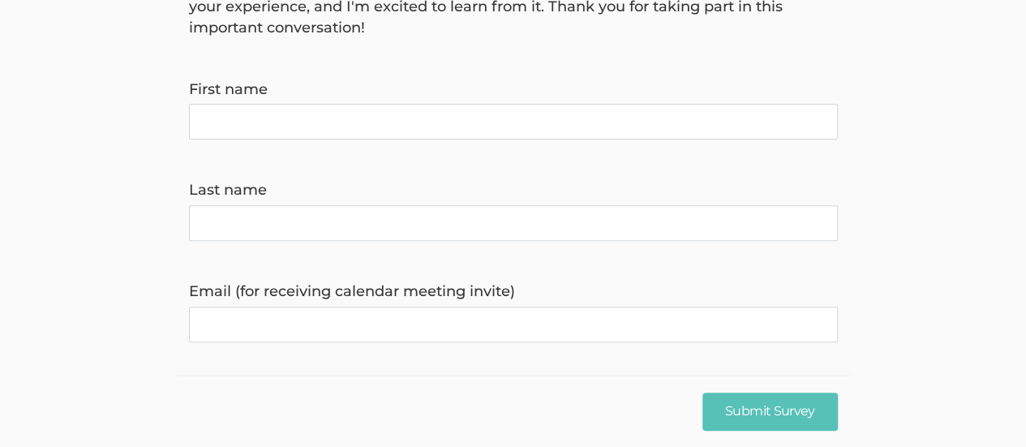
scroll to position [0, 0]
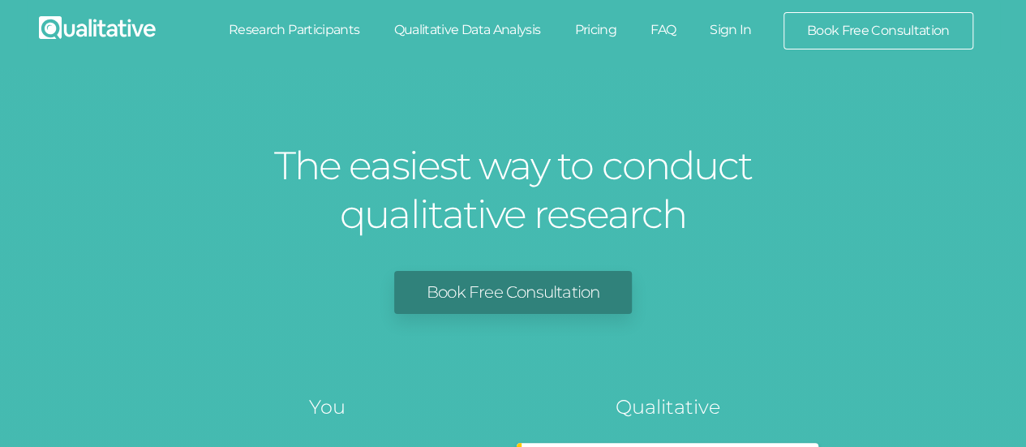
click at [735, 28] on link "Sign In" at bounding box center [731, 30] width 76 height 36
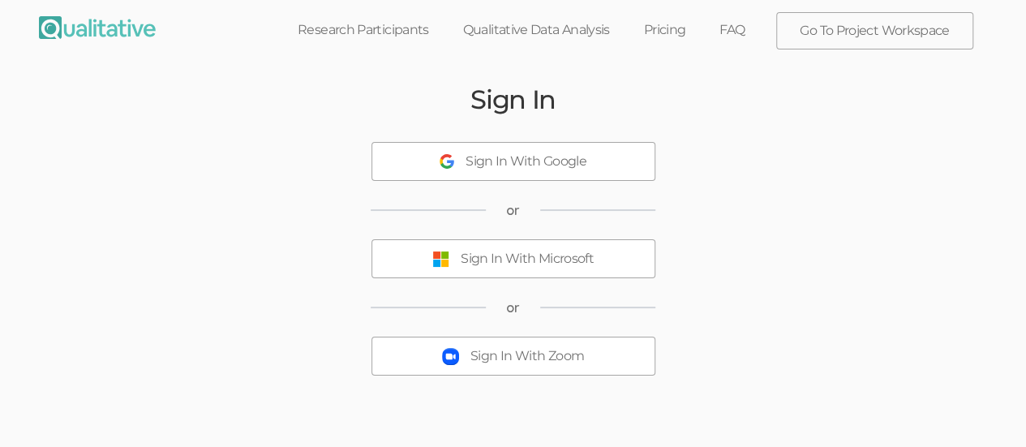
click at [555, 259] on div "Sign In With Microsoft" at bounding box center [527, 259] width 133 height 19
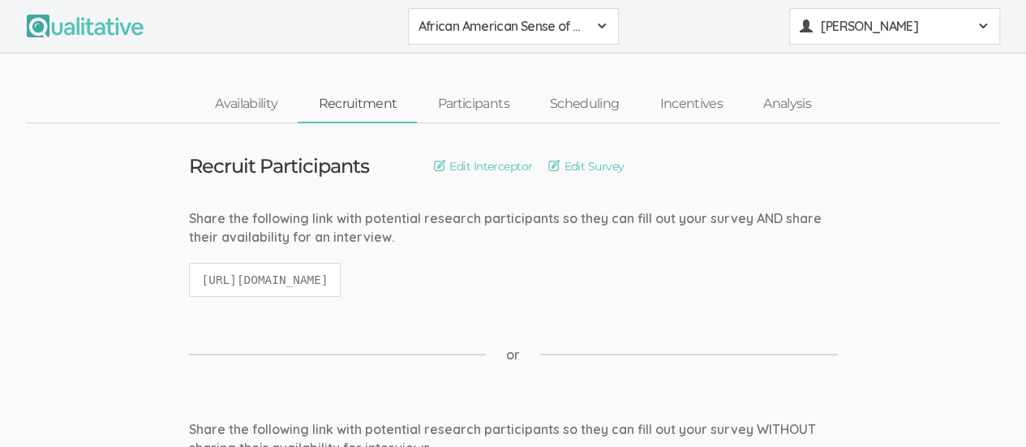
click at [941, 32] on span "[PERSON_NAME]" at bounding box center [894, 26] width 146 height 19
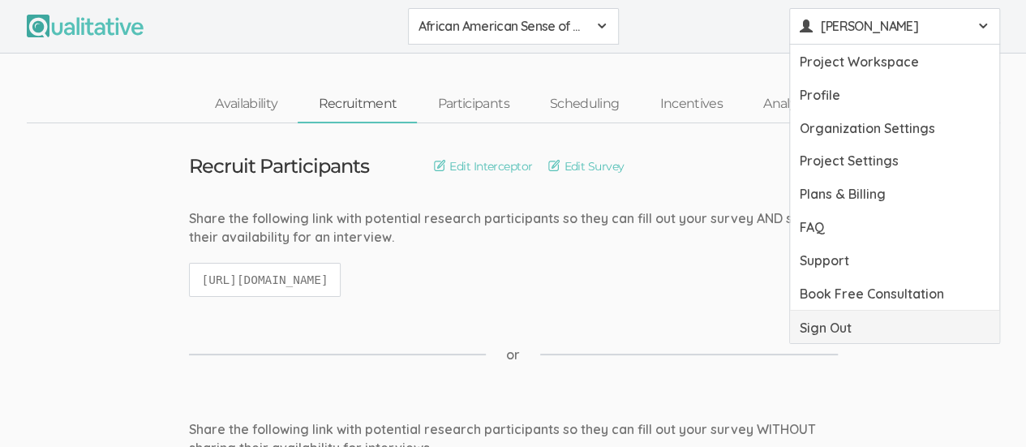
click at [868, 324] on link "Sign Out" at bounding box center [894, 327] width 209 height 33
